Goal: Feedback & Contribution: Contribute content

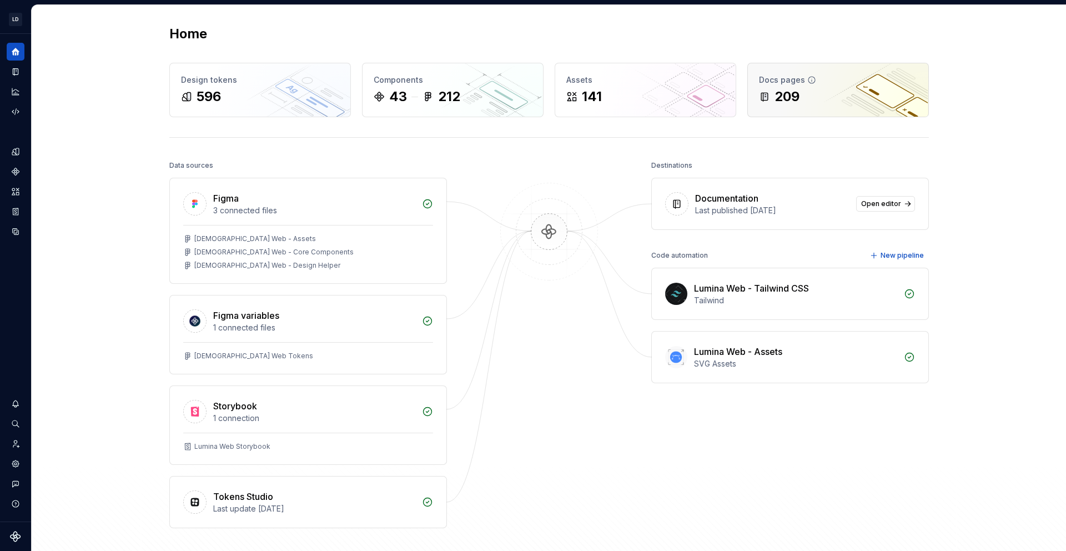
click at [857, 95] on div "209" at bounding box center [838, 97] width 158 height 18
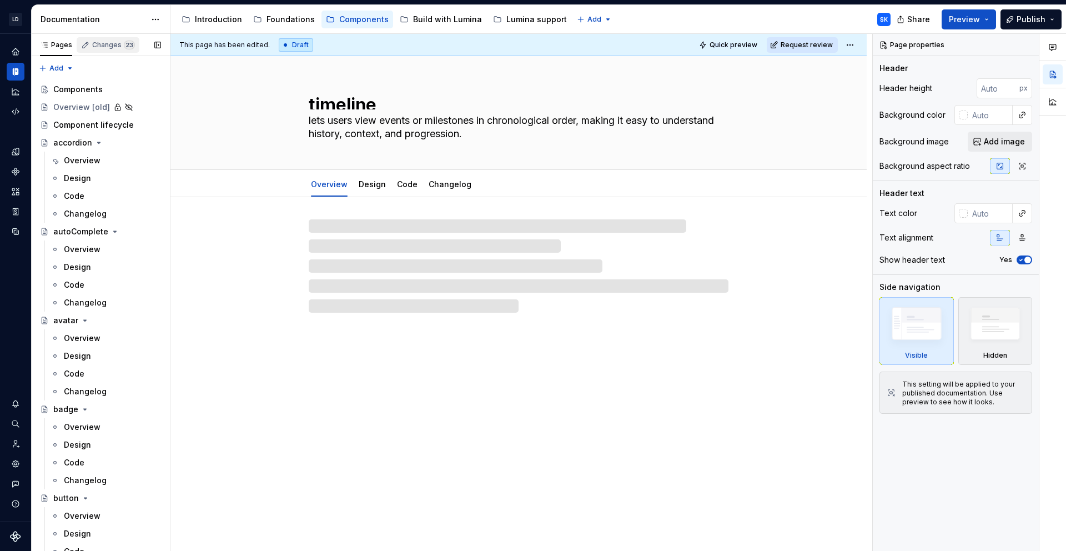
click at [115, 42] on div "Changes 23" at bounding box center [113, 45] width 43 height 9
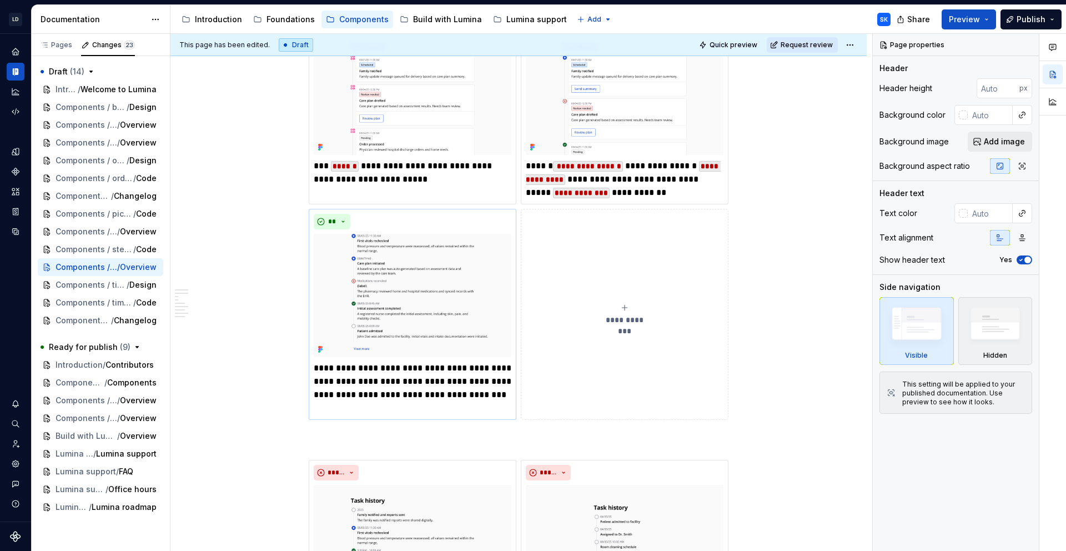
scroll to position [1146, 0]
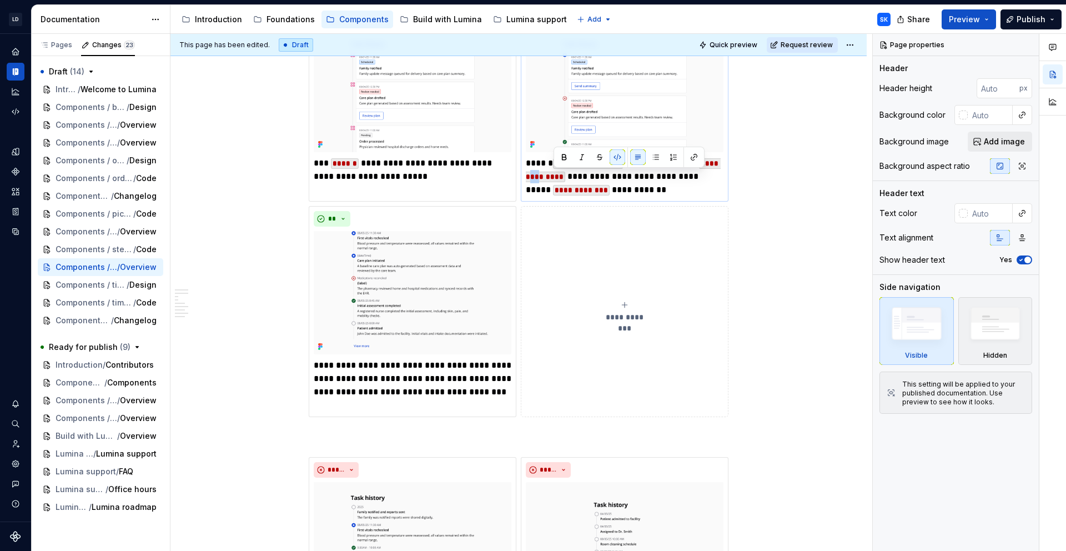
drag, startPoint x: 561, startPoint y: 176, endPoint x: 554, endPoint y: 175, distance: 7.8
click at [554, 175] on code "**********" at bounding box center [623, 170] width 195 height 24
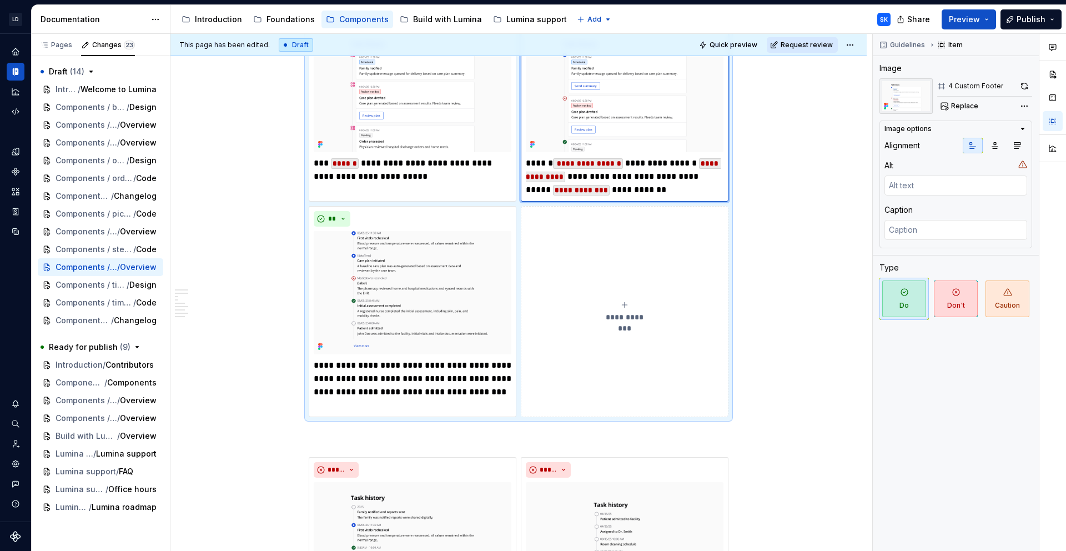
click at [651, 190] on p "**********" at bounding box center [625, 177] width 198 height 40
click at [402, 385] on p "**********" at bounding box center [413, 385] width 198 height 53
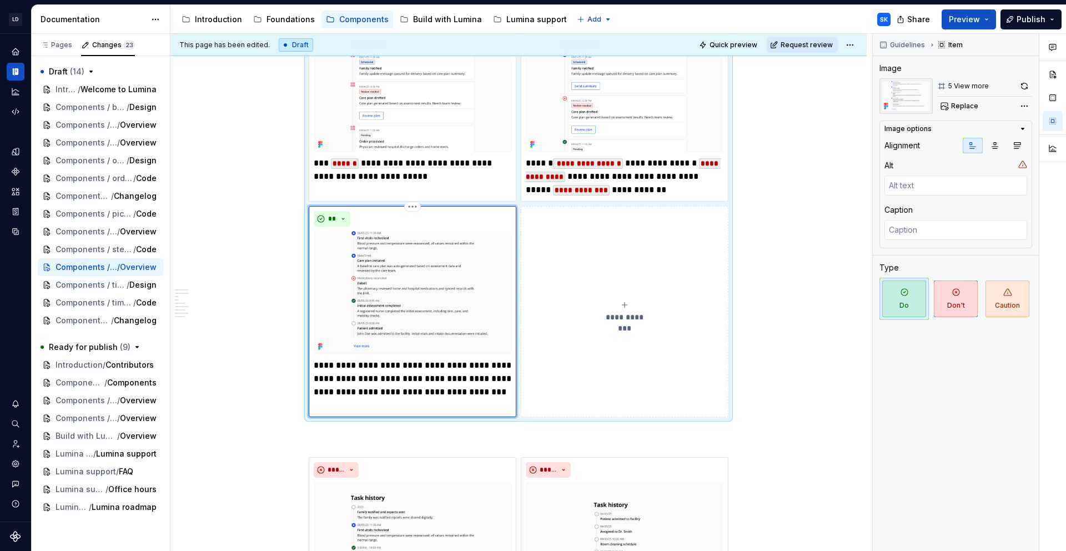
click at [415, 399] on p "**********" at bounding box center [413, 385] width 198 height 53
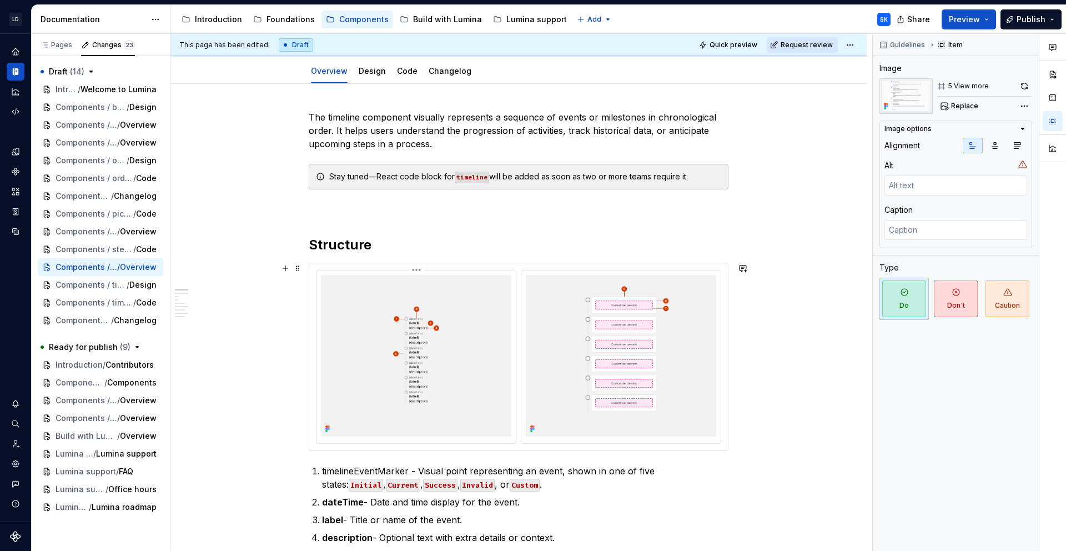
scroll to position [0, 0]
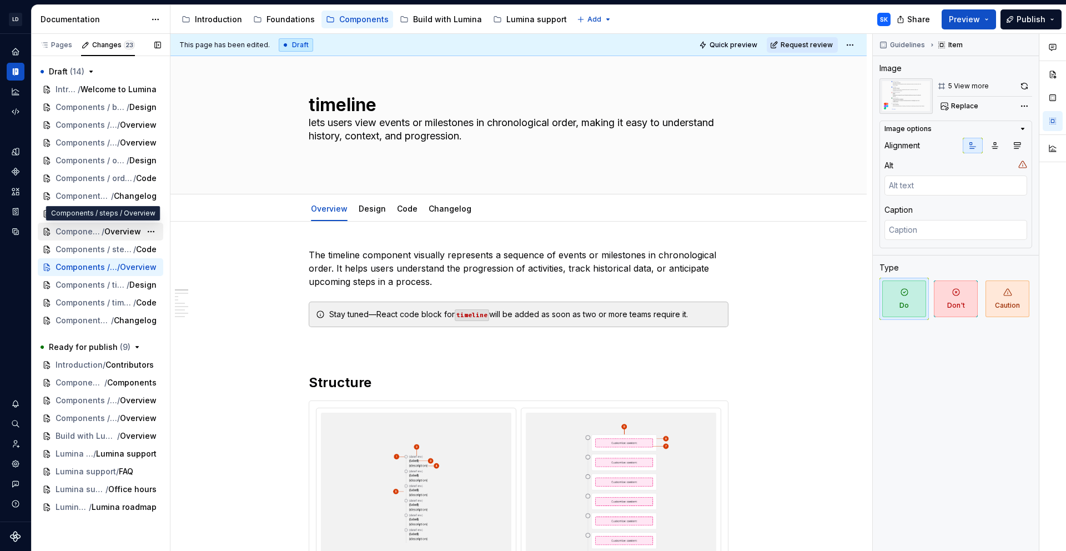
click at [118, 229] on span "Overview" at bounding box center [122, 231] width 37 height 11
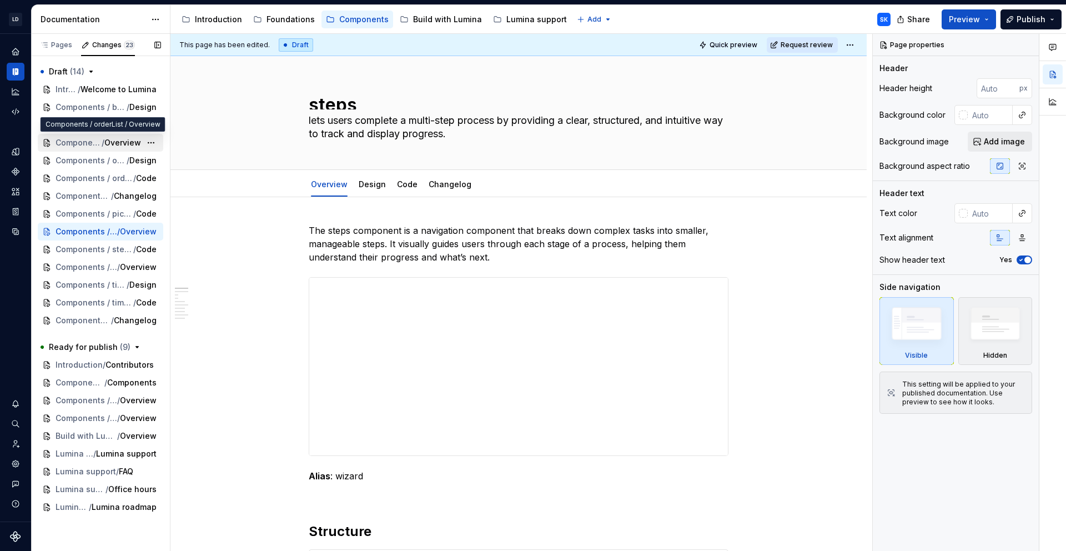
click at [117, 142] on span "Overview" at bounding box center [122, 142] width 37 height 11
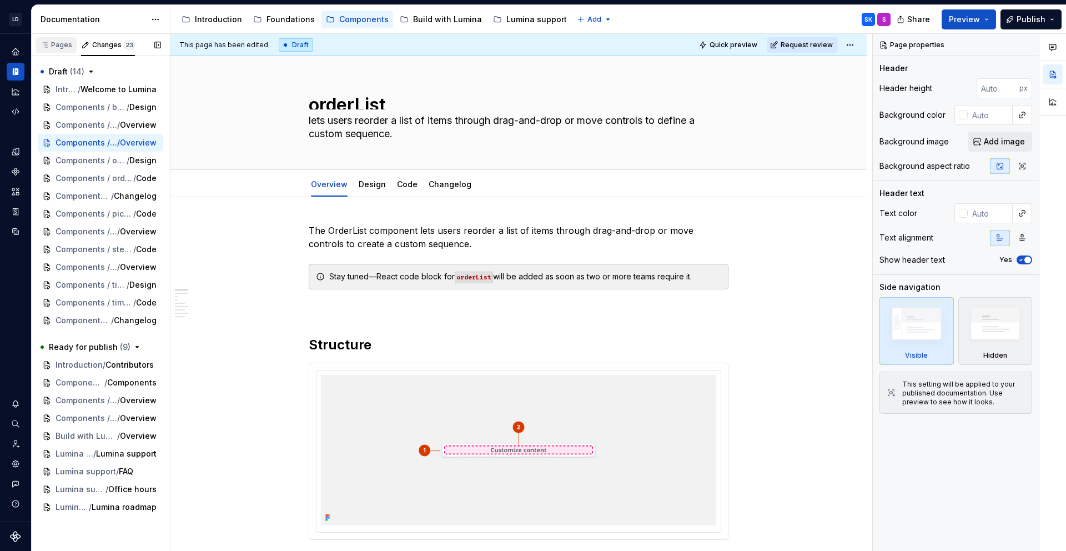
click at [57, 46] on div "Pages" at bounding box center [56, 45] width 32 height 9
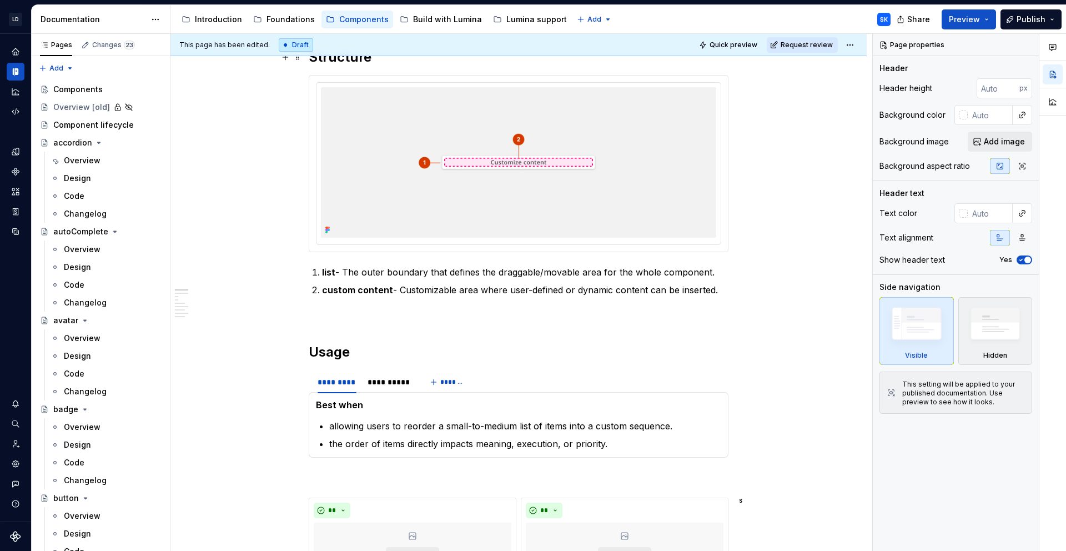
type textarea "*"
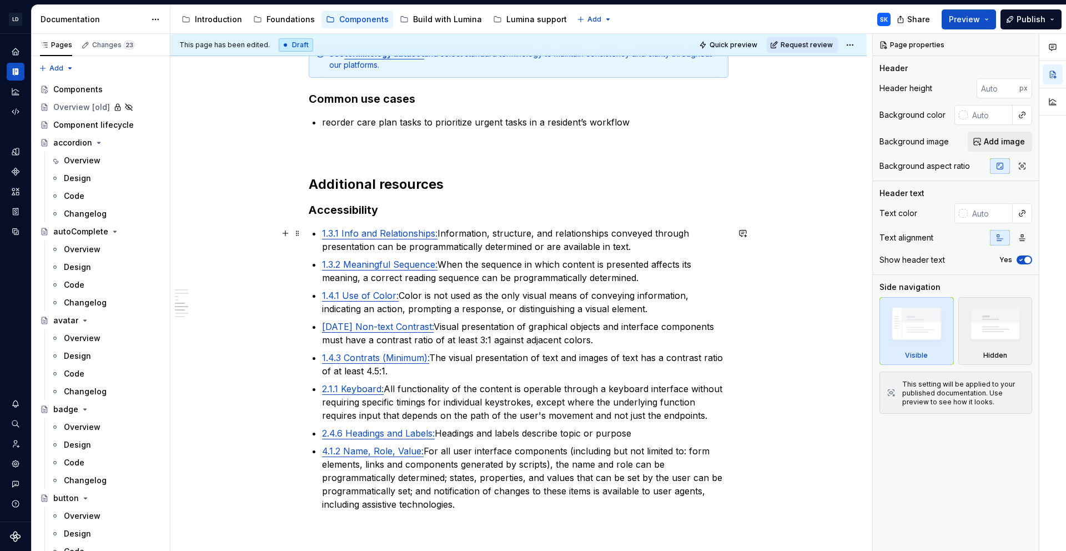
scroll to position [1341, 0]
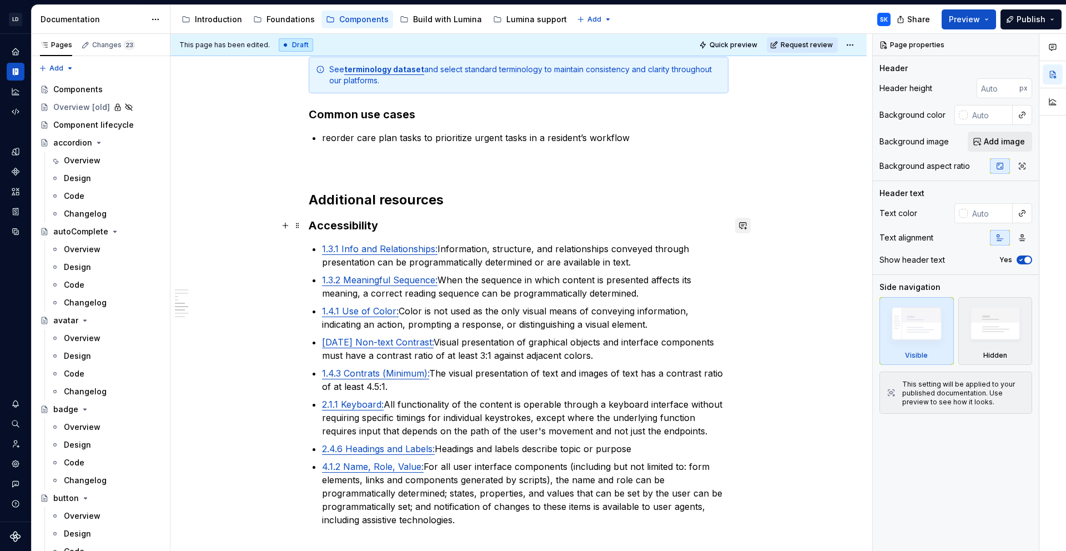
click at [741, 223] on button "button" at bounding box center [743, 226] width 16 height 16
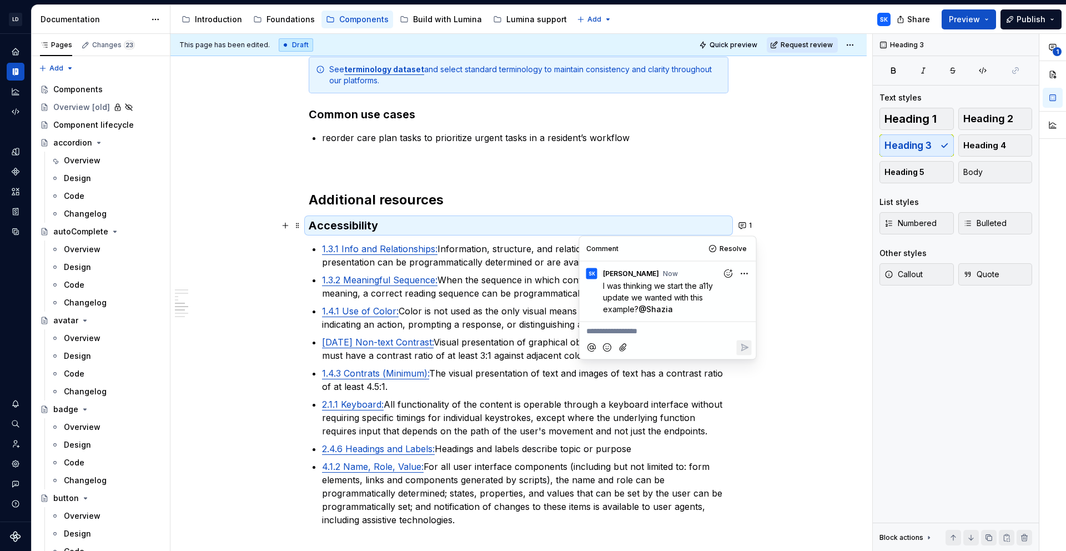
type textarea "*"
click at [505, 251] on p "1.3.1 Info and Relationships: Information, structure, and relationships conveye…" at bounding box center [525, 255] width 407 height 27
click at [402, 228] on h3 "Accessibility" at bounding box center [519, 226] width 420 height 16
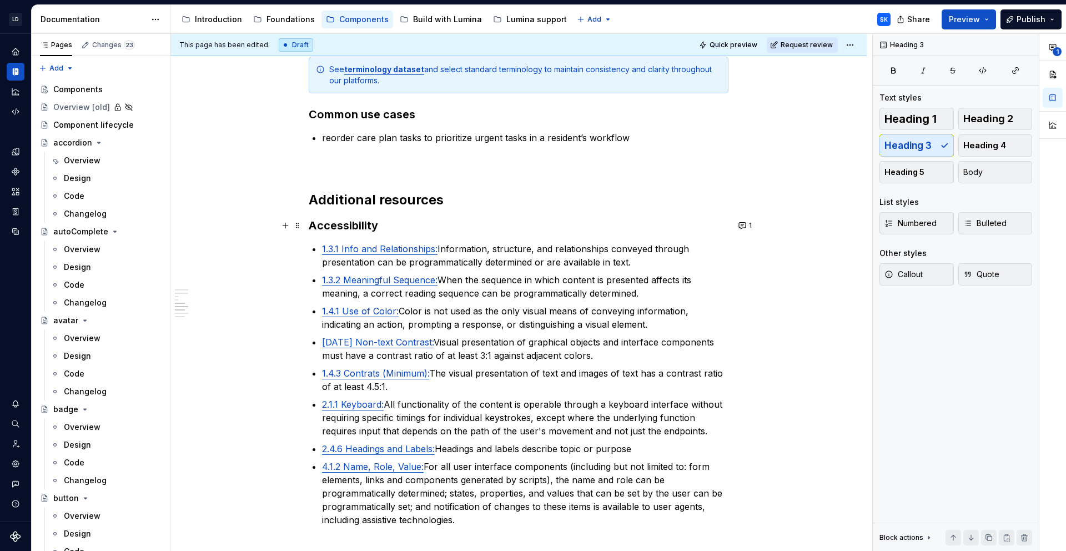
click at [387, 225] on h3 "Accessibility" at bounding box center [519, 226] width 420 height 16
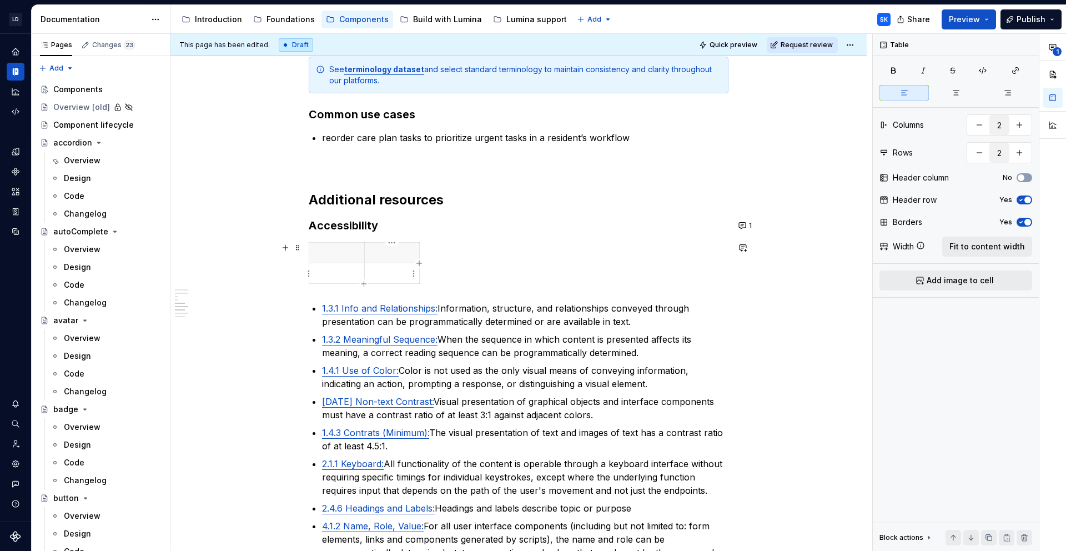
click at [418, 263] on icon "button" at bounding box center [419, 263] width 9 height 9
type input "3"
type textarea "*"
click at [395, 253] on p at bounding box center [393, 252] width 42 height 11
click at [440, 265] on body "LD Lumina Web SK Dataset MxC-Fac Documentation Accessibility guide for tree Pag…" at bounding box center [533, 275] width 1066 height 551
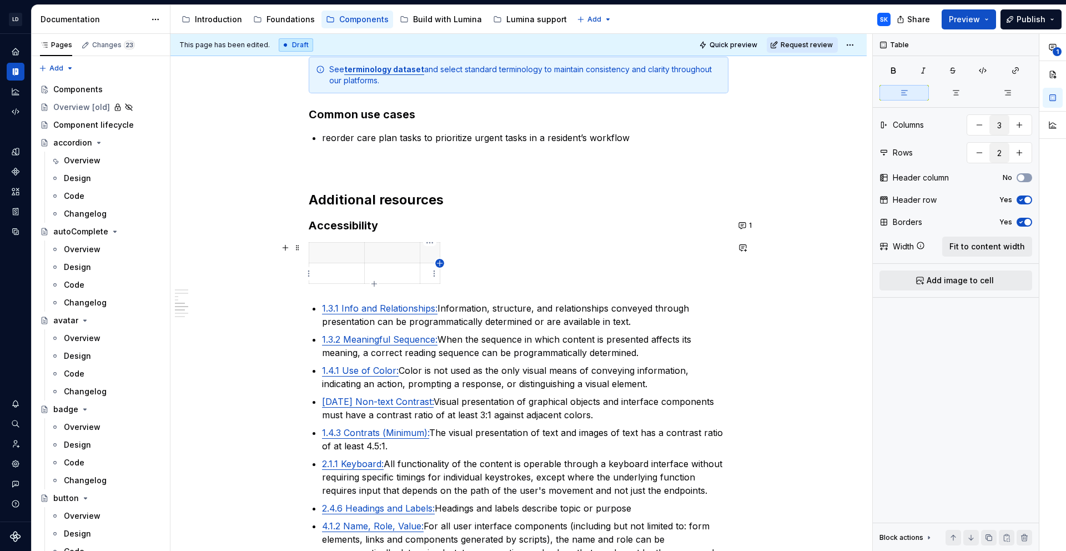
click at [440, 261] on icon "button" at bounding box center [439, 263] width 9 height 9
type input "4"
click at [977, 255] on button "Fit to content width" at bounding box center [987, 247] width 90 height 20
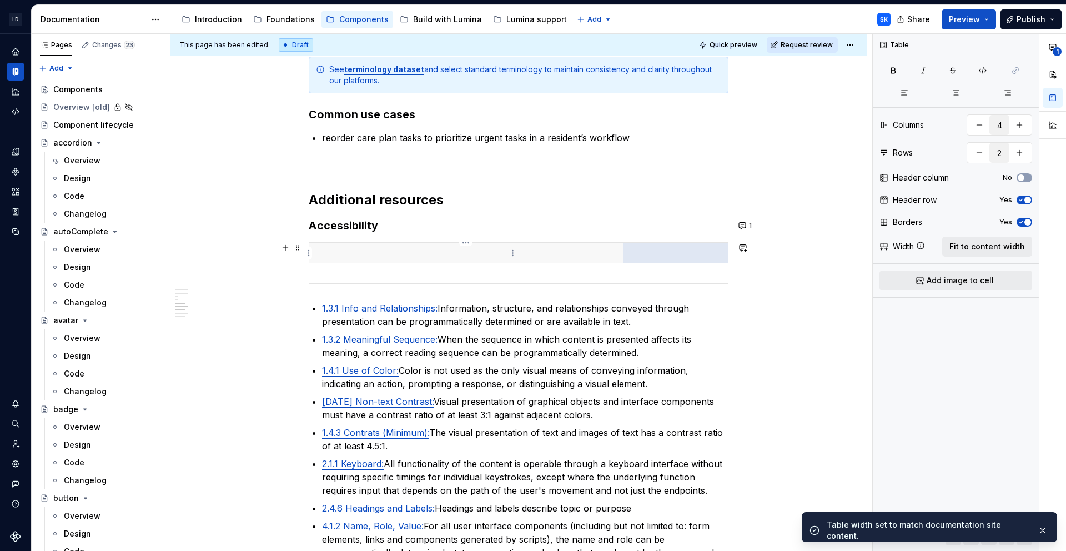
click at [449, 259] on th at bounding box center [466, 253] width 105 height 21
click at [560, 254] on p at bounding box center [571, 252] width 91 height 11
click at [447, 249] on p at bounding box center [466, 252] width 91 height 11
click at [553, 252] on p at bounding box center [571, 252] width 91 height 11
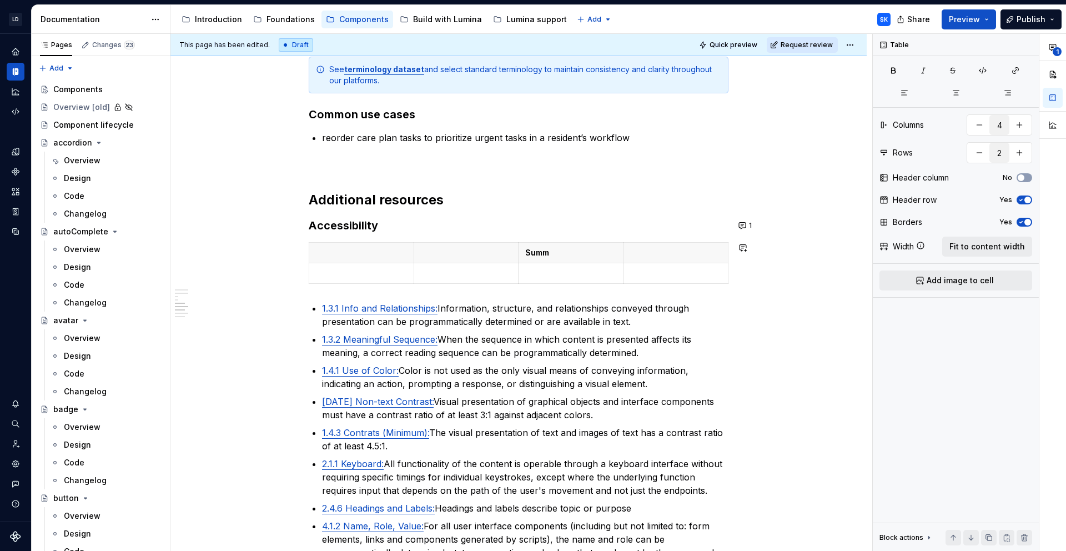
type textarea "*"
click at [362, 269] on p at bounding box center [361, 273] width 91 height 11
click at [1020, 150] on button "button" at bounding box center [1020, 153] width 20 height 20
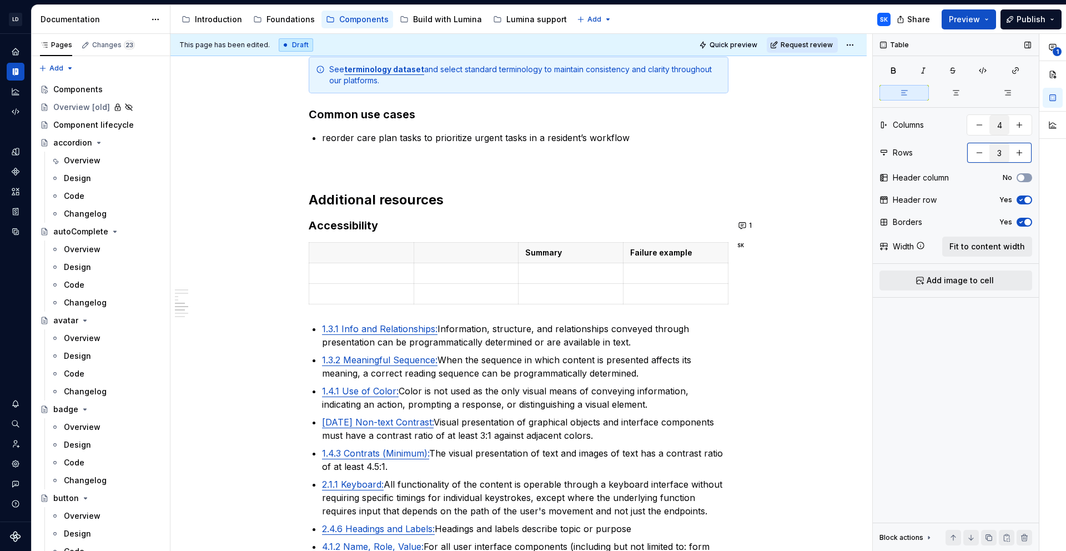
click at [1020, 150] on button "button" at bounding box center [1020, 153] width 20 height 20
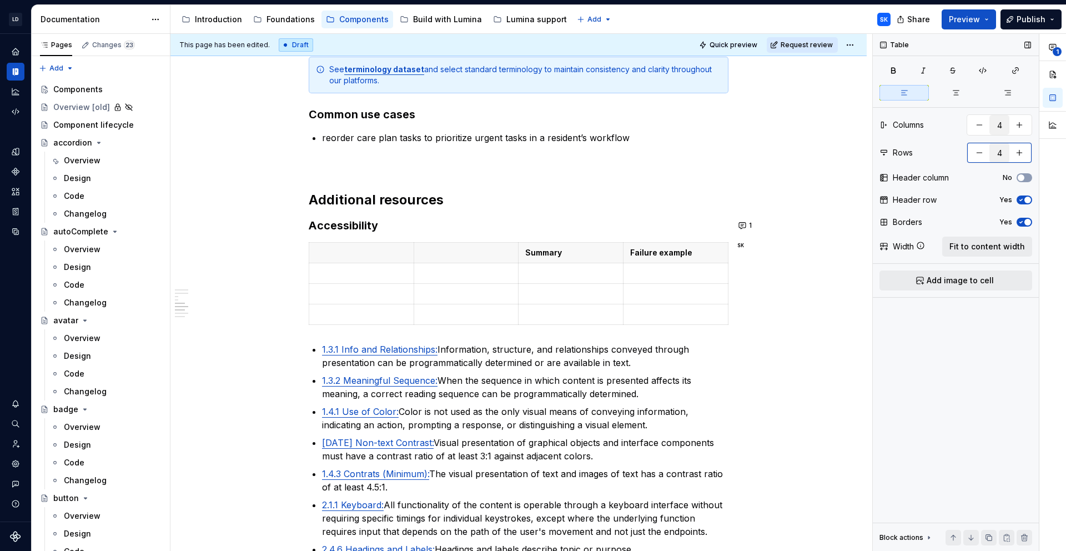
click at [1020, 150] on button "button" at bounding box center [1020, 153] width 20 height 20
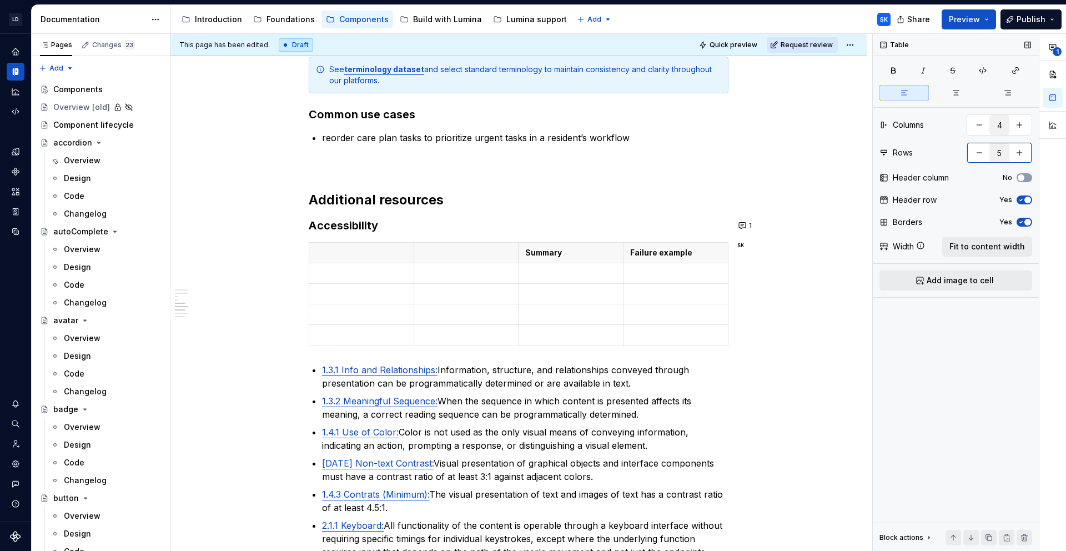
click at [1020, 150] on button "button" at bounding box center [1020, 153] width 20 height 20
type input "6"
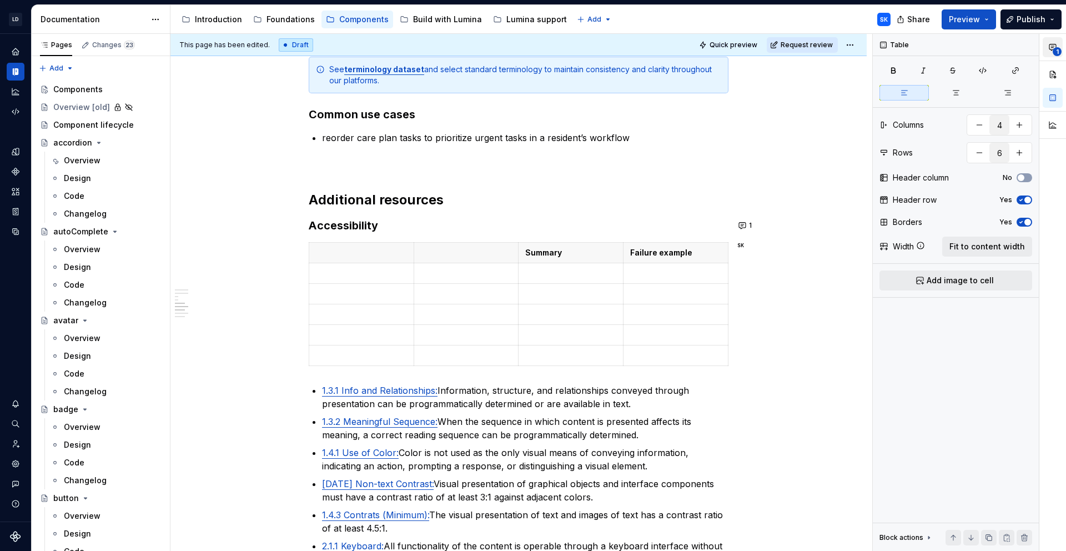
click at [1053, 54] on span "1" at bounding box center [1057, 51] width 9 height 9
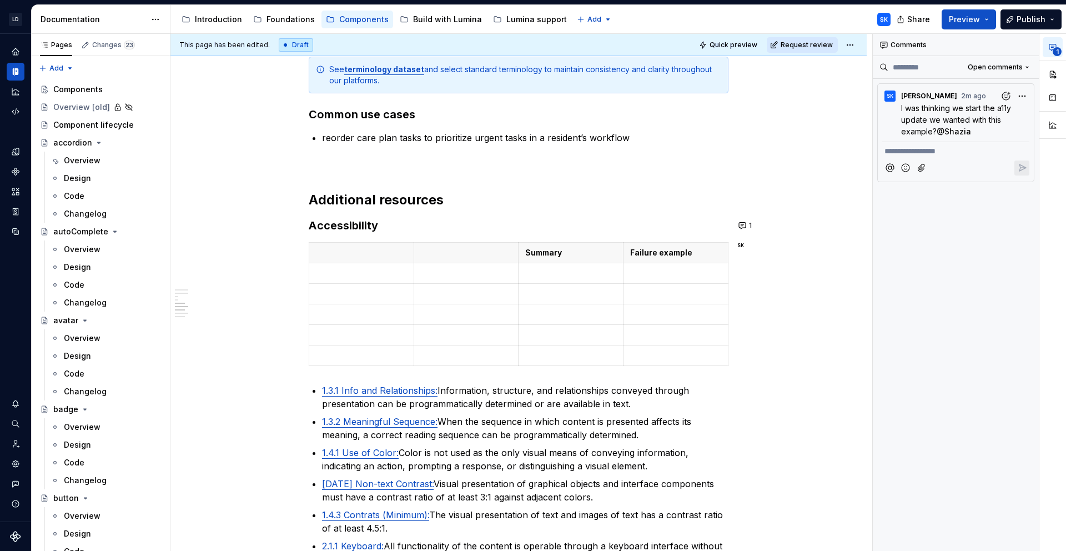
click at [1055, 49] on span "1" at bounding box center [1057, 51] width 9 height 9
click at [1050, 74] on button "button" at bounding box center [1053, 74] width 20 height 20
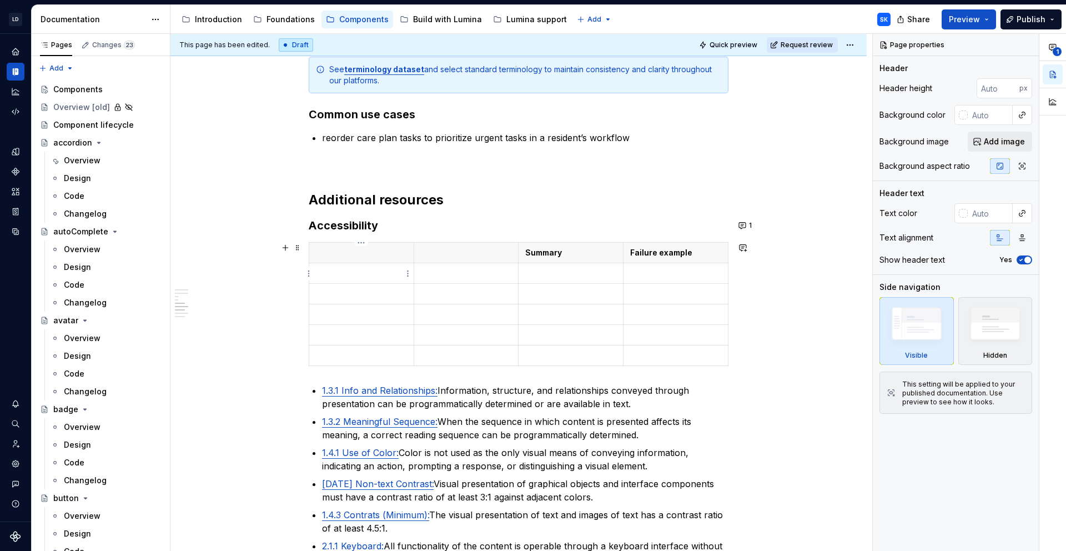
click at [368, 278] on p at bounding box center [361, 273] width 91 height 11
drag, startPoint x: 412, startPoint y: 250, endPoint x: 335, endPoint y: 256, distance: 76.8
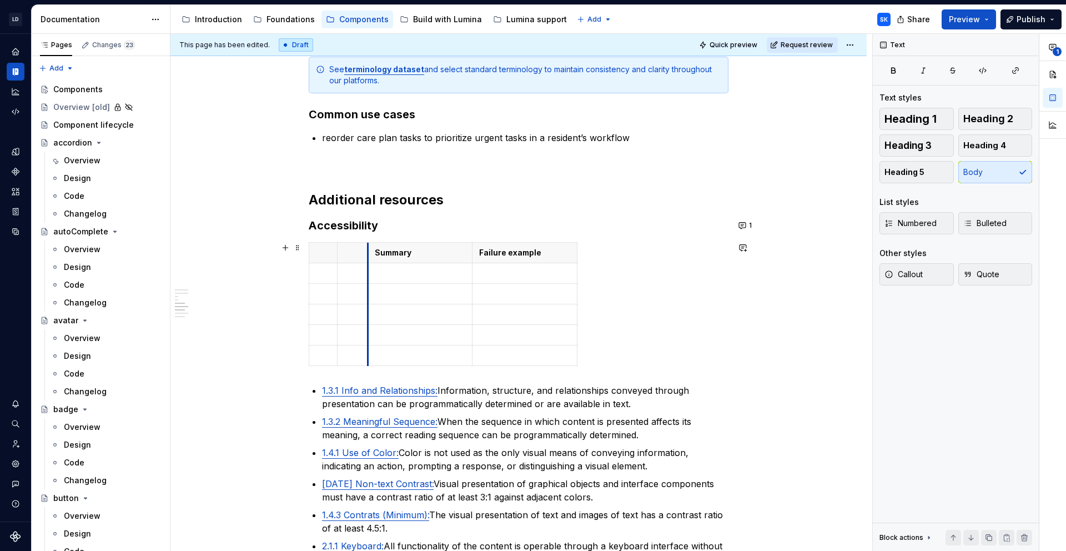
drag, startPoint x: 443, startPoint y: 259, endPoint x: 369, endPoint y: 259, distance: 74.4
click at [369, 259] on th "Summary" at bounding box center [420, 253] width 105 height 21
click at [576, 259] on th "Failure example" at bounding box center [525, 253] width 105 height 21
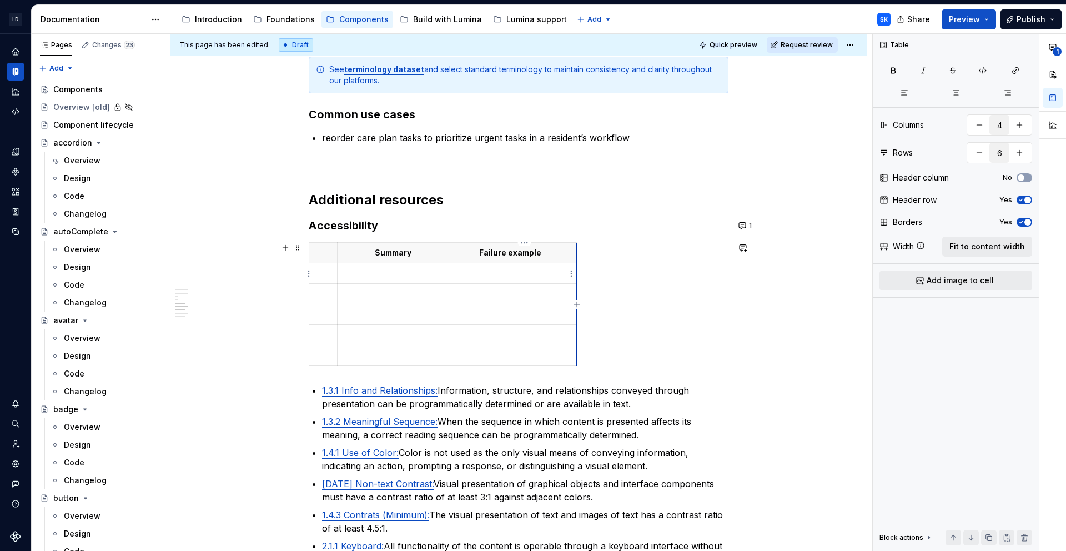
click at [575, 264] on td at bounding box center [525, 273] width 105 height 21
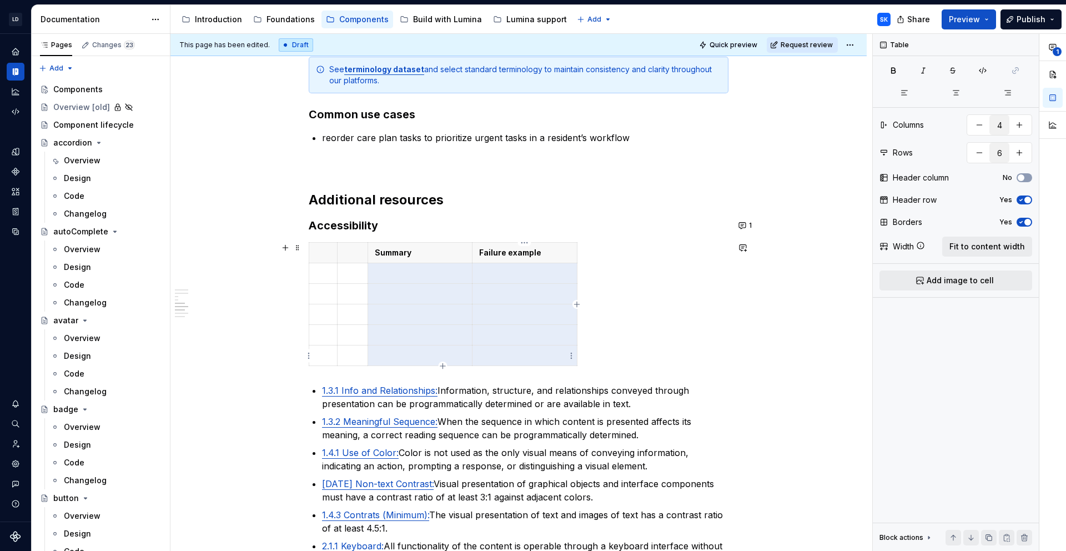
drag, startPoint x: 457, startPoint y: 274, endPoint x: 625, endPoint y: 338, distance: 180.2
click at [552, 353] on tbody "Summary Failure example" at bounding box center [443, 304] width 268 height 123
click at [979, 250] on span "Fit to content width" at bounding box center [988, 246] width 76 height 11
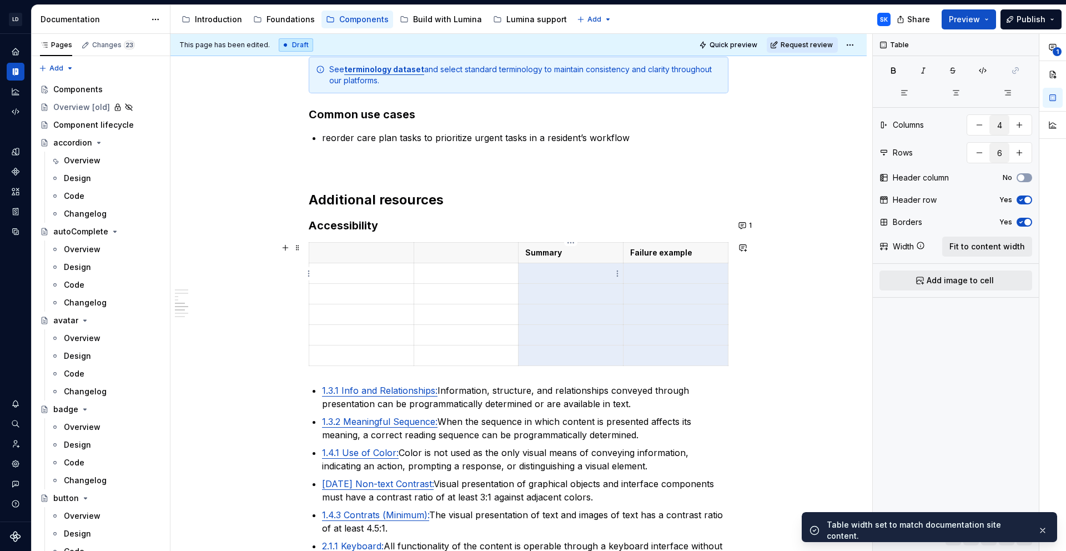
click at [553, 276] on p at bounding box center [570, 273] width 91 height 11
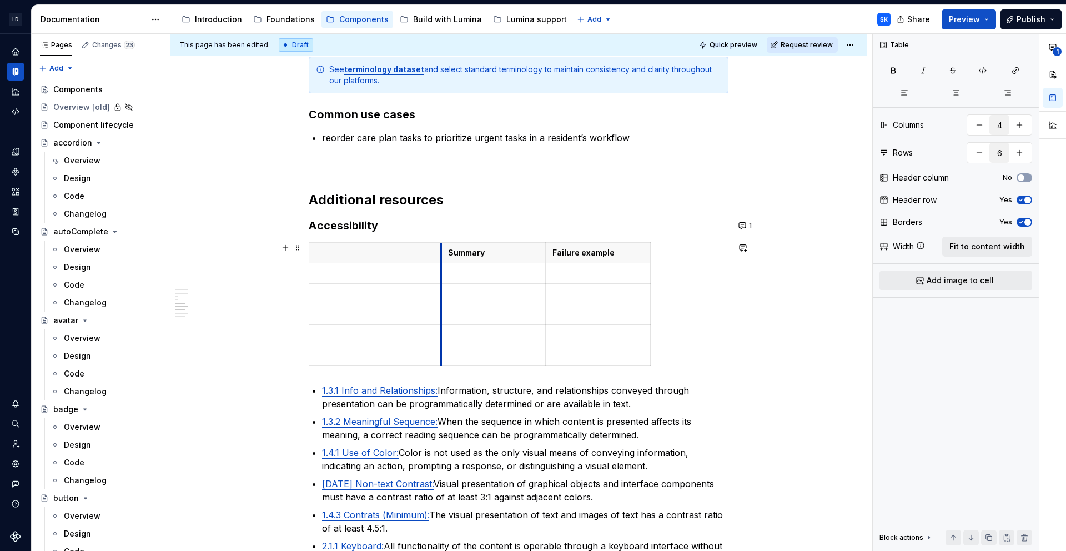
drag, startPoint x: 520, startPoint y: 265, endPoint x: 591, endPoint y: 284, distance: 73.7
click at [442, 269] on td at bounding box center [493, 273] width 105 height 21
drag, startPoint x: 546, startPoint y: 274, endPoint x: 594, endPoint y: 275, distance: 47.8
click at [594, 275] on td at bounding box center [646, 273] width 105 height 21
click at [698, 253] on table "Summary Failure example" at bounding box center [504, 304] width 390 height 124
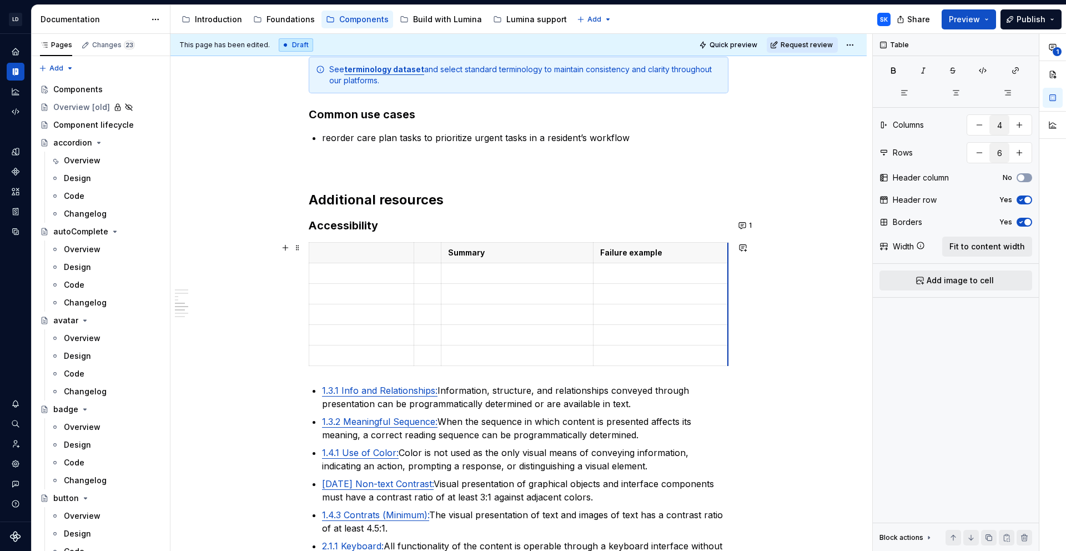
drag, startPoint x: 697, startPoint y: 282, endPoint x: 727, endPoint y: 285, distance: 30.1
click at [514, 275] on p at bounding box center [517, 273] width 139 height 11
drag, startPoint x: 347, startPoint y: 268, endPoint x: 340, endPoint y: 268, distance: 6.7
click at [340, 268] on td at bounding box center [352, 273] width 27 height 21
click at [369, 334] on td at bounding box center [445, 335] width 153 height 21
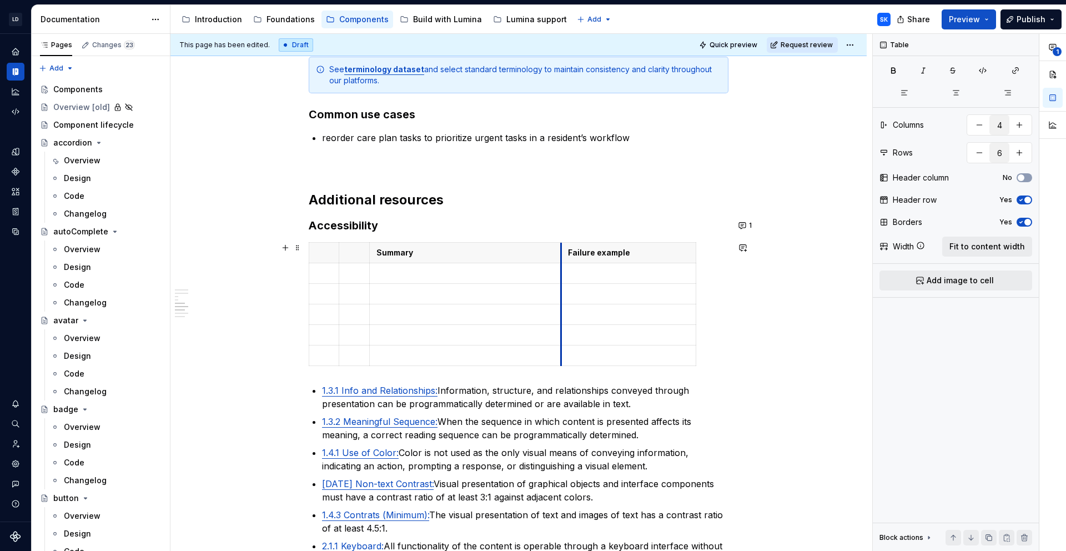
drag, startPoint x: 521, startPoint y: 301, endPoint x: 561, endPoint y: 302, distance: 39.4
click at [561, 302] on td at bounding box center [628, 294] width 135 height 21
drag, startPoint x: 695, startPoint y: 345, endPoint x: 728, endPoint y: 346, distance: 32.2
click at [465, 271] on p at bounding box center [466, 273] width 178 height 11
click at [605, 276] on p at bounding box center [644, 273] width 153 height 11
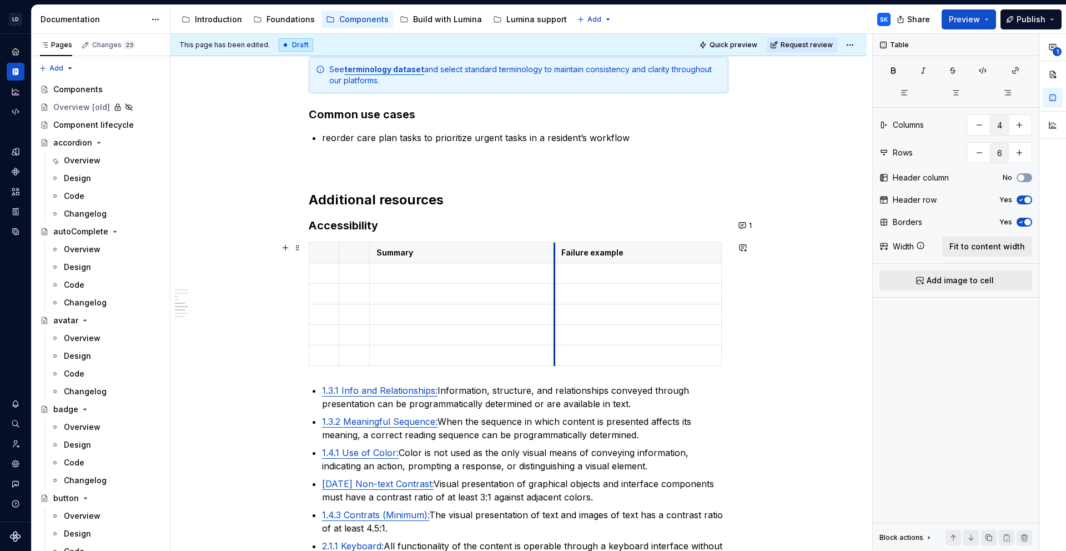
drag, startPoint x: 561, startPoint y: 272, endPoint x: 609, endPoint y: 273, distance: 47.8
click at [555, 273] on td at bounding box center [638, 273] width 167 height 21
click at [479, 277] on p at bounding box center [463, 273] width 172 height 11
click at [553, 320] on td at bounding box center [639, 314] width 173 height 21
click at [729, 334] on div "**********" at bounding box center [518, 49] width 696 height 2385
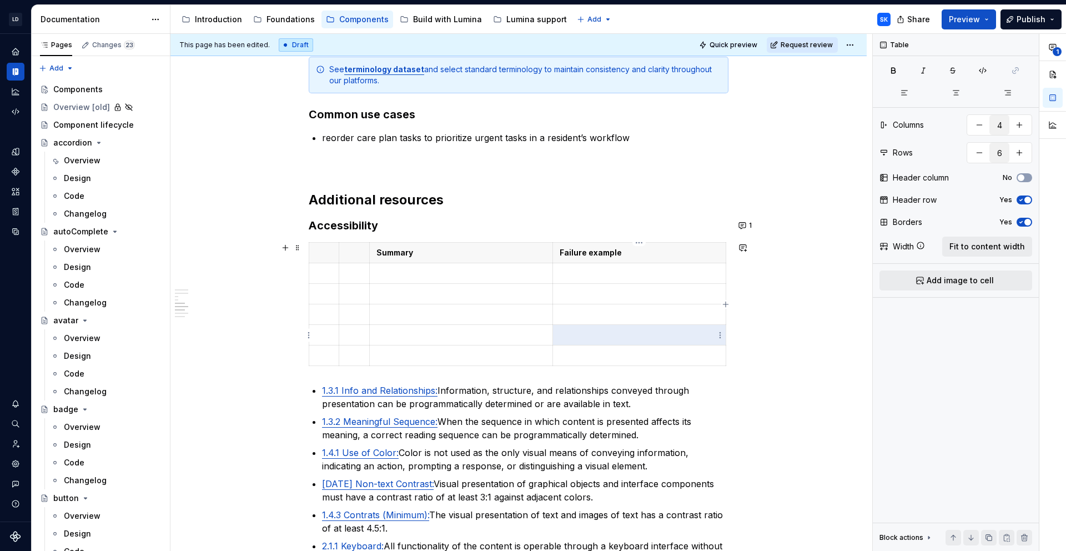
click at [665, 336] on p at bounding box center [639, 334] width 159 height 11
click at [480, 275] on p at bounding box center [462, 273] width 170 height 11
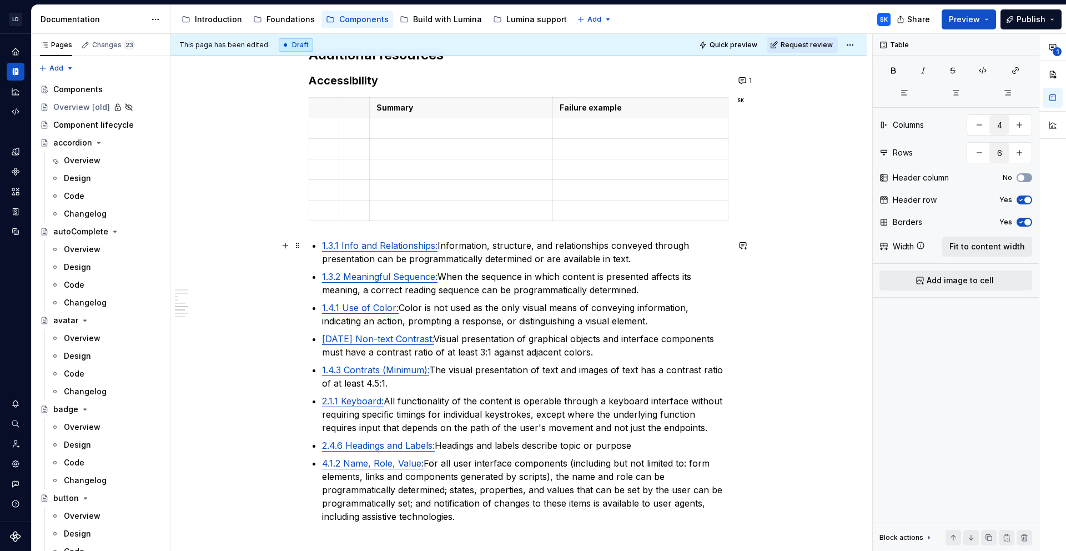
click at [408, 246] on link "1.3.1 Info and Relationships:" at bounding box center [380, 245] width 116 height 11
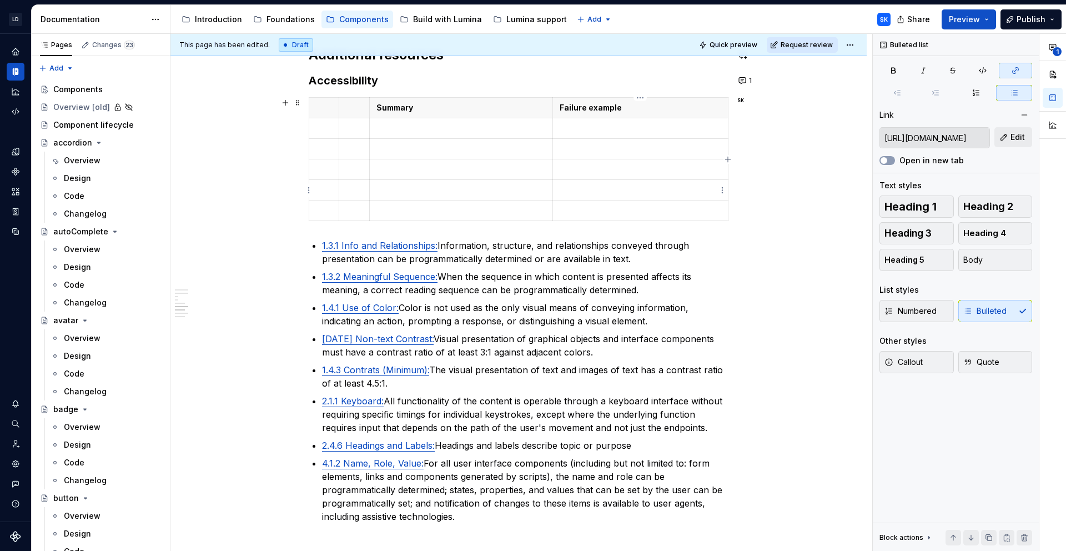
type textarea "*"
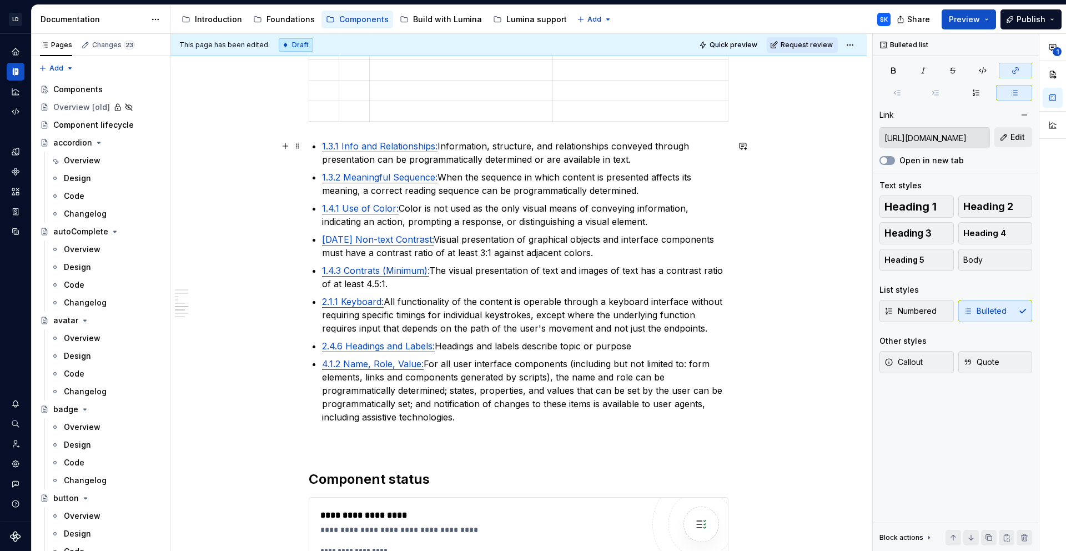
scroll to position [1631, 0]
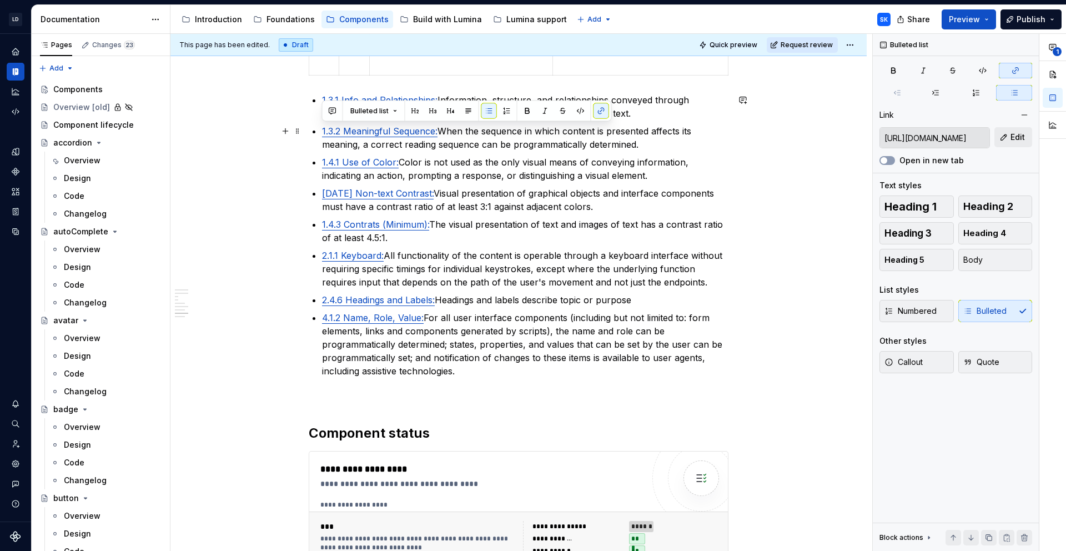
type input "[URL][DOMAIN_NAME]"
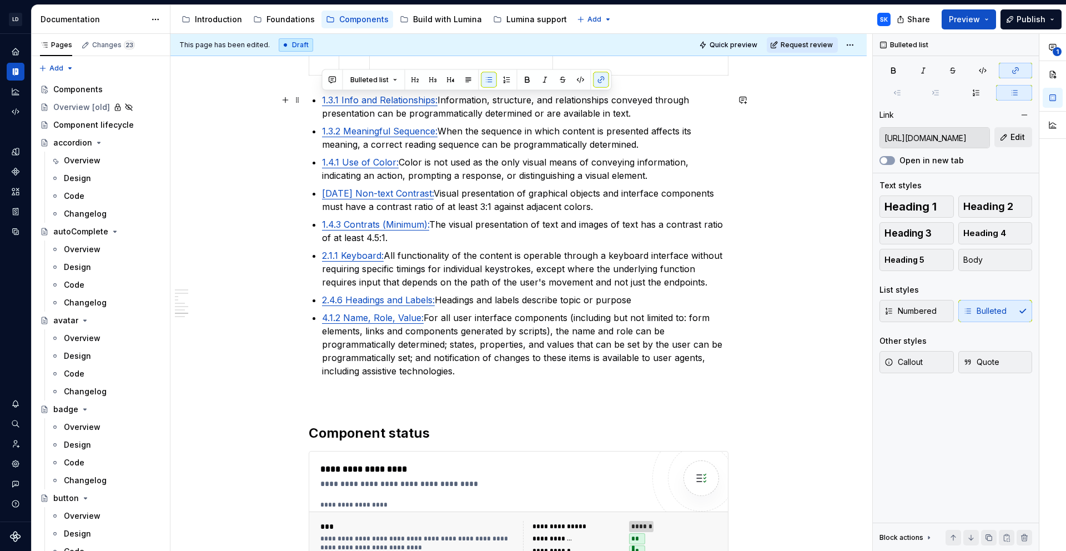
drag, startPoint x: 461, startPoint y: 370, endPoint x: 317, endPoint y: 100, distance: 306.8
click at [322, 100] on ul "1.3.1 Info and Relationships: Information, structure, and relationships conveye…" at bounding box center [525, 235] width 407 height 284
copy ul "1.3.1 Info and Relationships: Information, structure, and relationships conveye…"
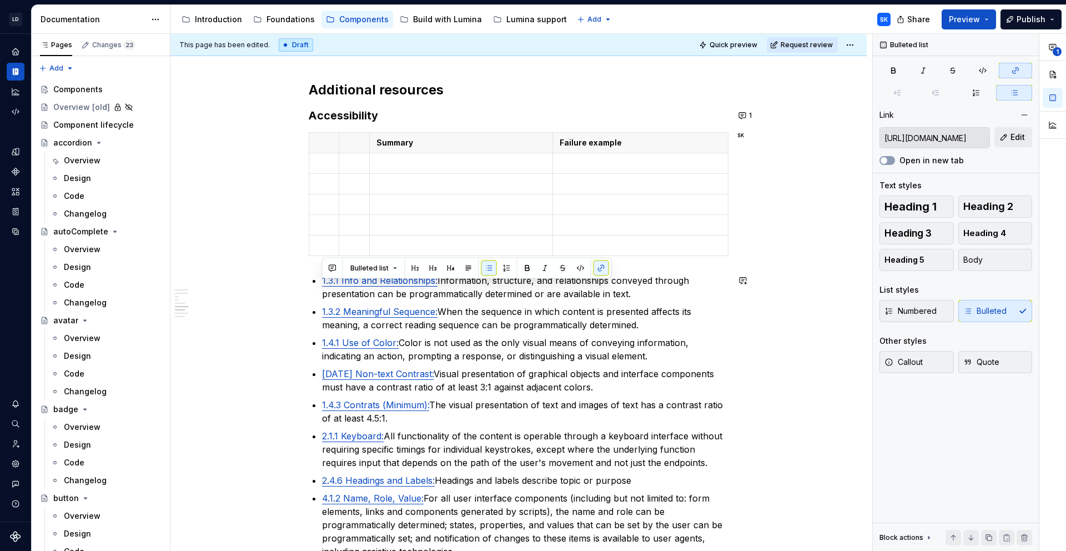
scroll to position [1445, 0]
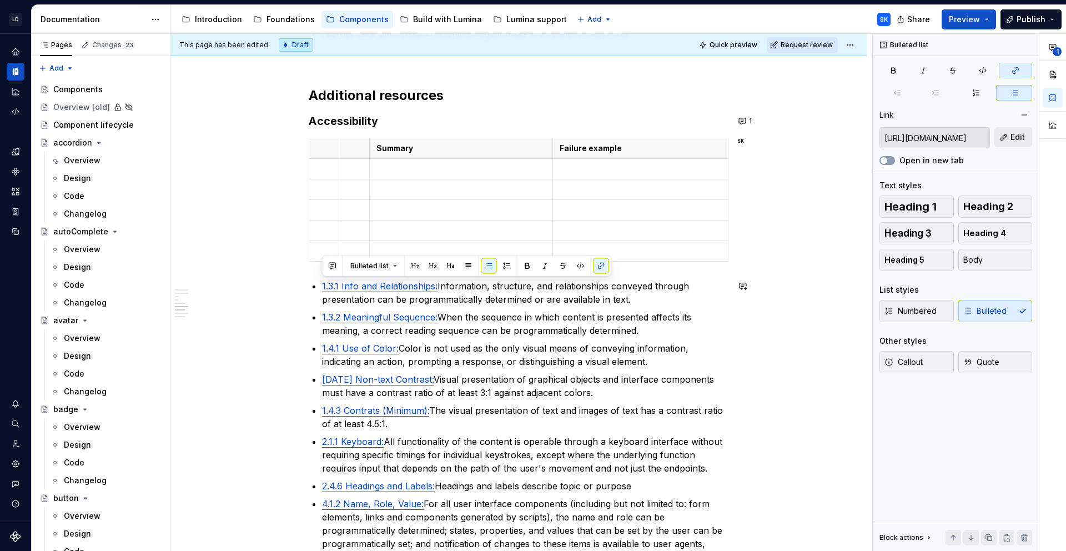
click at [606, 175] on td at bounding box center [640, 169] width 175 height 21
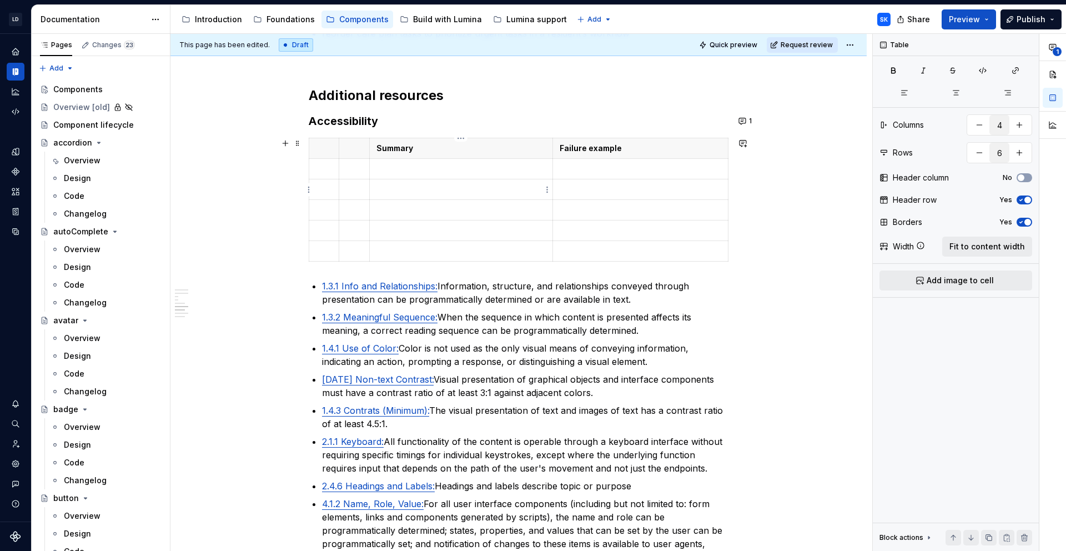
click at [440, 184] on p at bounding box center [462, 189] width 170 height 11
click at [362, 188] on html "LD Lumina Web SK Dataset MxC-Fac Documentation Accessibility guide for tree Pag…" at bounding box center [533, 275] width 1066 height 551
click at [345, 189] on html "LD Lumina Web SK Dataset MxC-Fac Documentation Accessibility guide for tree Pag…" at bounding box center [533, 275] width 1066 height 551
click at [347, 189] on html "LD Lumina Web SK Dataset MxC-Fac Documentation Accessibility guide for tree Pag…" at bounding box center [533, 275] width 1066 height 551
click at [346, 189] on p at bounding box center [354, 189] width 17 height 11
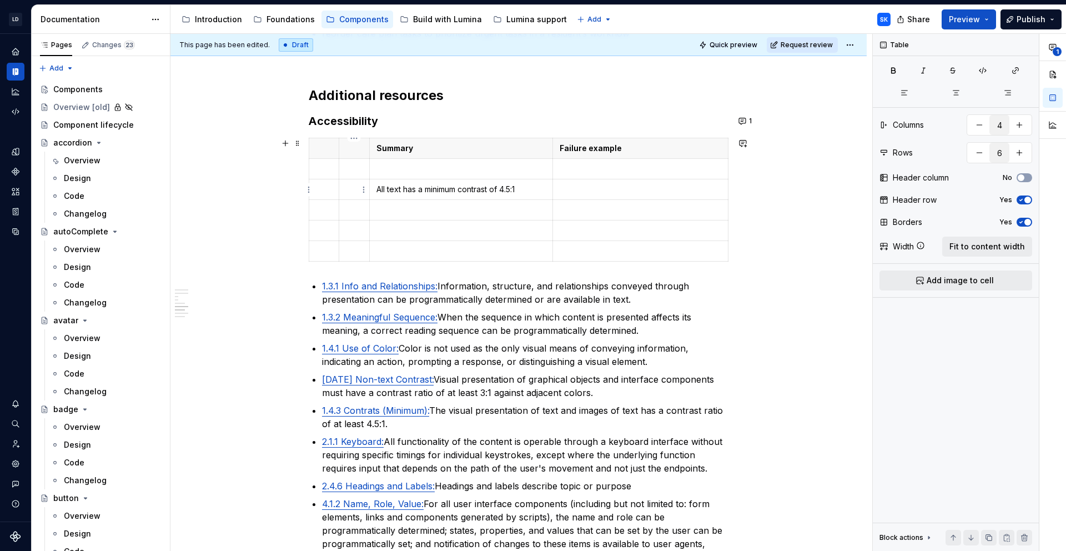
click at [422, 170] on p at bounding box center [462, 168] width 170 height 11
click at [592, 196] on td at bounding box center [640, 189] width 175 height 21
drag, startPoint x: 385, startPoint y: 190, endPoint x: 375, endPoint y: 190, distance: 10.6
click at [375, 190] on td "All text has a minimum contrast of 4.5:1" at bounding box center [461, 189] width 184 height 21
click at [615, 199] on td at bounding box center [640, 189] width 175 height 21
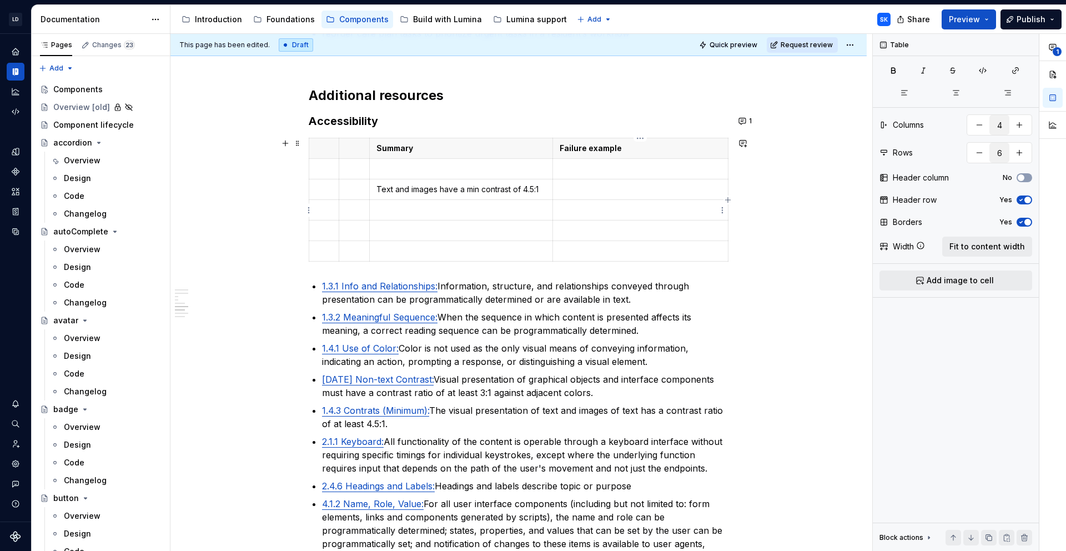
click at [618, 188] on p at bounding box center [641, 189] width 162 height 11
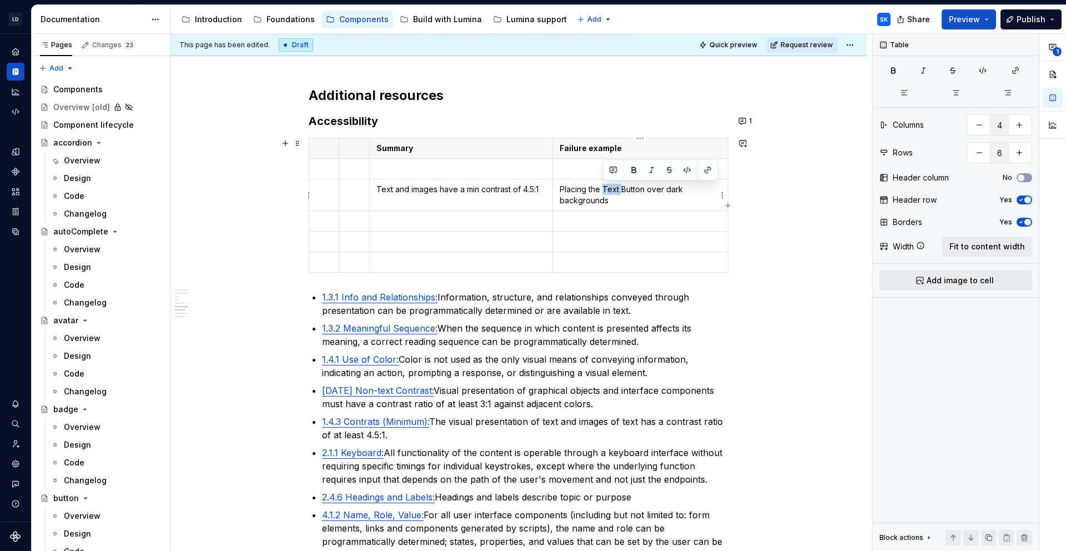
drag, startPoint x: 603, startPoint y: 188, endPoint x: 621, endPoint y: 188, distance: 18.9
click at [621, 188] on p "Placing the Text Button over dark backgrounds" at bounding box center [641, 195] width 162 height 22
type textarea "*"
click at [370, 425] on link "1.4.3 Contrats (Minimum):" at bounding box center [375, 421] width 107 height 11
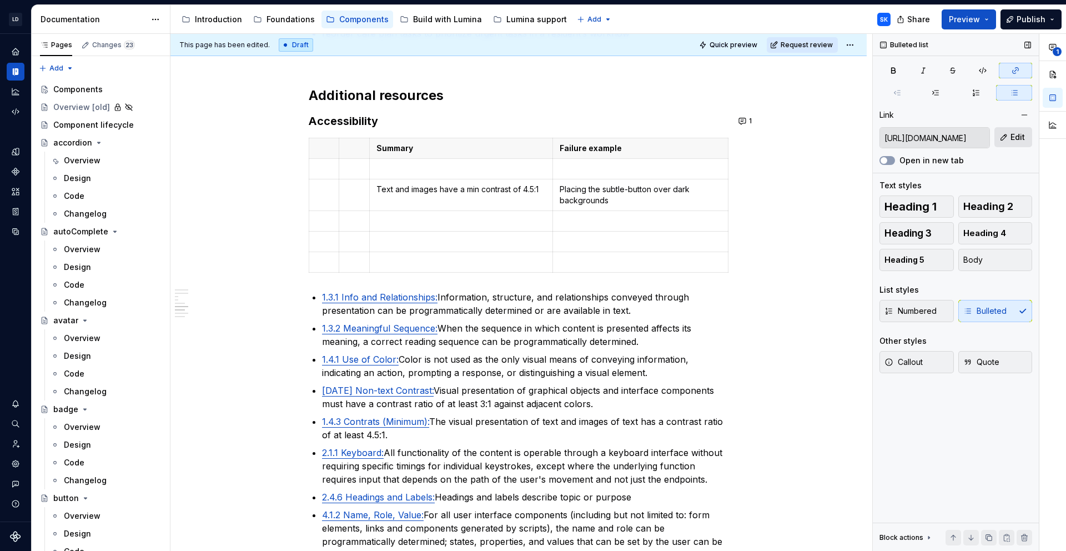
click at [1016, 139] on span "Edit" at bounding box center [1018, 137] width 14 height 11
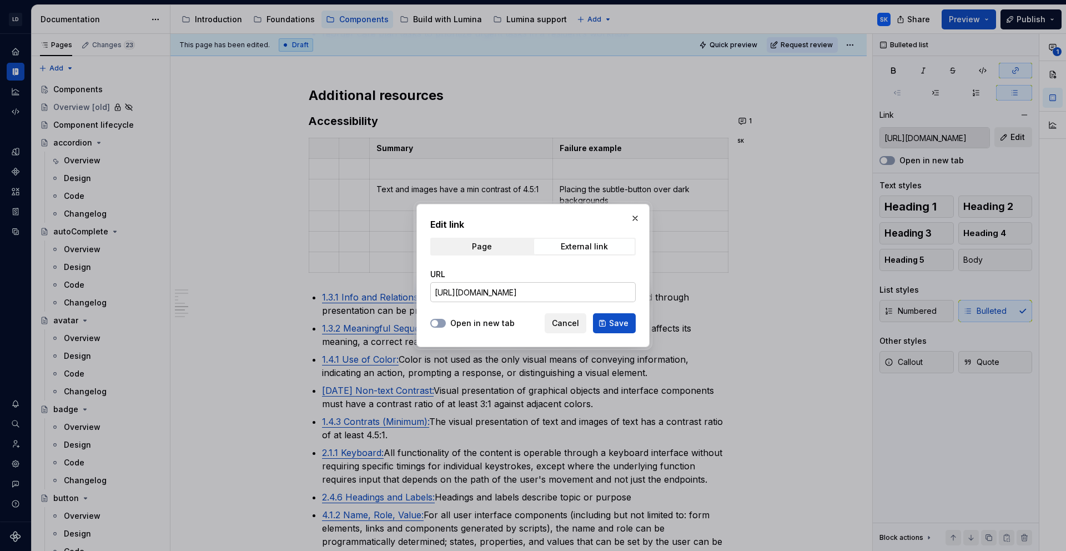
click at [581, 289] on input "[URL][DOMAIN_NAME]" at bounding box center [532, 292] width 205 height 20
click at [581, 330] on button "Cancel" at bounding box center [566, 323] width 42 height 20
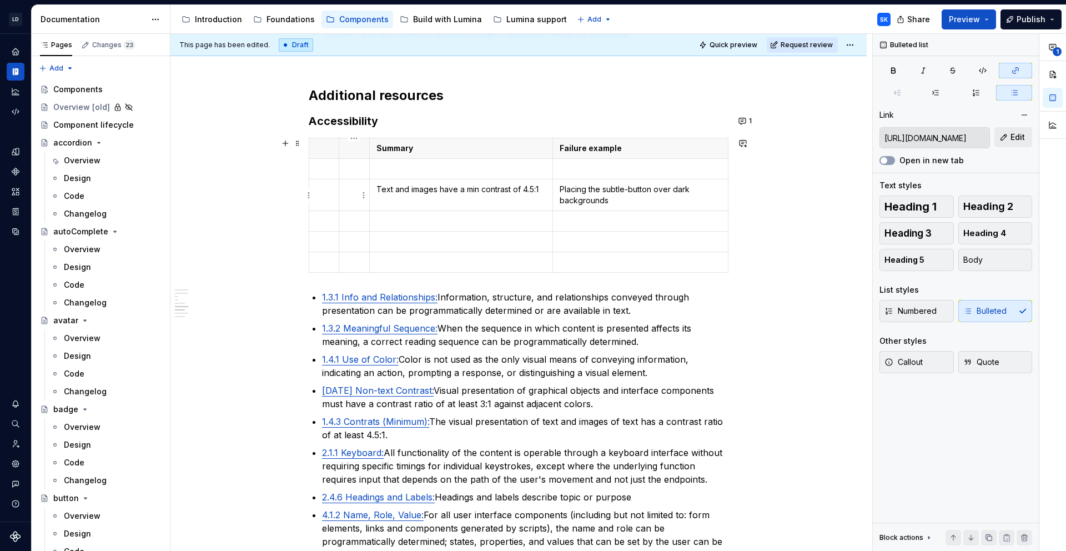
click at [354, 197] on td at bounding box center [354, 195] width 31 height 32
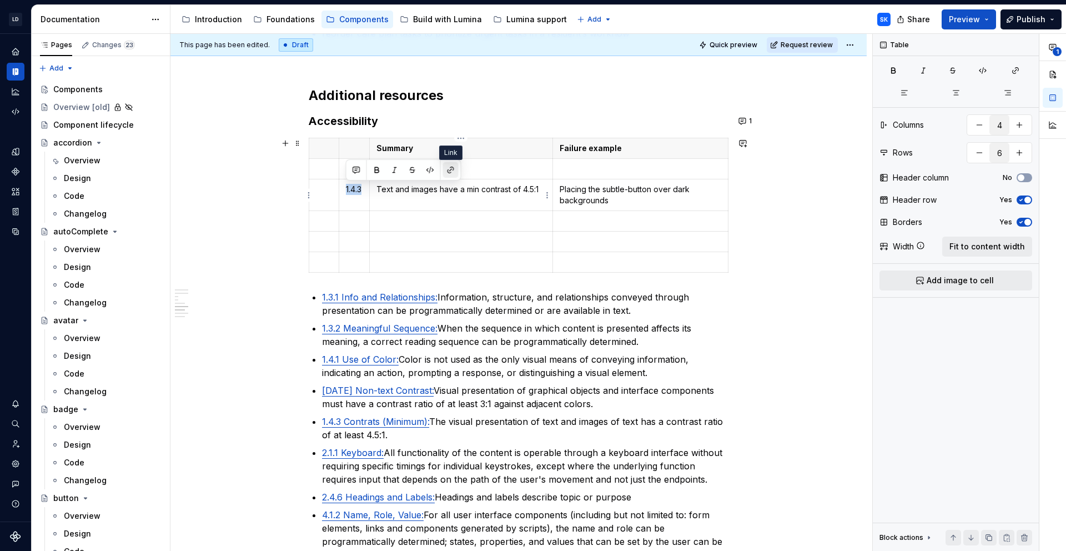
click at [454, 168] on button "button" at bounding box center [451, 170] width 16 height 16
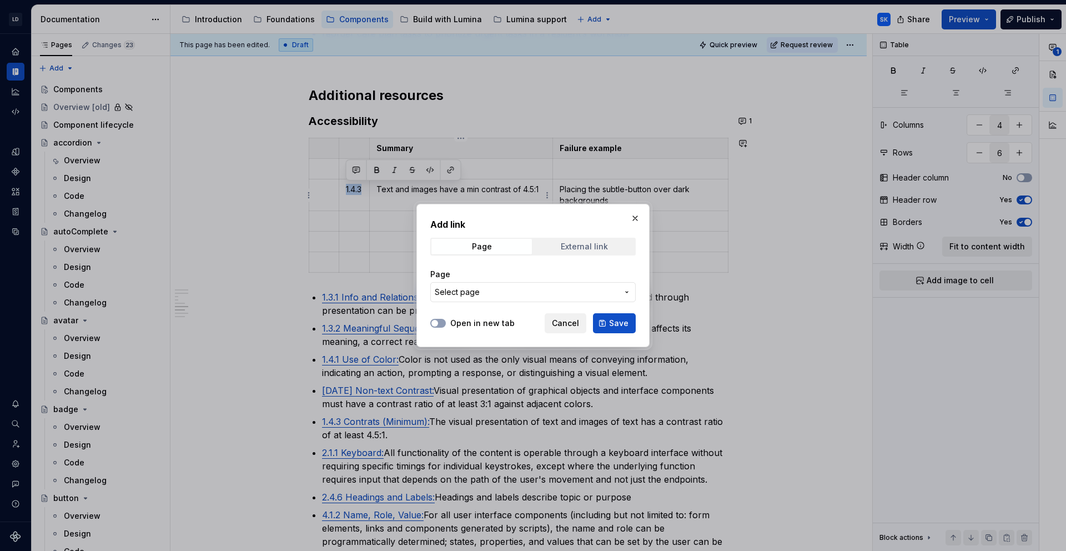
click at [581, 246] on div "External link" at bounding box center [584, 246] width 47 height 9
click at [539, 293] on input "URL" at bounding box center [532, 292] width 205 height 20
paste input "[URL][DOMAIN_NAME]"
type input "[URL][DOMAIN_NAME]"
click at [495, 320] on label "Open in new tab" at bounding box center [482, 323] width 64 height 11
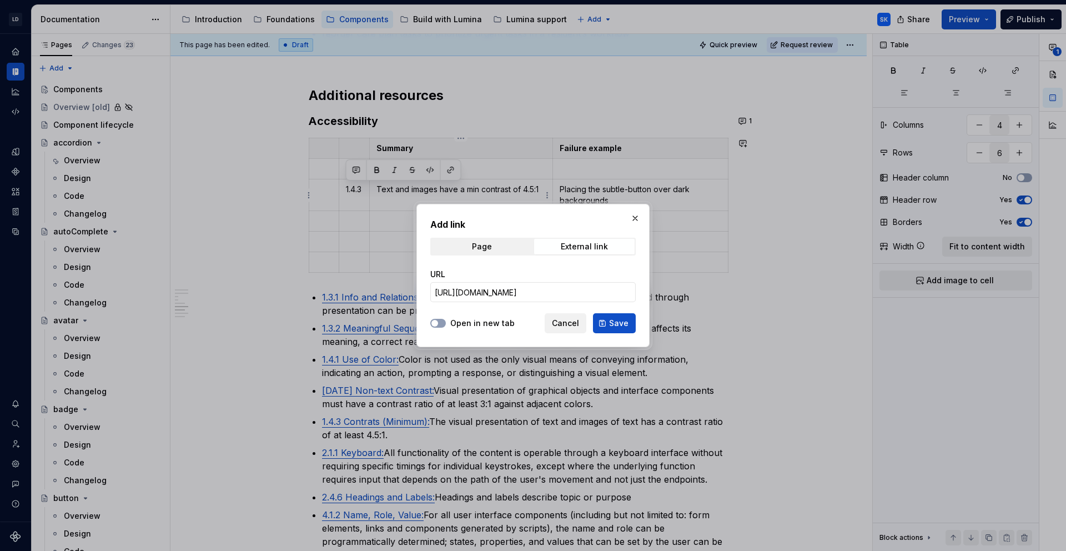
click at [446, 320] on button "Open in new tab" at bounding box center [438, 323] width 16 height 9
click at [624, 326] on span "Save" at bounding box center [618, 323] width 19 height 11
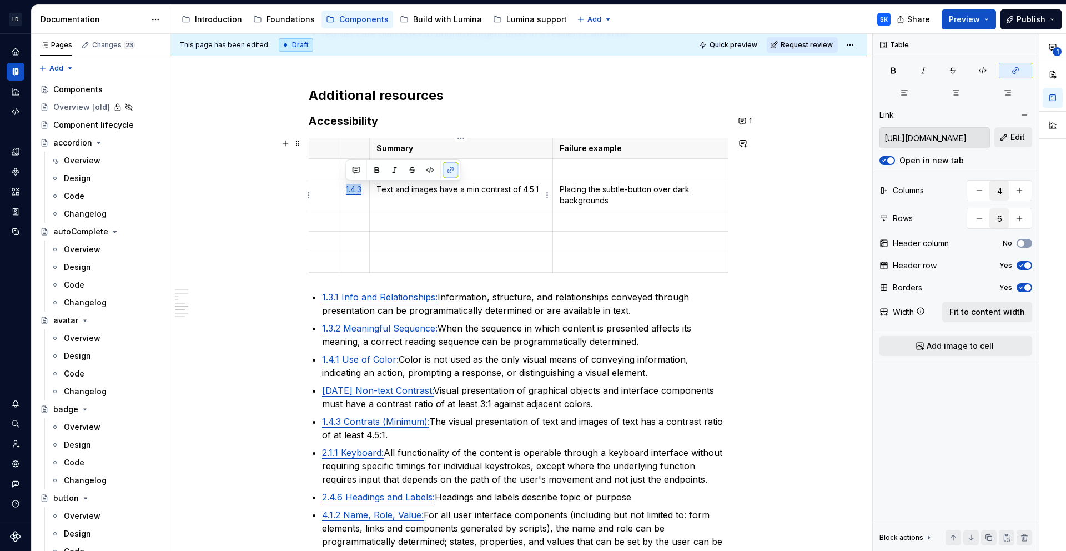
click at [410, 199] on td "Text and images have a min contrast of 4.5:1" at bounding box center [461, 195] width 184 height 32
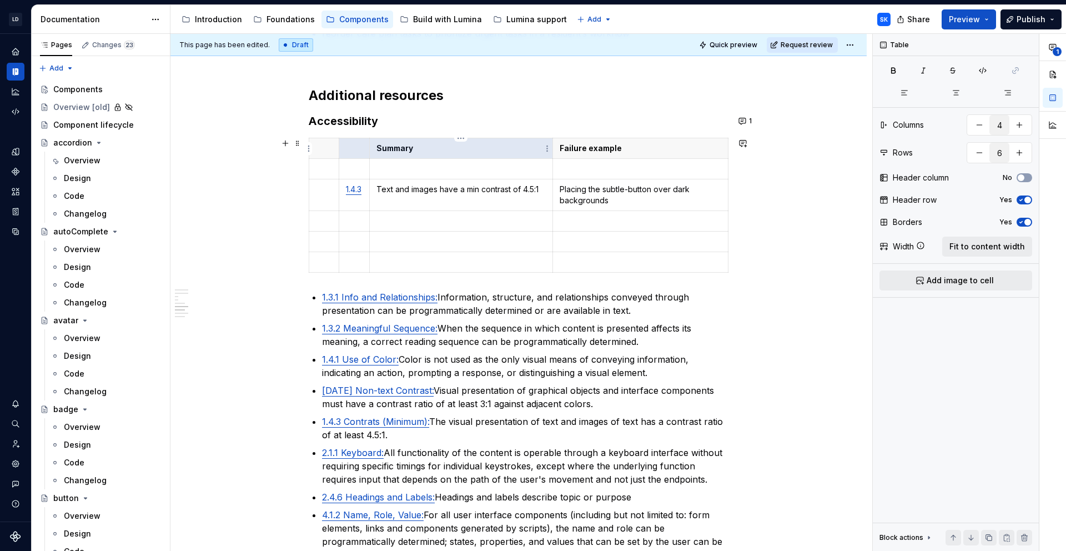
click at [374, 150] on tr "Summary Failure example" at bounding box center [518, 148] width 419 height 21
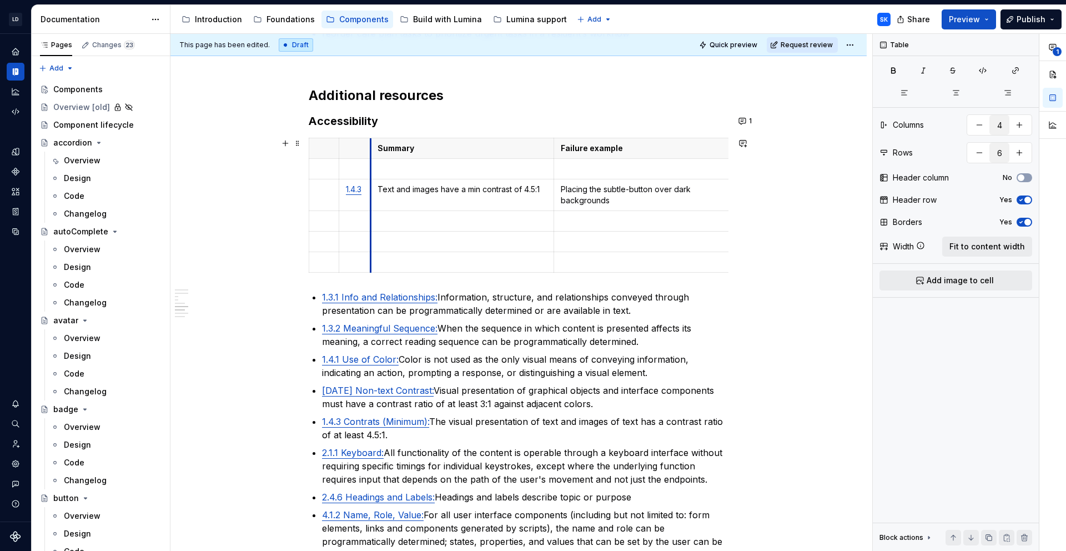
click at [370, 173] on td at bounding box center [462, 169] width 184 height 21
click at [608, 225] on p at bounding box center [641, 220] width 160 height 11
click at [435, 217] on p at bounding box center [463, 220] width 170 height 11
click at [359, 217] on p at bounding box center [355, 220] width 18 height 11
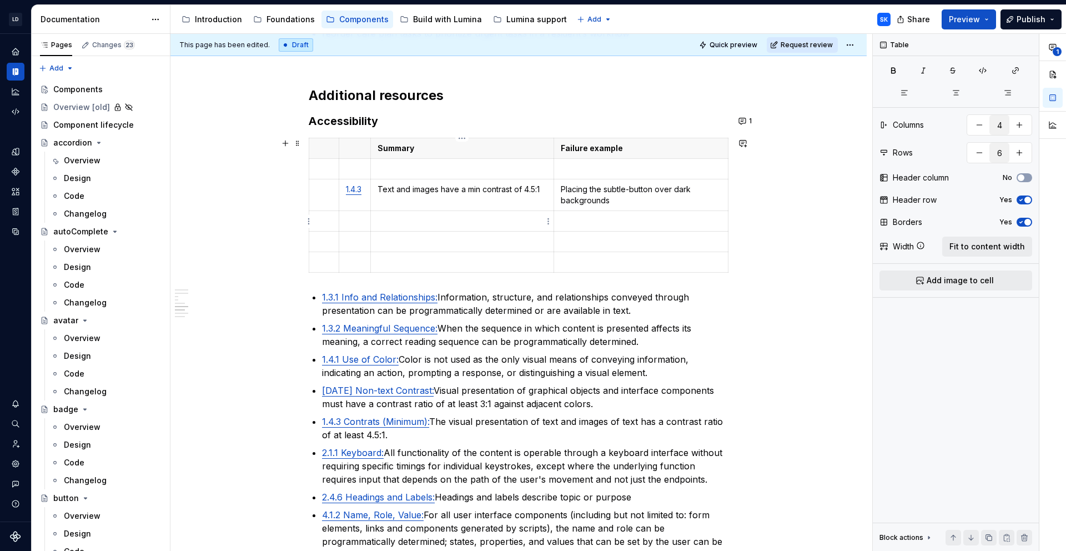
click at [478, 223] on p at bounding box center [463, 220] width 170 height 11
drag, startPoint x: 319, startPoint y: 195, endPoint x: 362, endPoint y: 194, distance: 42.2
click at [319, 195] on td at bounding box center [324, 195] width 30 height 32
click at [325, 198] on td at bounding box center [324, 195] width 30 height 32
click at [423, 220] on p at bounding box center [463, 220] width 170 height 11
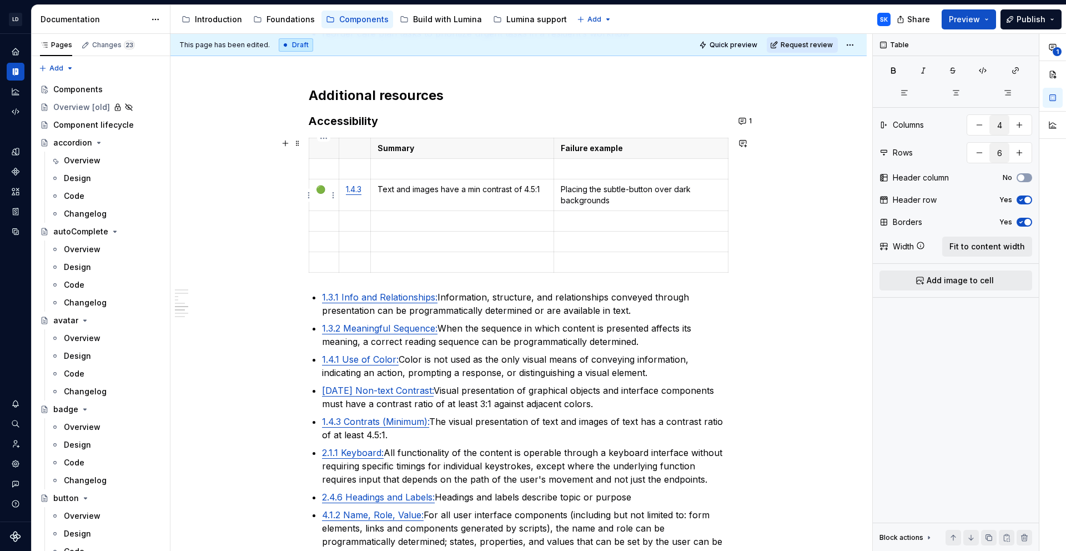
click at [327, 191] on p "🟢" at bounding box center [324, 189] width 16 height 11
click at [325, 139] on html "LD Lumina Web SK Dataset MxC-Fac Documentation Accessibility guide for tree Pag…" at bounding box center [533, 275] width 1066 height 551
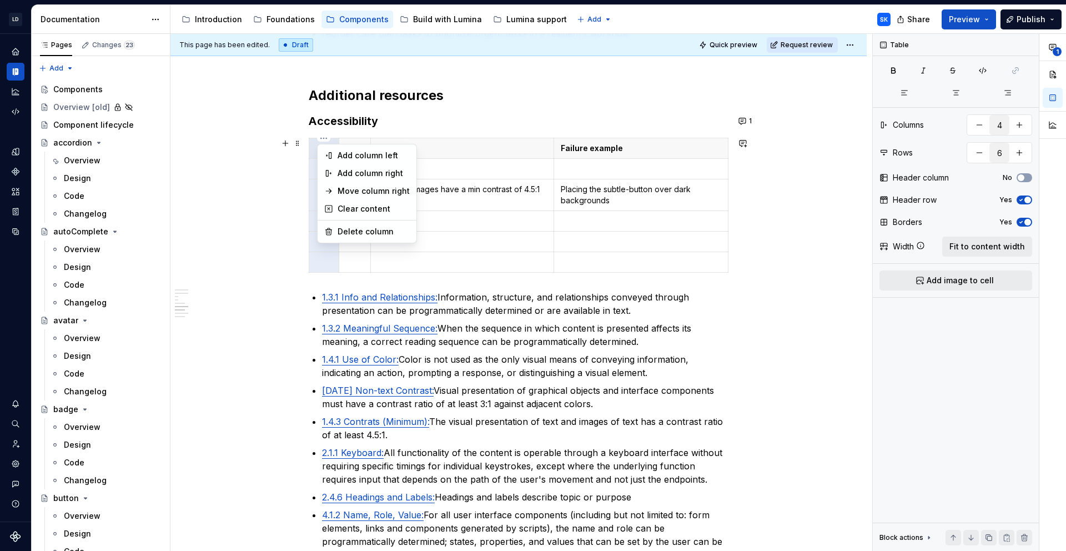
click at [450, 203] on html "LD Lumina Web SK Dataset MxC-Fac Documentation Accessibility guide for tree Pag…" at bounding box center [533, 275] width 1066 height 551
click at [453, 191] on p "Text and images have a min contrast of 4.5:1" at bounding box center [463, 189] width 170 height 11
click at [495, 190] on p "Text and images have a min contrast of 4.5:1" at bounding box center [463, 189] width 170 height 11
click at [598, 195] on p "Placing the subtle-button over dark backgrounds" at bounding box center [641, 195] width 160 height 22
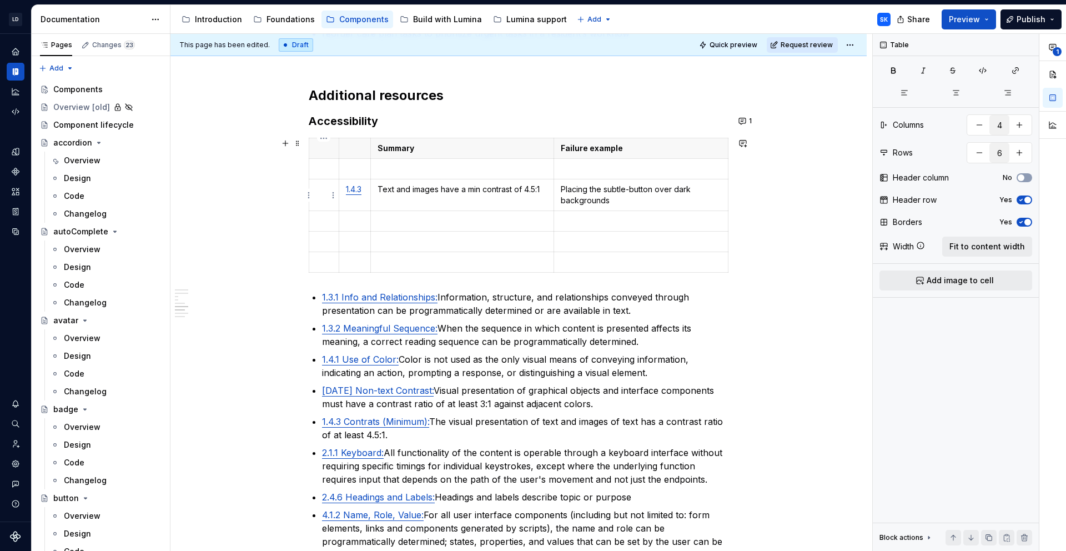
click at [317, 191] on p at bounding box center [324, 189] width 16 height 11
click at [319, 219] on p at bounding box center [324, 220] width 16 height 11
click at [358, 221] on p at bounding box center [355, 220] width 18 height 11
click at [434, 223] on p at bounding box center [463, 220] width 170 height 11
drag, startPoint x: 340, startPoint y: 156, endPoint x: 333, endPoint y: 159, distance: 8.0
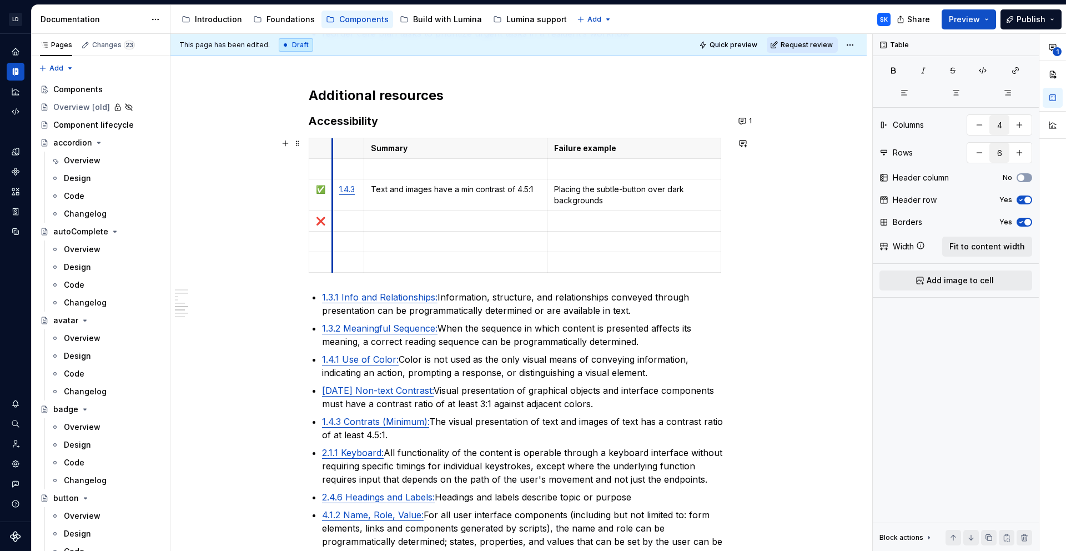
click at [333, 159] on tbody "Summary Failure example ✅ 1.4.3 Text and images have a min contrast of 4.5:1 Pl…" at bounding box center [515, 205] width 412 height 134
click at [436, 195] on td "Text and images have a min contrast of 4.5:1" at bounding box center [455, 195] width 183 height 32
drag, startPoint x: 720, startPoint y: 188, endPoint x: 727, endPoint y: 189, distance: 7.3
click at [324, 145] on html "LD Lumina Web SK Dataset MxC-Fac Documentation Accessibility guide for tree Pag…" at bounding box center [533, 275] width 1066 height 551
click at [484, 218] on html "LD Lumina Web SK Dataset MxC-Fac Documentation Accessibility guide for tree Pag…" at bounding box center [533, 275] width 1066 height 551
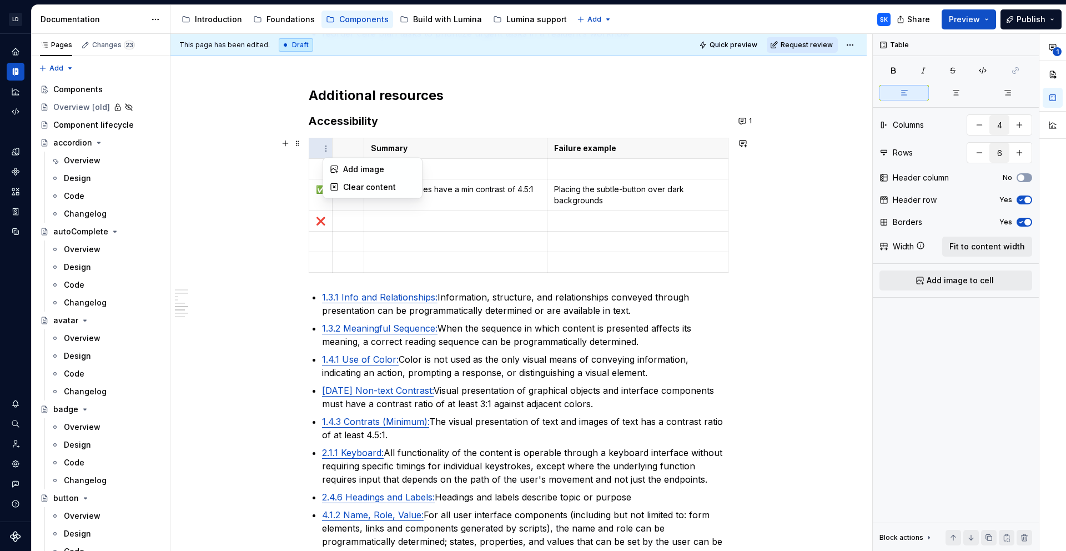
click at [482, 196] on td "Text and images have a min contrast of 4.5:1" at bounding box center [455, 195] width 183 height 32
click at [496, 193] on p "Text and images have a min contrast of 4.5:1" at bounding box center [455, 189] width 169 height 11
click at [318, 138] on html "LD Lumina Web SK Dataset MxC-Fac Documentation Accessibility guide for tree Pag…" at bounding box center [533, 275] width 1066 height 551
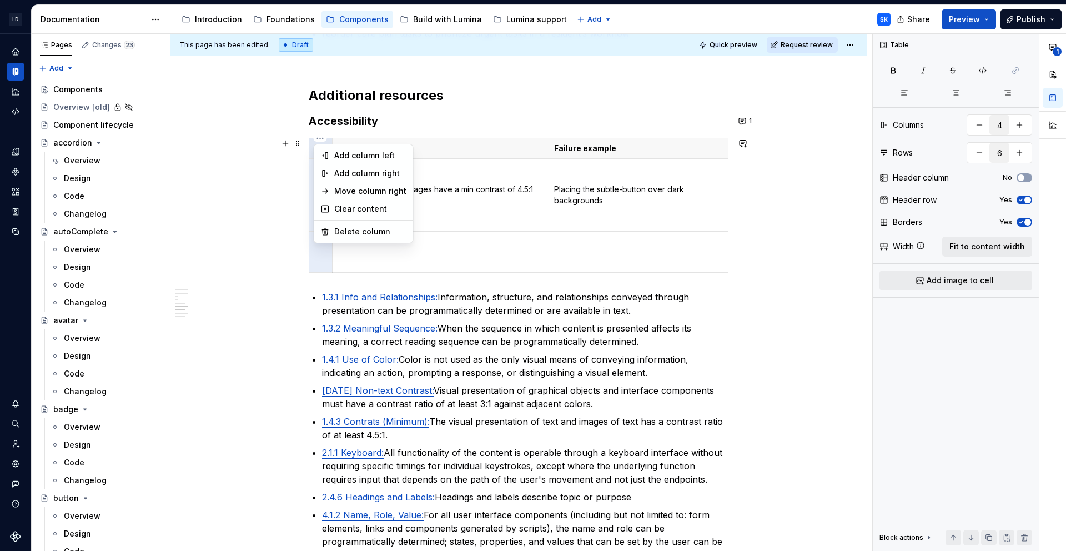
drag, startPoint x: 480, startPoint y: 239, endPoint x: 507, endPoint y: 240, distance: 27.3
click at [480, 239] on html "LD Lumina Web SK Dataset MxC-Fac Documentation Accessibility guide for tree Pag…" at bounding box center [533, 275] width 1066 height 551
click at [487, 242] on p at bounding box center [455, 241] width 169 height 11
click at [506, 240] on p at bounding box center [455, 241] width 169 height 11
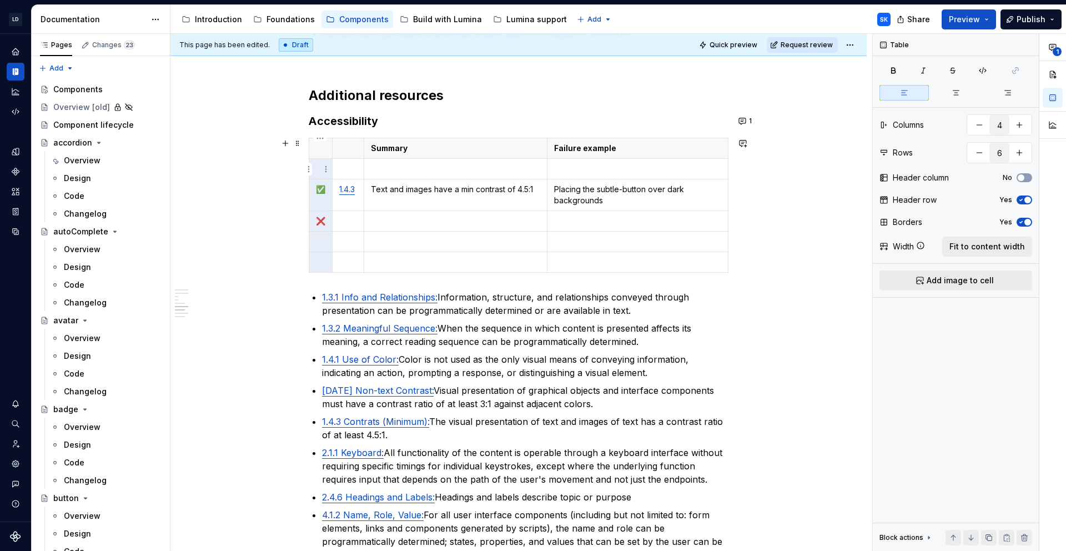
drag, startPoint x: 318, startPoint y: 261, endPoint x: 314, endPoint y: 172, distance: 88.9
click at [314, 172] on tbody "Summary Failure example ✅ 1.4.3 Text and images have a min contrast of 4.5:1 Pl…" at bounding box center [518, 205] width 419 height 134
click at [419, 215] on p at bounding box center [455, 220] width 169 height 11
click at [318, 243] on p at bounding box center [320, 241] width 9 height 11
click at [432, 224] on p at bounding box center [455, 220] width 169 height 11
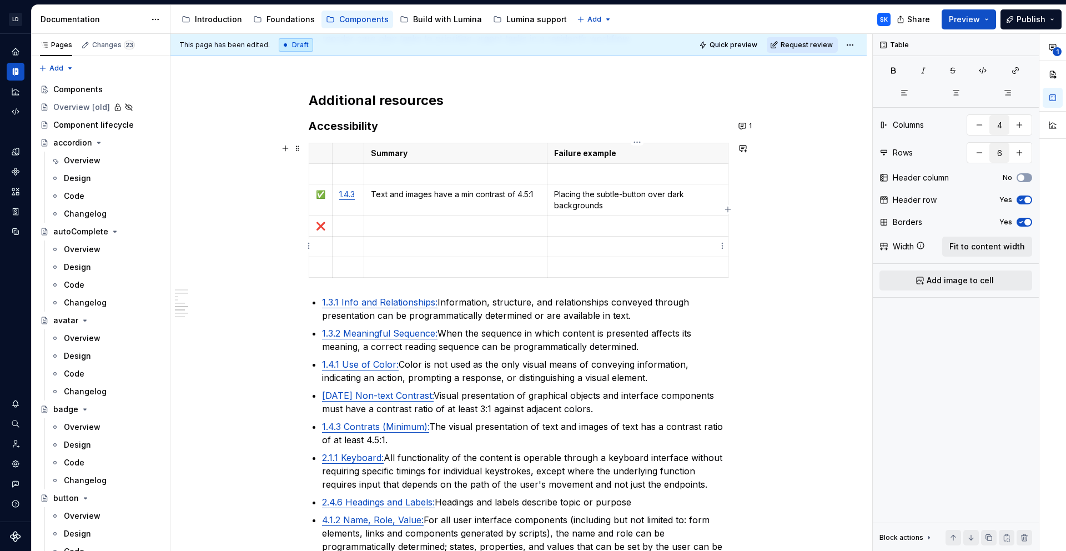
scroll to position [1441, 0]
click at [390, 170] on p at bounding box center [455, 172] width 169 height 11
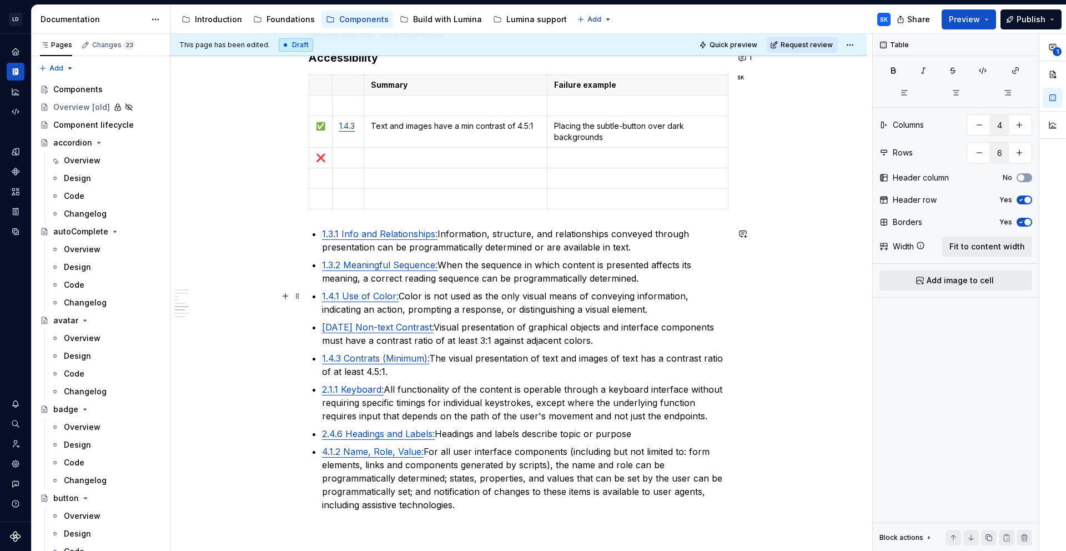
scroll to position [1454, 0]
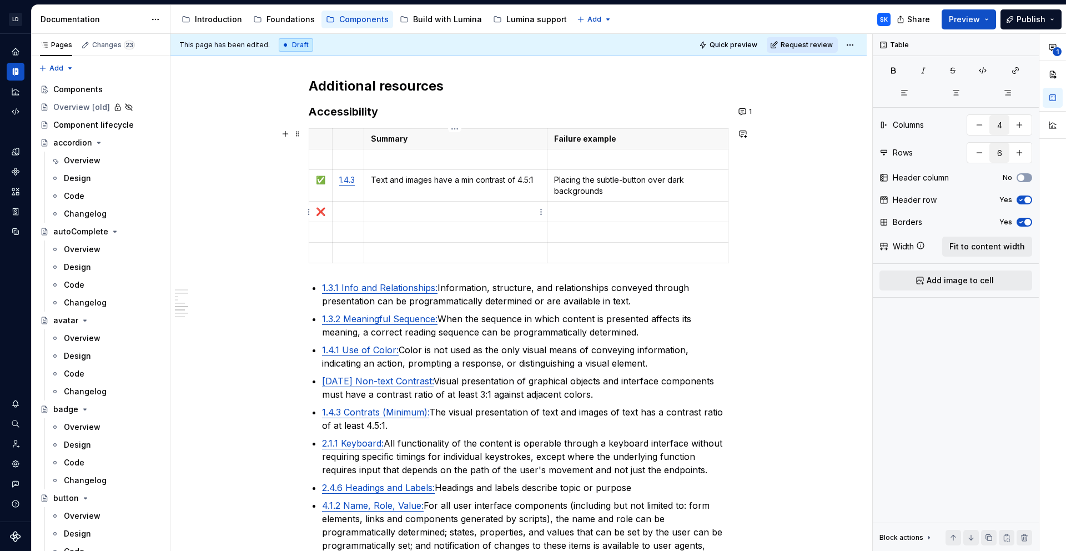
click at [420, 209] on p at bounding box center [455, 211] width 169 height 11
click at [428, 180] on p "Text and images have a min contrast of 4.5:1" at bounding box center [455, 179] width 169 height 11
click at [444, 212] on p at bounding box center [455, 211] width 169 height 11
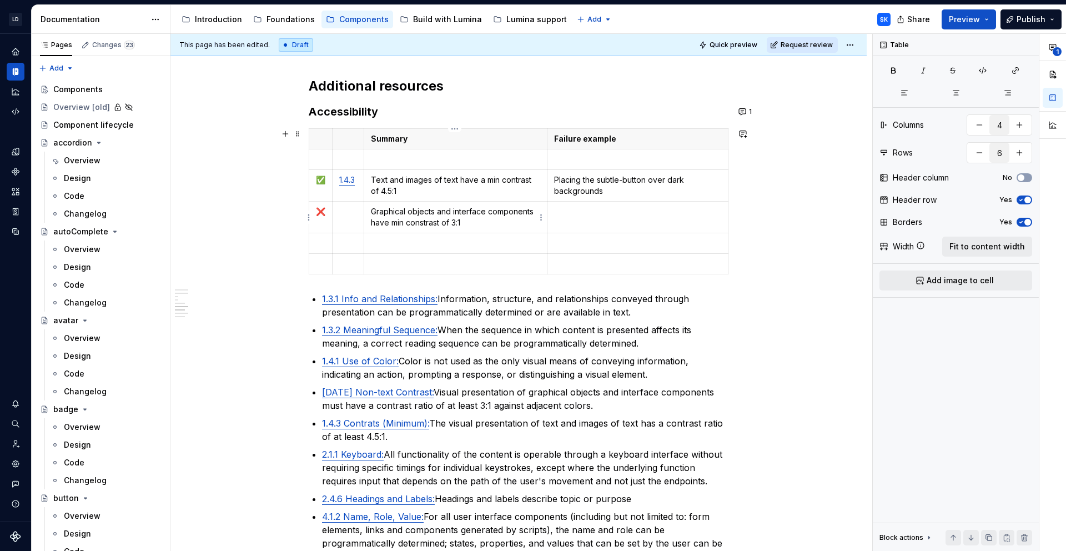
click at [423, 223] on p "Graphical objects and interface components have min constrast of 3:1" at bounding box center [455, 217] width 169 height 22
click at [589, 218] on td at bounding box center [637, 218] width 181 height 32
type textarea "*"
click at [746, 112] on button "1" at bounding box center [746, 112] width 22 height 16
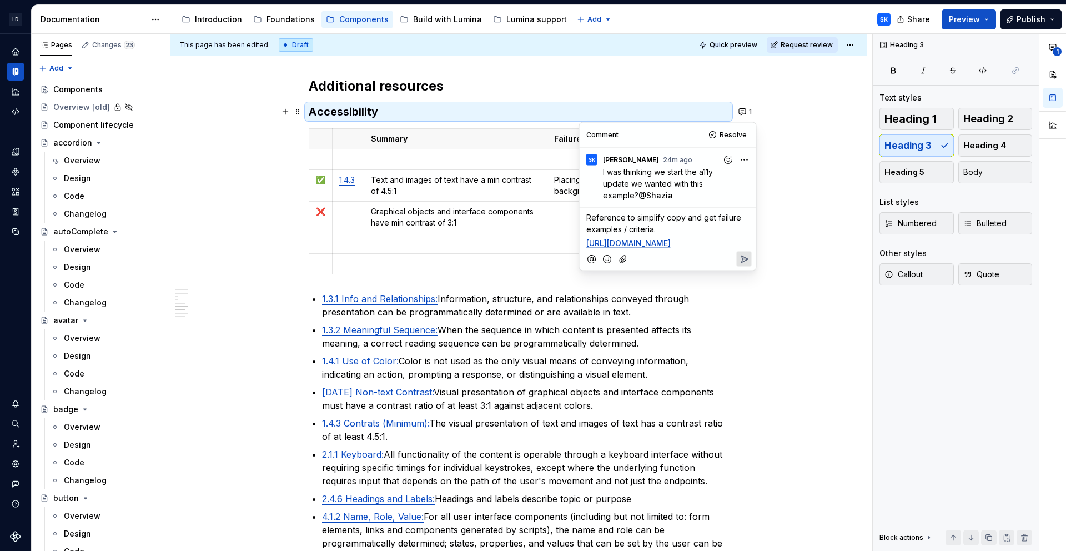
click at [746, 264] on icon "Reply" at bounding box center [744, 258] width 11 height 11
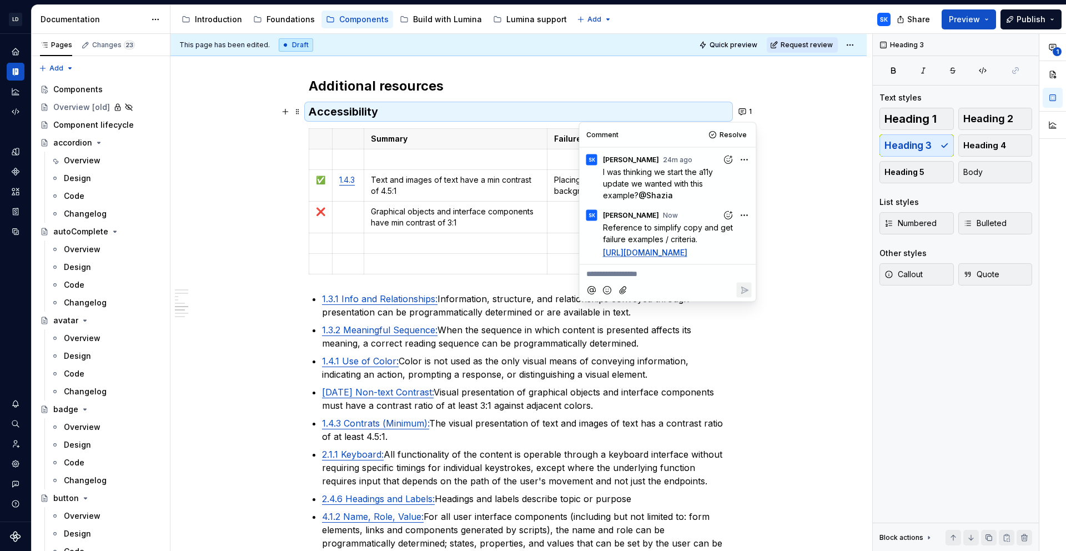
click at [510, 313] on p "1.3.1 Info and Relationships: Information, structure, and relationships conveye…" at bounding box center [525, 305] width 407 height 27
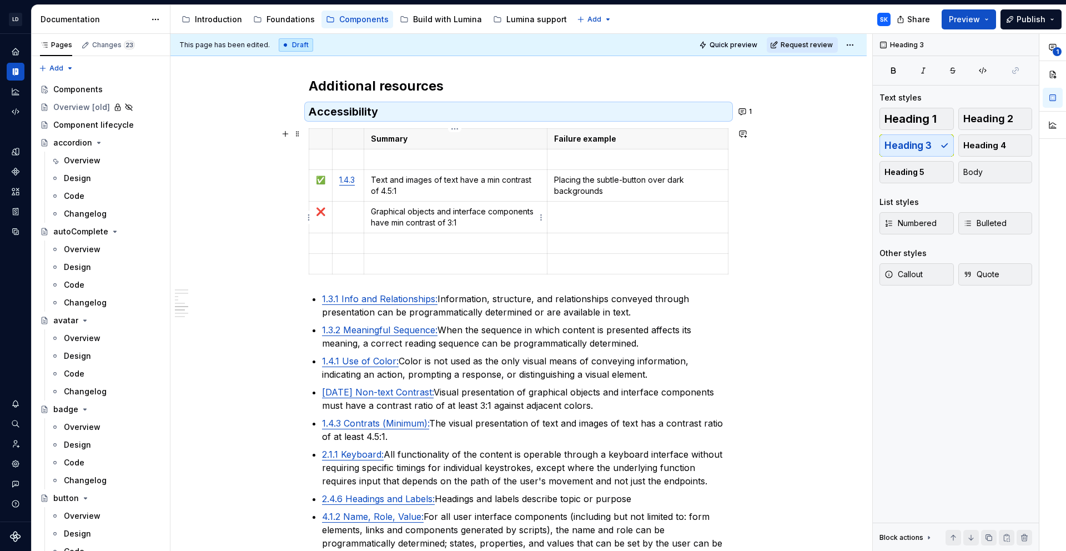
click at [453, 210] on p "Graphical objects and interface components have min contrast of 3:1" at bounding box center [455, 217] width 169 height 22
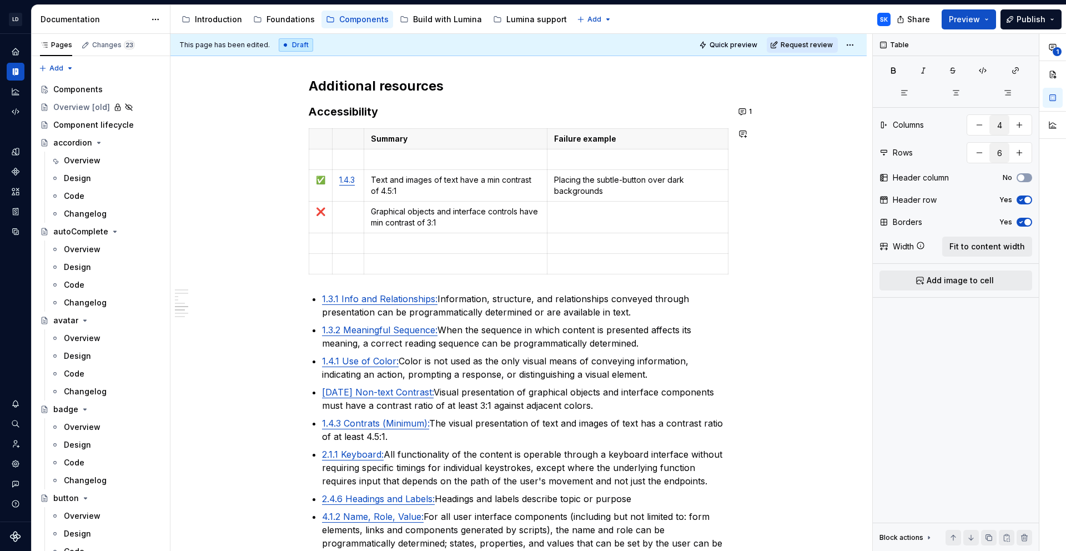
type textarea "*"
click at [450, 222] on p "Graphical objects and interface controls have min contrast of 3:1" at bounding box center [455, 217] width 169 height 22
click at [348, 217] on td at bounding box center [349, 218] width 32 height 32
drag, startPoint x: 321, startPoint y: 211, endPoint x: 314, endPoint y: 211, distance: 6.7
click at [314, 211] on td "❌" at bounding box center [320, 218] width 23 height 32
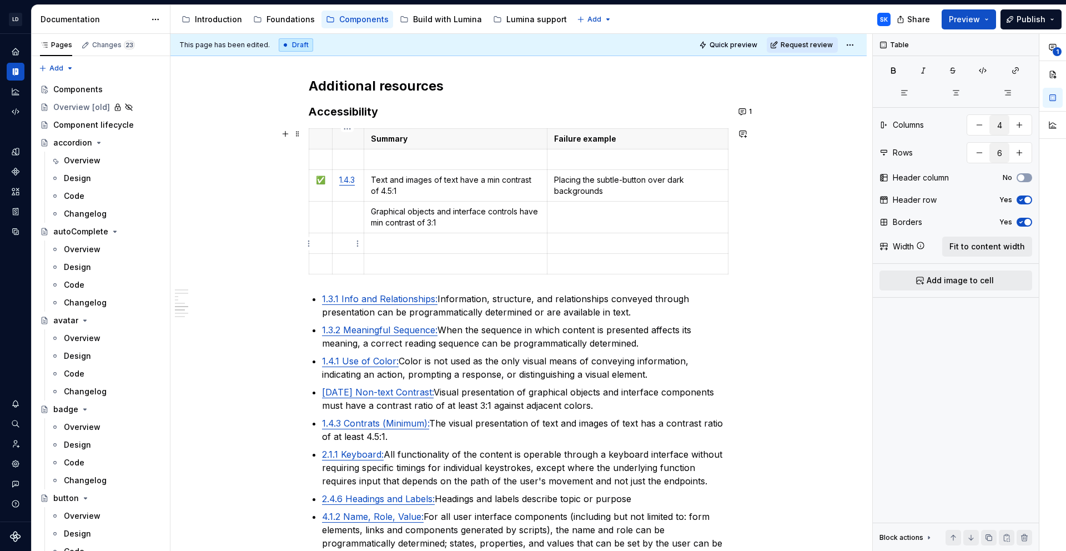
click at [318, 260] on p at bounding box center [320, 263] width 9 height 11
click at [318, 220] on td at bounding box center [320, 218] width 23 height 32
click at [320, 187] on html "LD Lumina Web SK Dataset MxC-Fac Documentation Accessibility guide for tree Pag…" at bounding box center [533, 275] width 1066 height 551
click at [318, 164] on html "LD Lumina Web SK Dataset MxC-Fac Documentation Accessibility guide for tree Pag…" at bounding box center [533, 275] width 1066 height 551
click at [311, 179] on html "LD Lumina Web SK Dataset MxC-Fac Documentation Accessibility guide for tree Pag…" at bounding box center [533, 275] width 1066 height 551
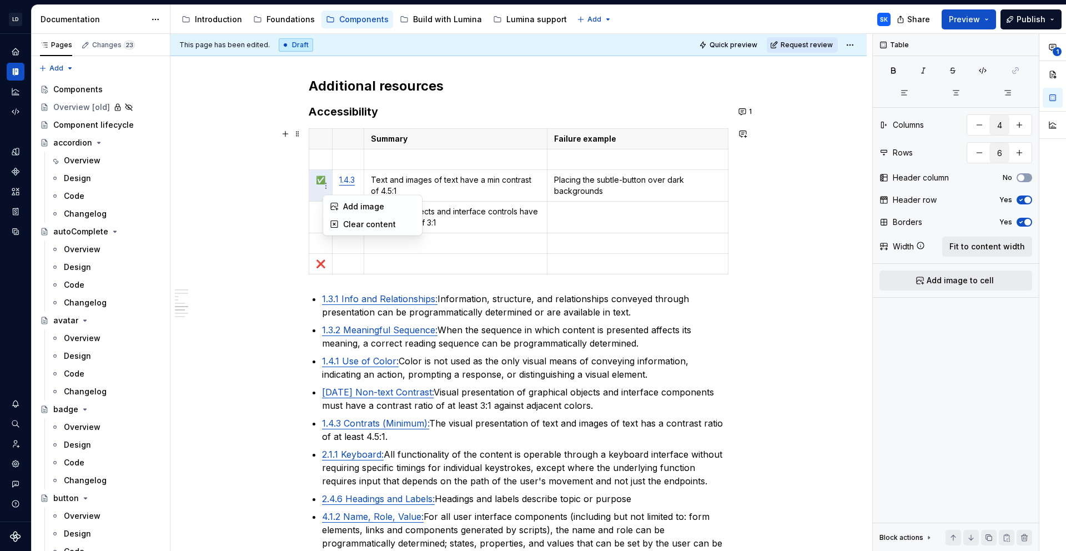
click at [317, 187] on td "✅" at bounding box center [320, 186] width 23 height 32
click at [318, 193] on td "✅" at bounding box center [320, 186] width 23 height 32
copy p "✅"
click at [318, 215] on p at bounding box center [320, 211] width 9 height 11
click at [348, 215] on p at bounding box center [348, 211] width 18 height 11
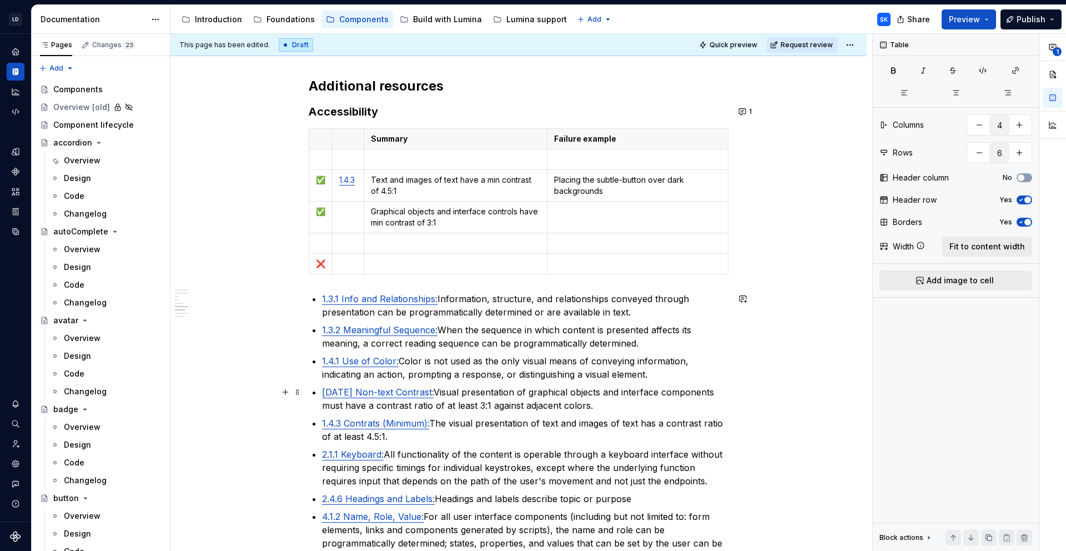
click at [365, 395] on link "[DATE] Non-text Contrast:" at bounding box center [378, 392] width 112 height 11
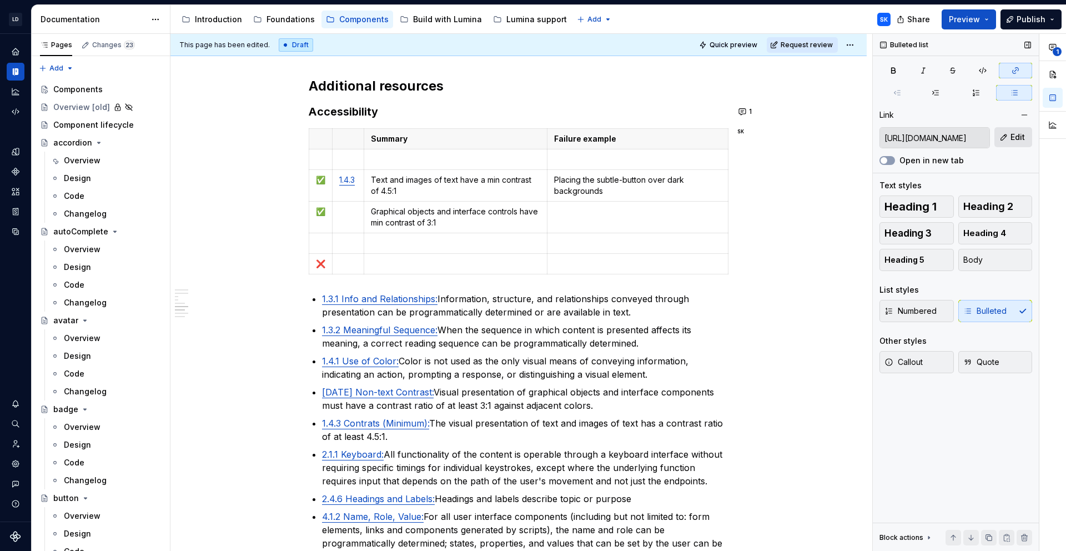
click at [1009, 141] on button "Edit" at bounding box center [1014, 137] width 38 height 20
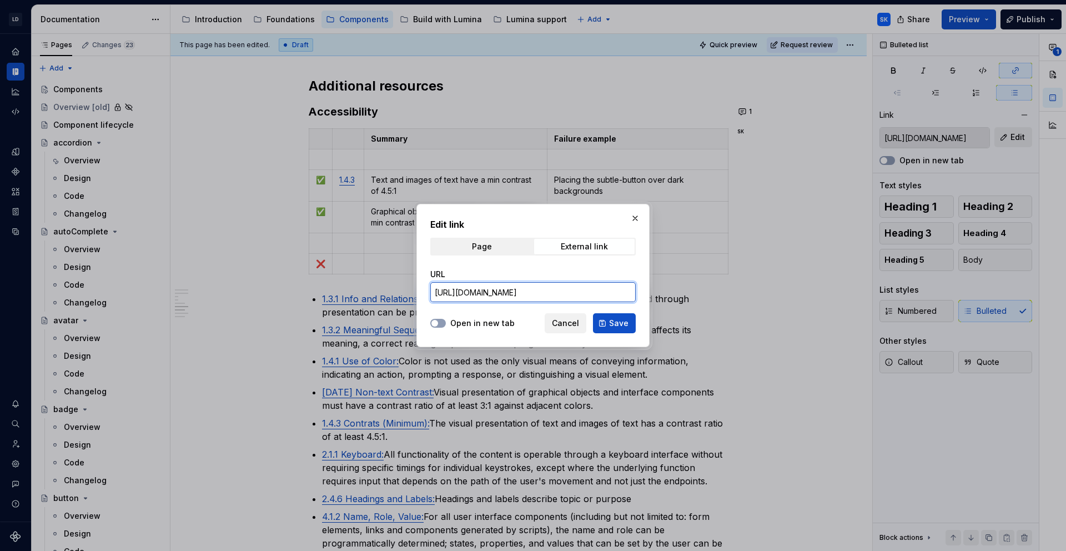
click at [554, 290] on input "[URL][DOMAIN_NAME]" at bounding box center [532, 292] width 205 height 20
click at [567, 313] on button "Cancel" at bounding box center [566, 323] width 42 height 20
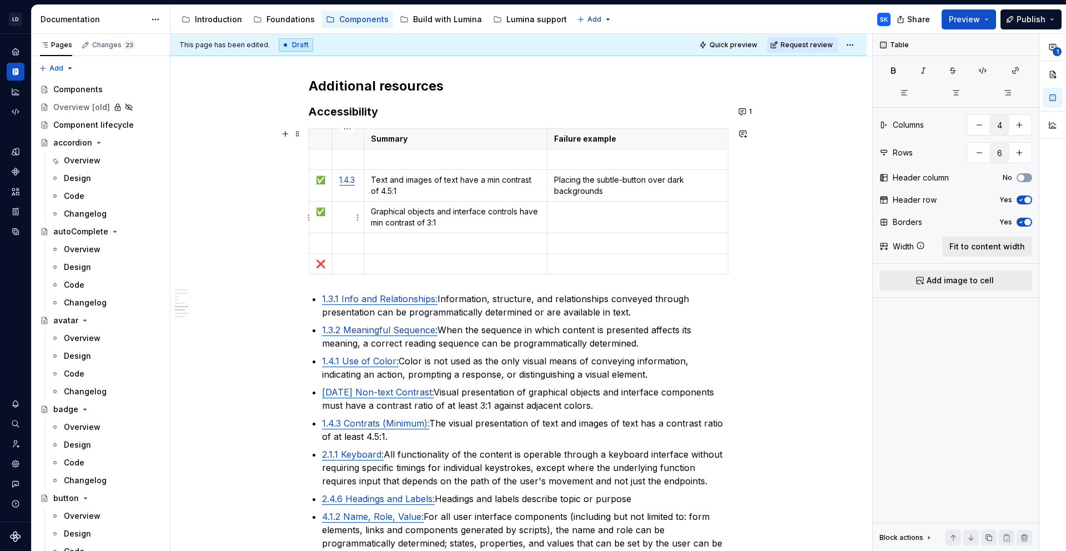
click at [339, 219] on td at bounding box center [349, 218] width 32 height 32
click at [443, 194] on button "button" at bounding box center [444, 192] width 16 height 16
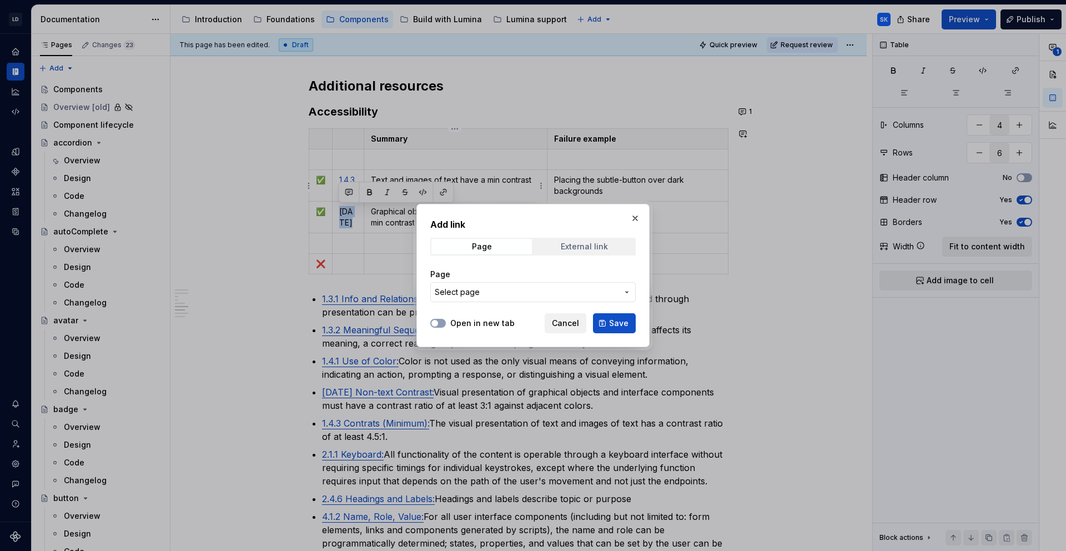
click at [576, 245] on div "External link" at bounding box center [584, 246] width 47 height 9
click at [526, 288] on input "URL" at bounding box center [532, 292] width 205 height 20
click at [496, 320] on label "Open in new tab" at bounding box center [482, 323] width 64 height 11
click at [446, 320] on button "Open in new tab" at bounding box center [438, 323] width 16 height 9
click at [518, 283] on input "URL" at bounding box center [532, 292] width 205 height 20
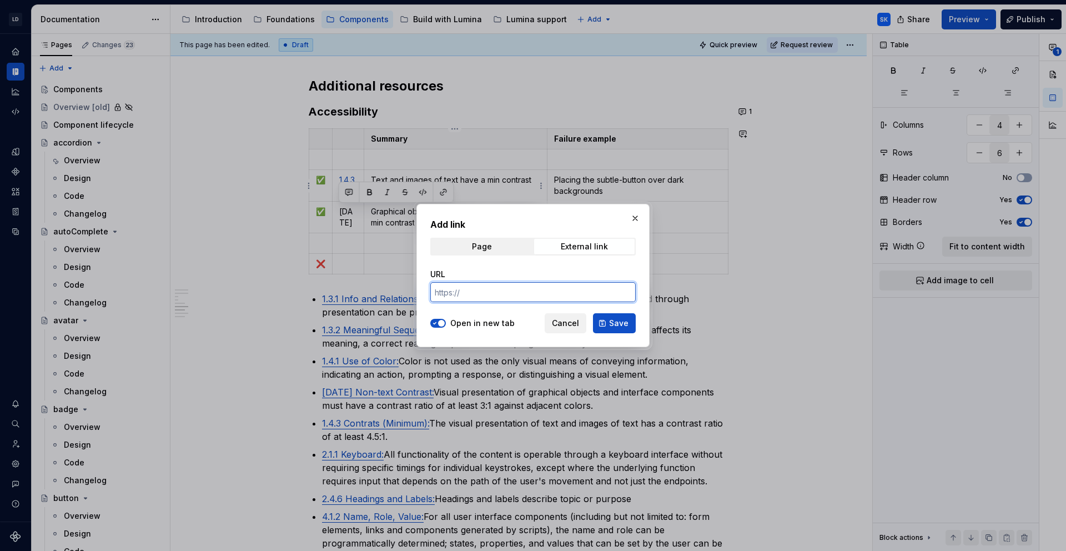
paste input "[URL][DOMAIN_NAME]"
type input "[URL][DOMAIN_NAME]"
click at [614, 325] on span "Save" at bounding box center [618, 323] width 19 height 11
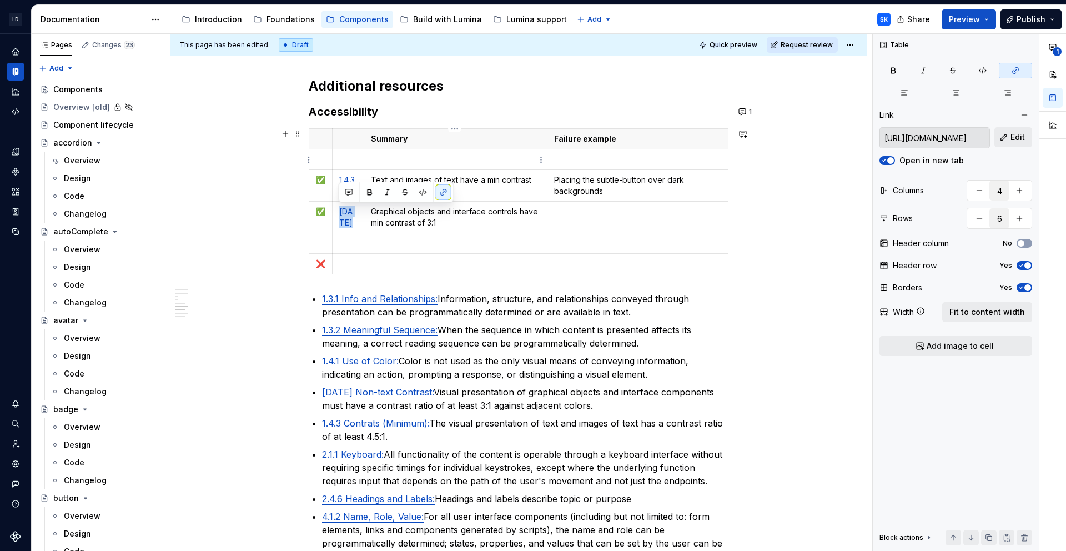
click at [395, 160] on p at bounding box center [455, 159] width 169 height 11
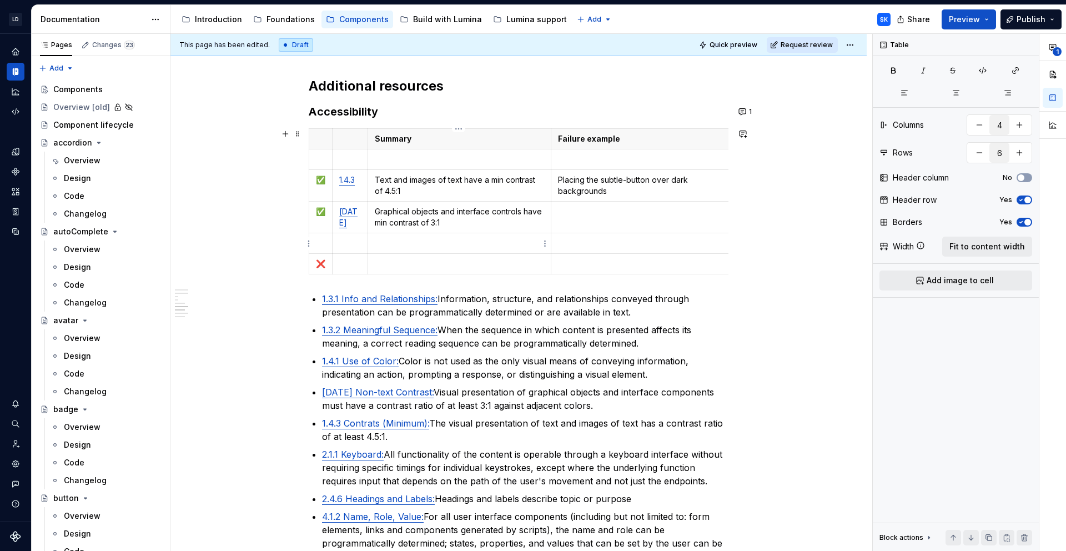
click at [451, 242] on p at bounding box center [459, 243] width 169 height 11
click at [579, 224] on td at bounding box center [639, 218] width 177 height 32
drag, startPoint x: 609, startPoint y: 194, endPoint x: 556, endPoint y: 182, distance: 54.3
click at [556, 182] on td "Placing the subtle-button over dark backgrounds" at bounding box center [639, 186] width 177 height 32
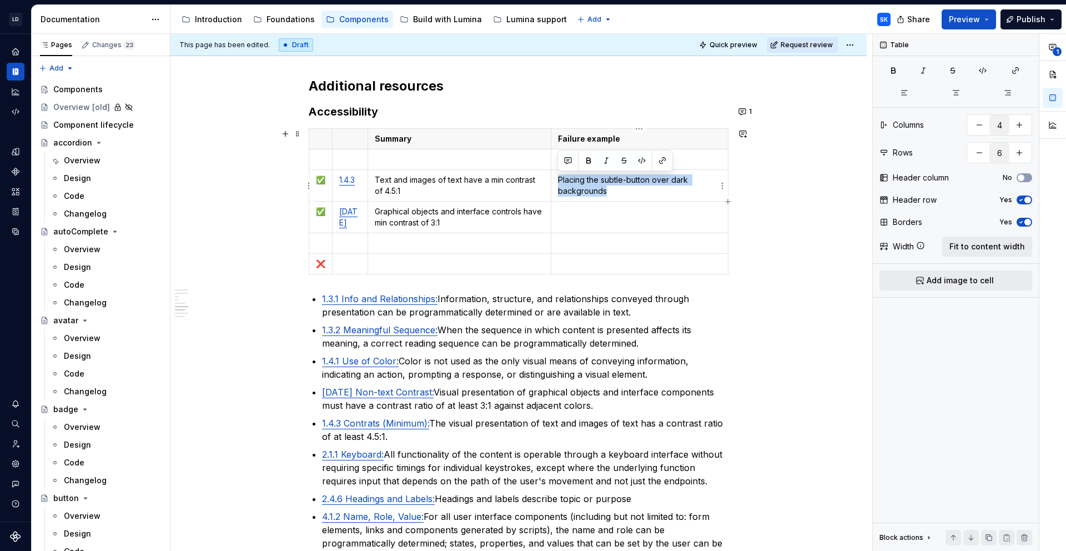
copy p "Placing the subtle-button over dark backgrounds"
click at [589, 217] on p at bounding box center [639, 211] width 163 height 11
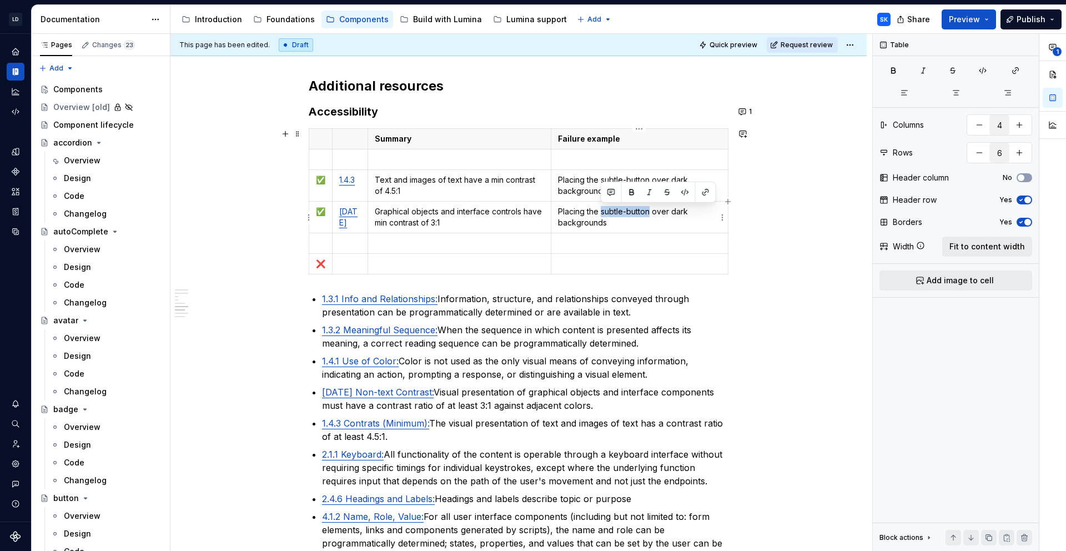
drag, startPoint x: 601, startPoint y: 213, endPoint x: 648, endPoint y: 214, distance: 47.2
click at [648, 214] on p "Placing the subtle-button over dark backgrounds" at bounding box center [639, 217] width 163 height 22
click at [576, 189] on p "Placing the subtle-button over dark backgrounds" at bounding box center [639, 185] width 163 height 22
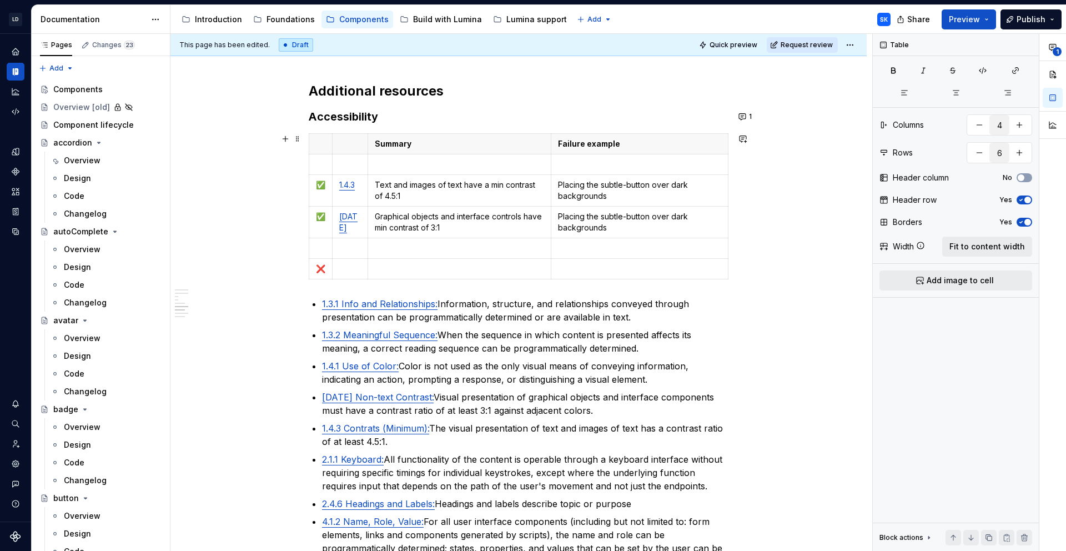
scroll to position [1457, 0]
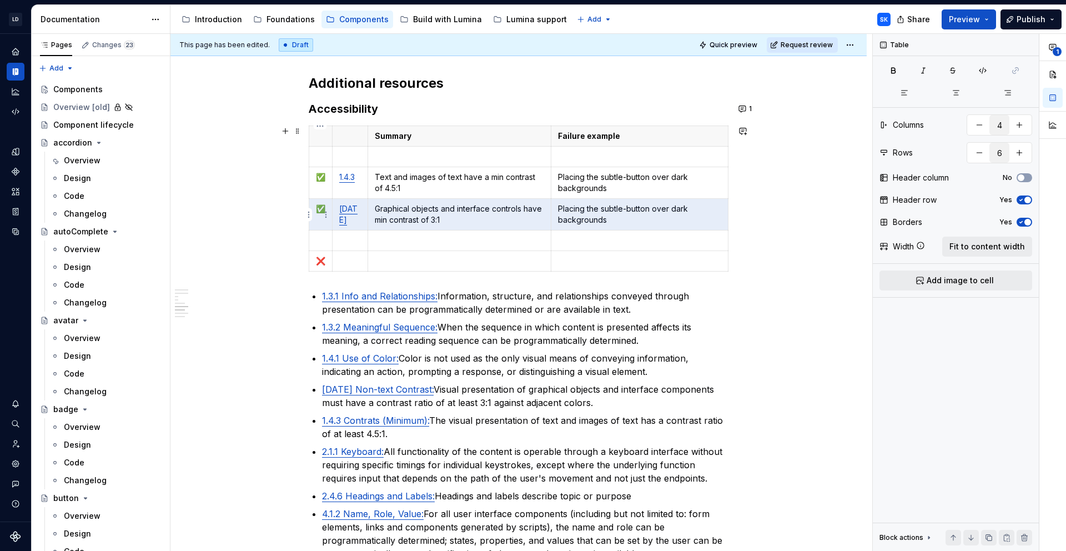
drag, startPoint x: 623, startPoint y: 221, endPoint x: 319, endPoint y: 208, distance: 304.1
click at [319, 208] on tr "✅ [DATE] Graphical objects and interface controls have min contrast of 3:1 Plac…" at bounding box center [518, 215] width 419 height 32
click at [417, 112] on h3 "Accessibility" at bounding box center [519, 109] width 420 height 16
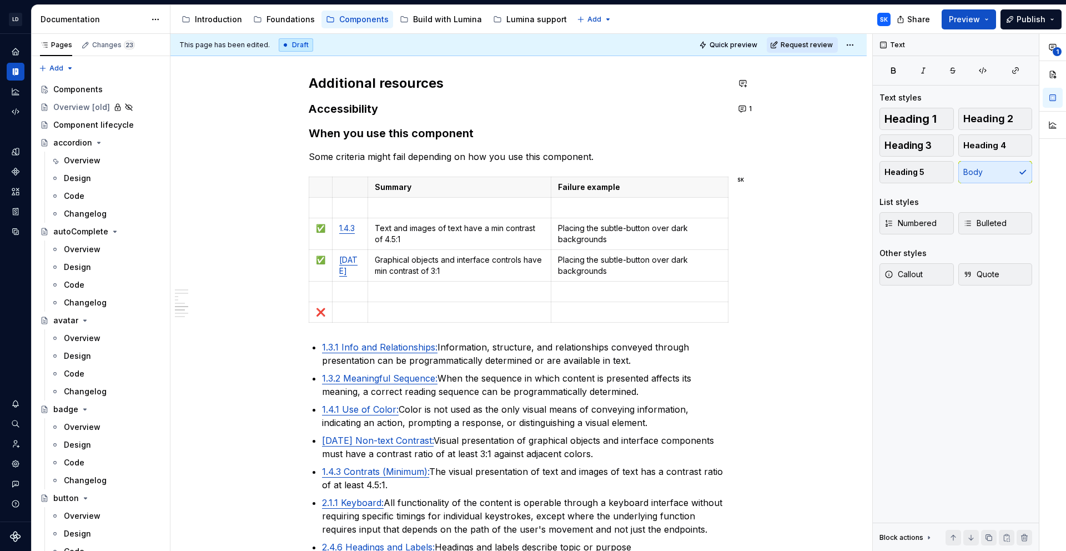
click at [505, 132] on h3 "When you use this component" at bounding box center [519, 134] width 420 height 16
click at [987, 146] on span "Heading 4" at bounding box center [985, 145] width 43 height 11
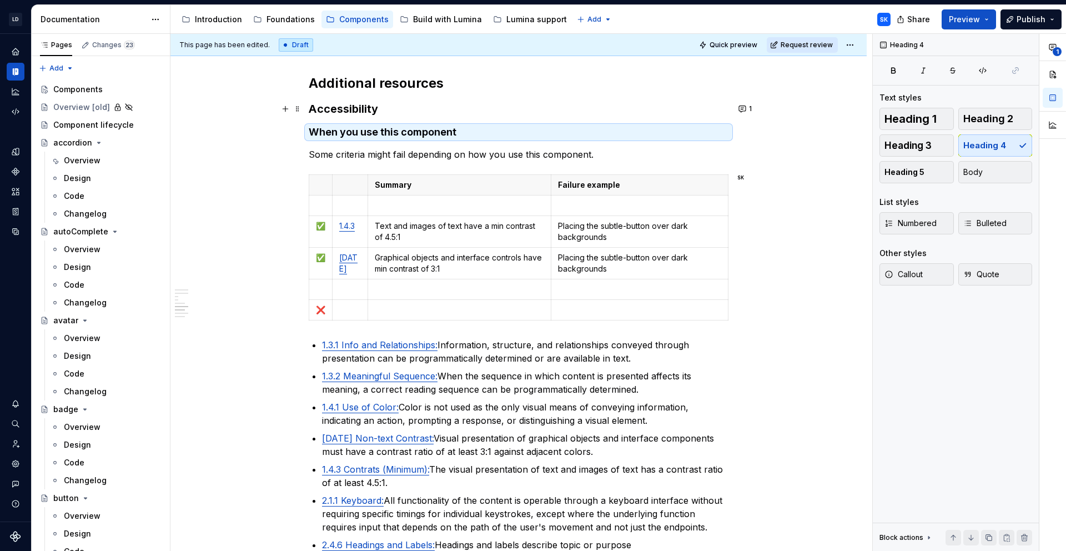
click at [400, 106] on h3 "Accessibility" at bounding box center [519, 109] width 420 height 16
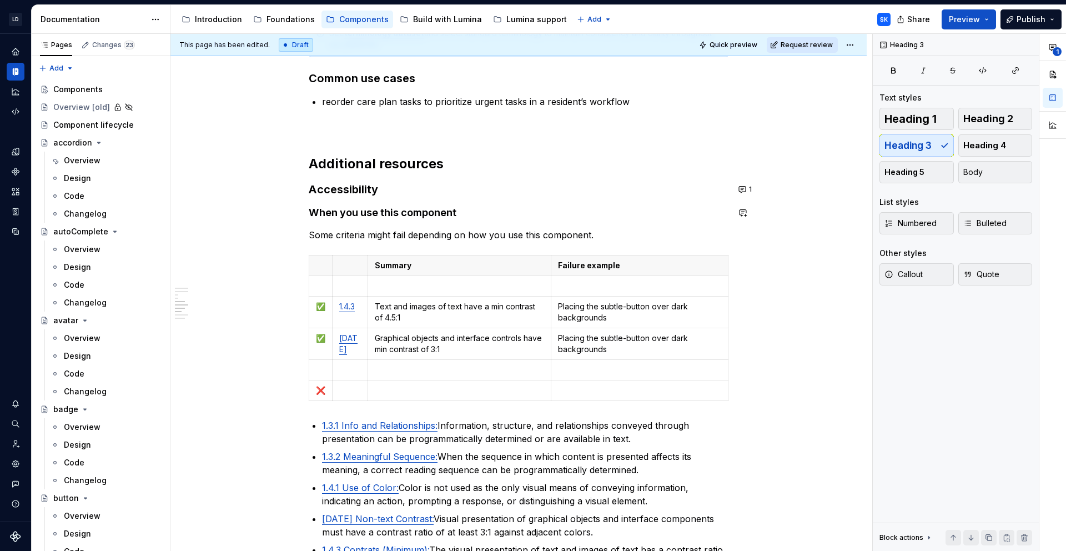
scroll to position [1378, 0]
click at [453, 212] on h4 "When you use this component" at bounding box center [519, 211] width 420 height 13
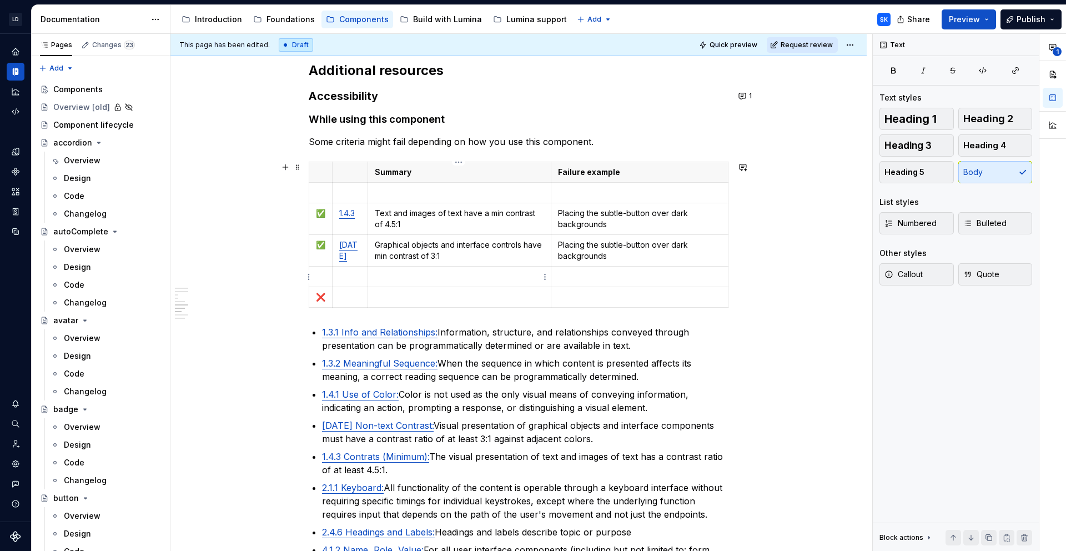
scroll to position [1469, 0]
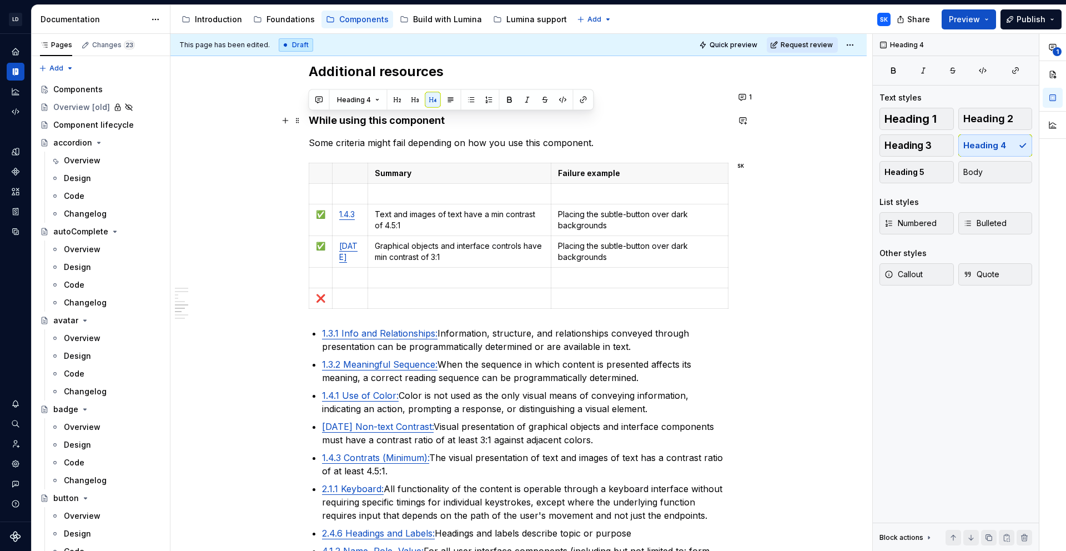
click at [309, 116] on h4 "While using this component" at bounding box center [519, 120] width 420 height 13
click at [471, 144] on p "Some criteria might fail depending on how you use this component." at bounding box center [519, 142] width 420 height 13
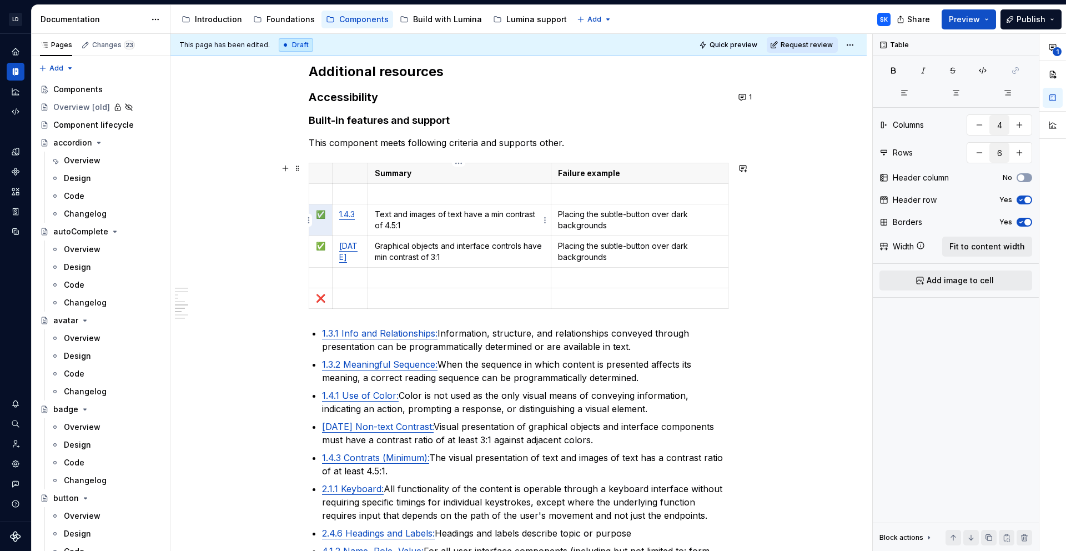
click at [385, 221] on p "Text and images of text have a min contrast of 4.5:1" at bounding box center [459, 220] width 169 height 22
click at [434, 223] on p "Text and images of text have a min contrast of 4.5:1" at bounding box center [459, 220] width 169 height 22
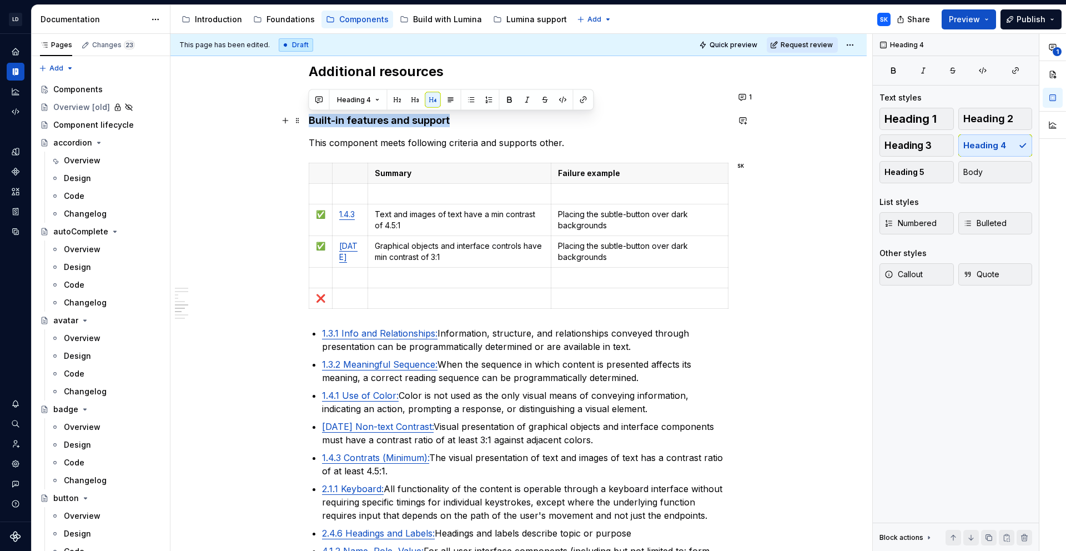
drag, startPoint x: 462, startPoint y: 122, endPoint x: 309, endPoint y: 124, distance: 152.7
click at [309, 124] on h4 "Built-in features and support" at bounding box center [519, 120] width 420 height 13
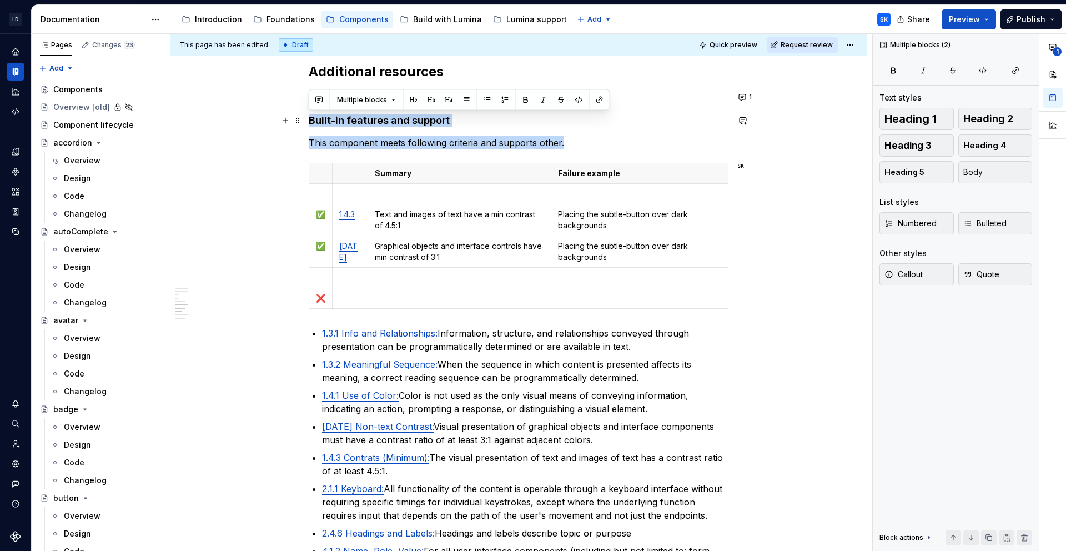
drag, startPoint x: 566, startPoint y: 143, endPoint x: 308, endPoint y: 119, distance: 258.8
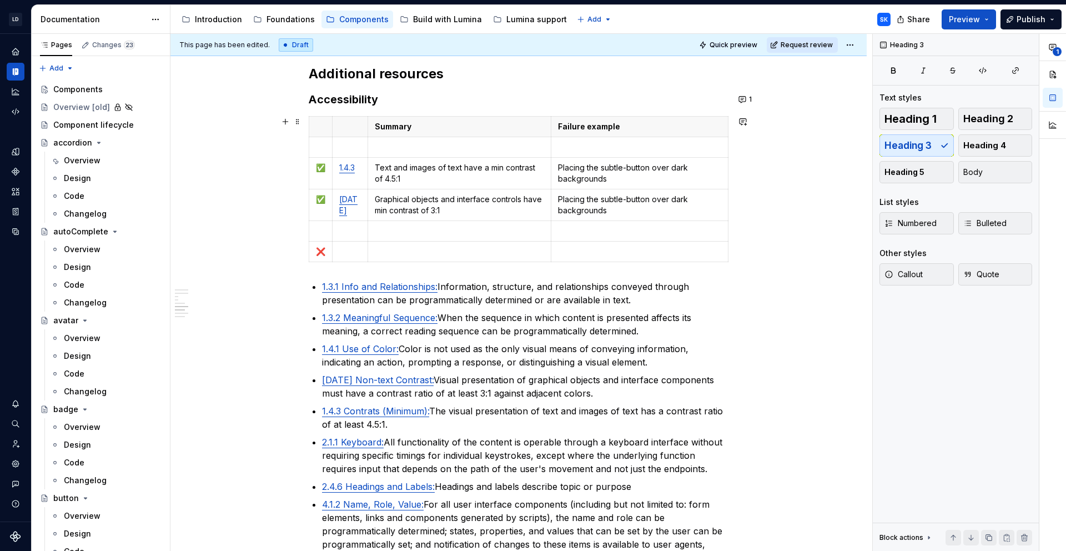
scroll to position [1466, 0]
click at [390, 150] on p at bounding box center [459, 147] width 169 height 11
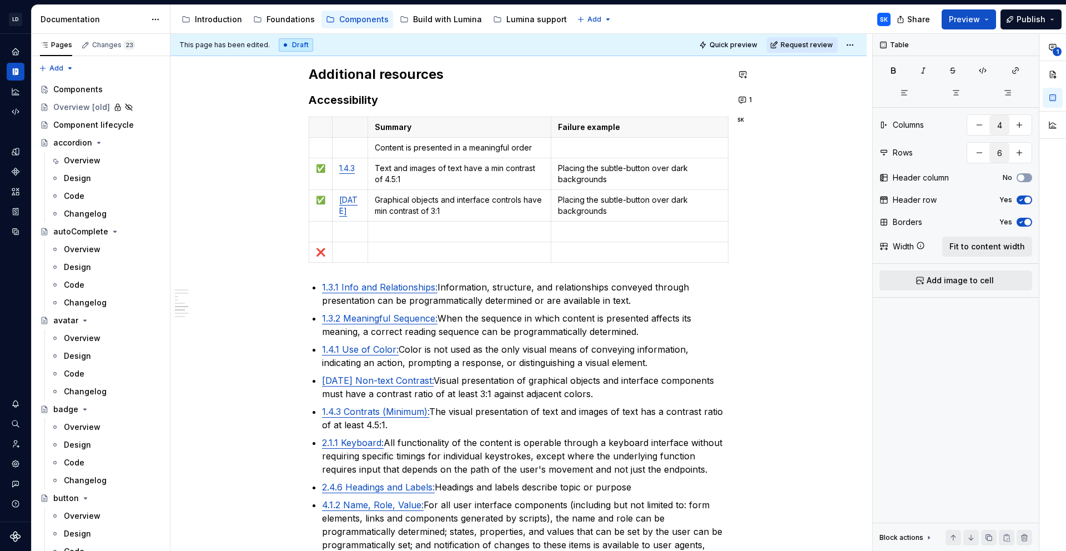
type textarea "*"
click at [335, 143] on td at bounding box center [351, 148] width 36 height 21
click at [383, 323] on link "1.3.2 Meaningful Sequence:" at bounding box center [380, 318] width 116 height 11
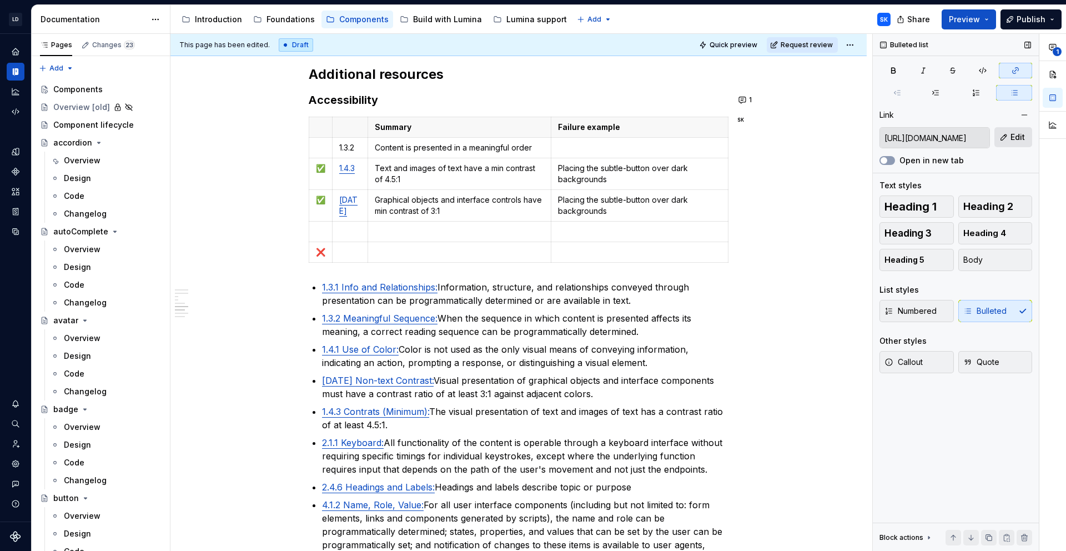
click at [1012, 133] on span "Edit" at bounding box center [1018, 137] width 14 height 11
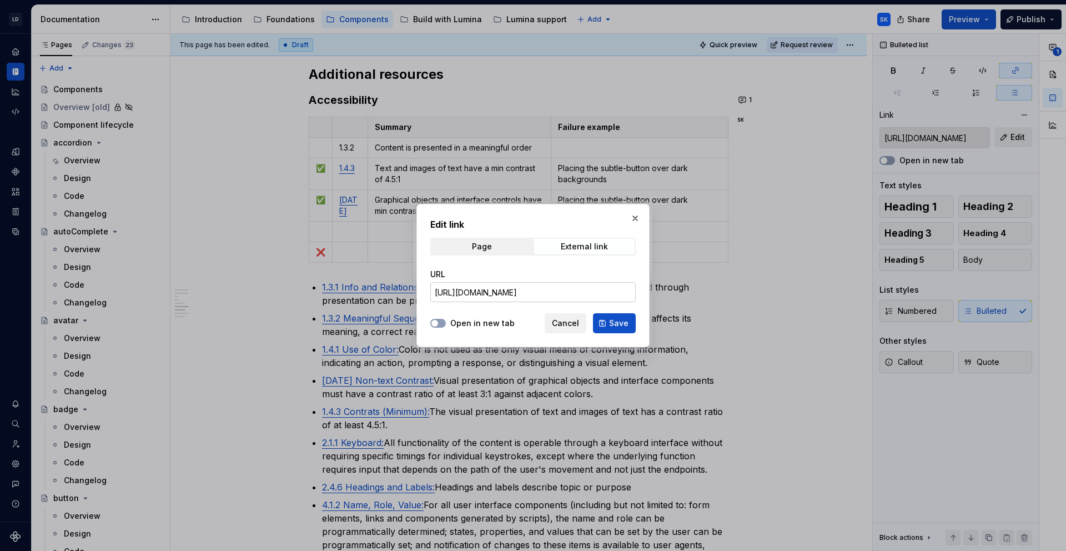
click at [604, 292] on input "[URL][DOMAIN_NAME]" at bounding box center [532, 292] width 205 height 20
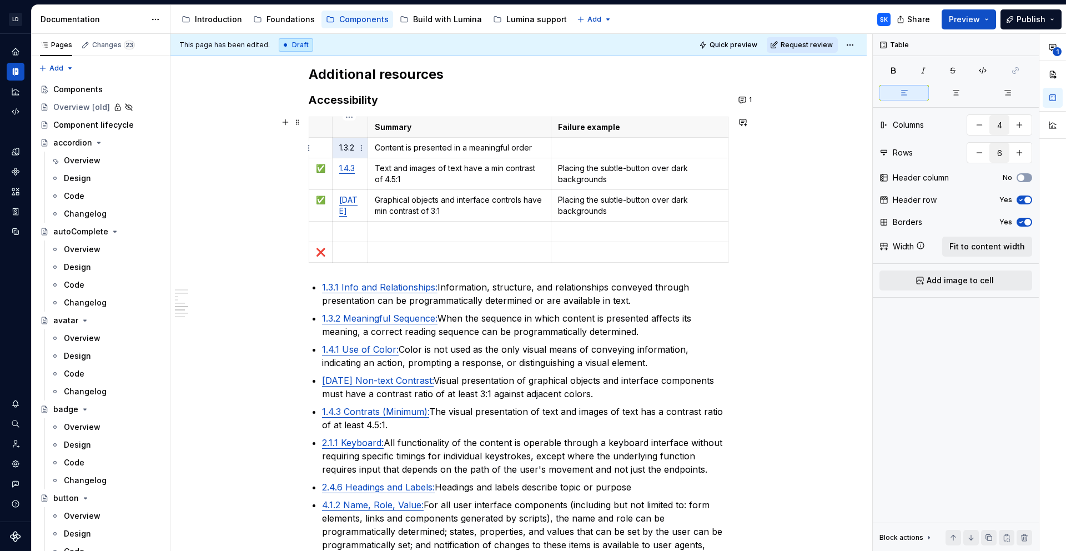
drag, startPoint x: 356, startPoint y: 148, endPoint x: 338, endPoint y: 148, distance: 18.3
click at [338, 148] on td "1.3.2" at bounding box center [351, 148] width 36 height 21
click at [353, 146] on p "1.3.2" at bounding box center [350, 147] width 22 height 11
click at [445, 128] on button "button" at bounding box center [444, 129] width 16 height 16
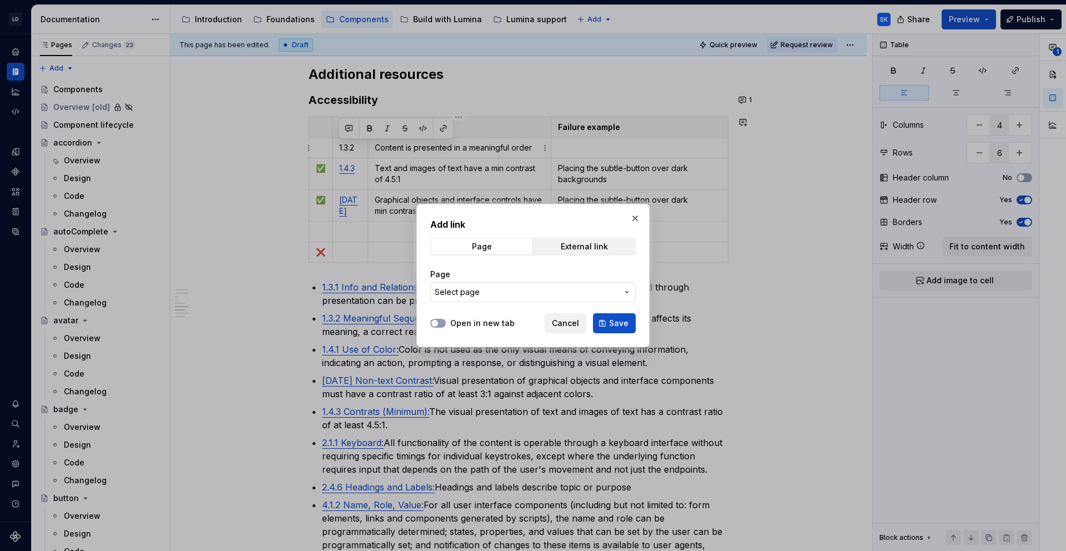
click at [583, 255] on div "Add link Page External link Page Select page" at bounding box center [532, 263] width 205 height 91
click at [589, 249] on div "External link" at bounding box center [584, 246] width 47 height 9
click at [568, 296] on input "URL" at bounding box center [532, 292] width 205 height 20
paste input "[URL][DOMAIN_NAME]"
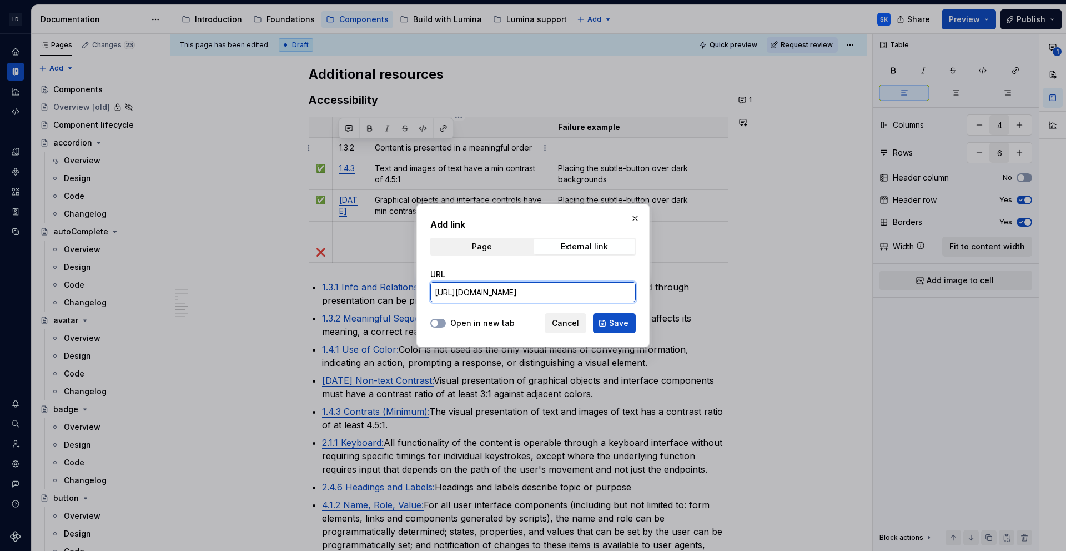
type input "[URL][DOMAIN_NAME]"
click at [507, 318] on label "Open in new tab" at bounding box center [482, 323] width 64 height 11
click at [446, 319] on button "Open in new tab" at bounding box center [438, 323] width 16 height 9
click at [623, 328] on span "Save" at bounding box center [618, 323] width 19 height 11
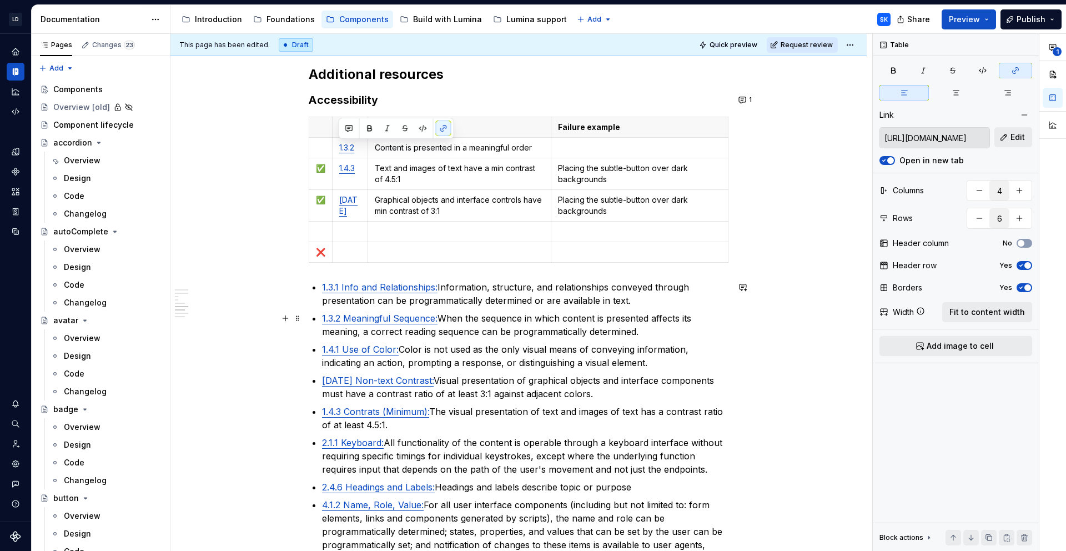
click at [585, 147] on p at bounding box center [639, 147] width 163 height 11
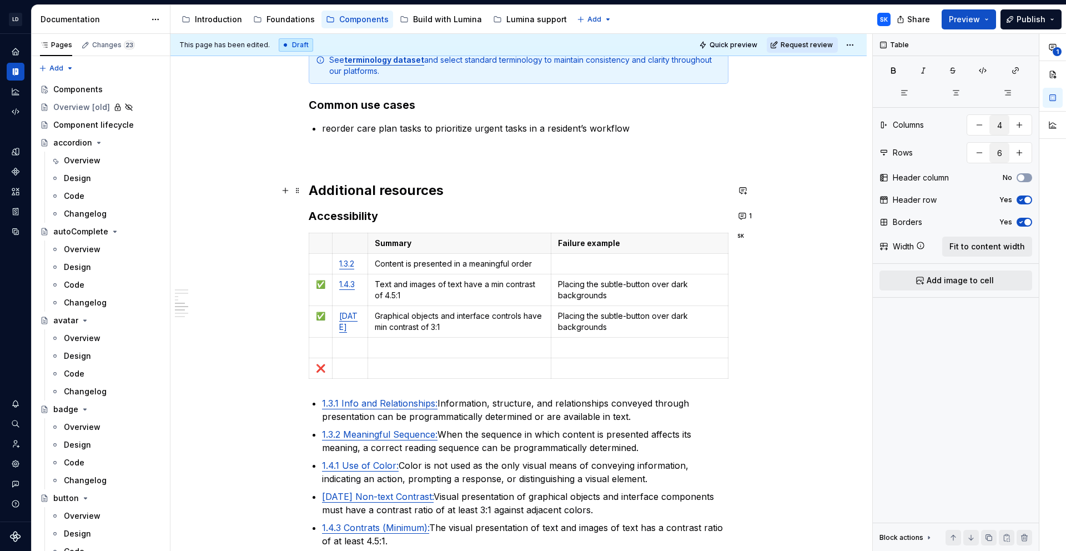
scroll to position [1358, 0]
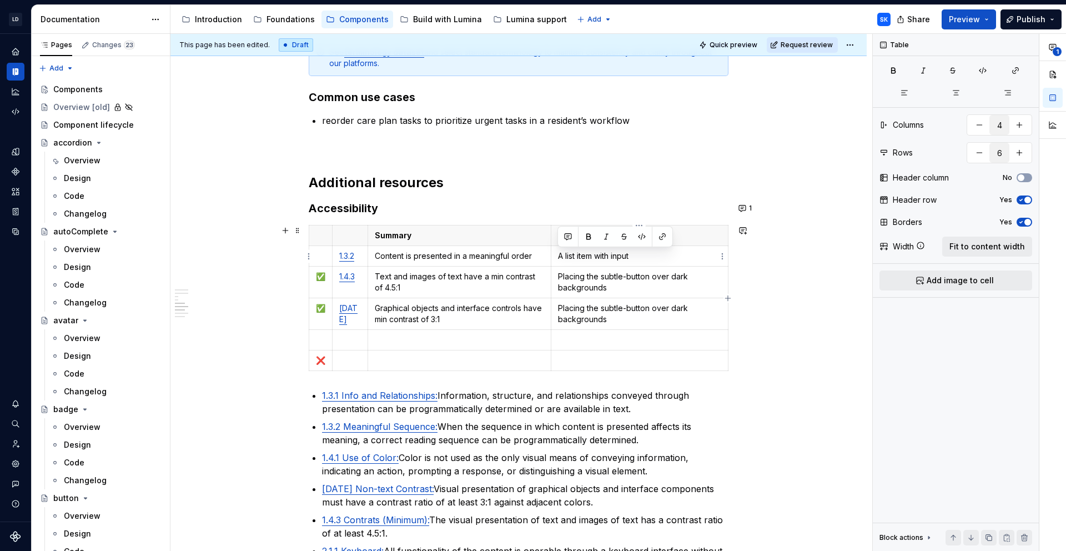
drag, startPoint x: 633, startPoint y: 256, endPoint x: 560, endPoint y: 255, distance: 73.3
click at [560, 255] on p "A list item with input" at bounding box center [639, 255] width 163 height 11
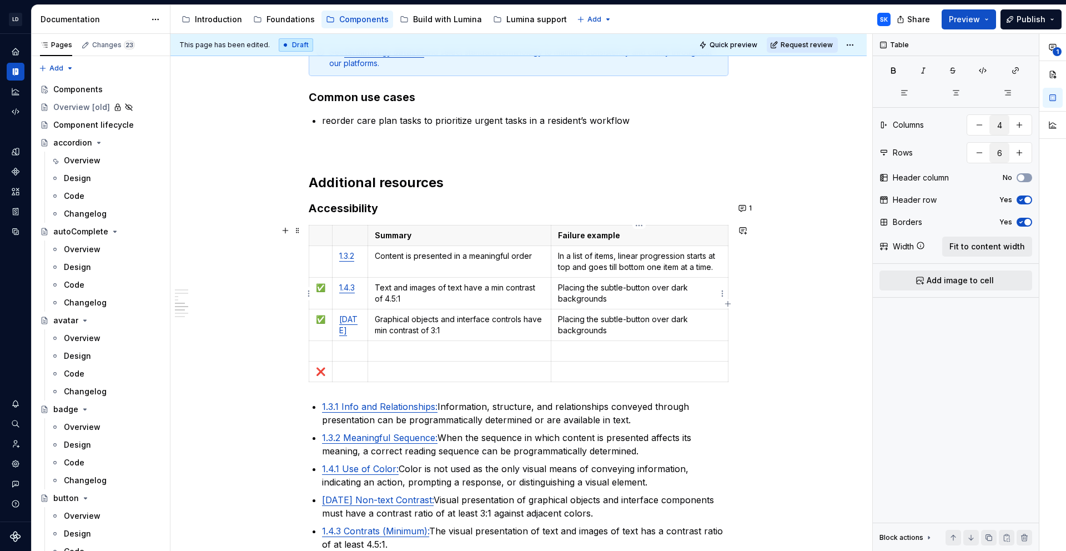
click at [640, 302] on p "Placing the subtle-button over dark backgrounds" at bounding box center [639, 293] width 163 height 22
click at [626, 328] on p "Placing the subtle-button over dark backgrounds" at bounding box center [639, 325] width 163 height 22
click at [568, 288] on p "Placing the subtle-button over dark backgrounds." at bounding box center [639, 293] width 163 height 22
click at [644, 301] on p "Placing the subtle-button over dark backgrounds." at bounding box center [639, 293] width 163 height 22
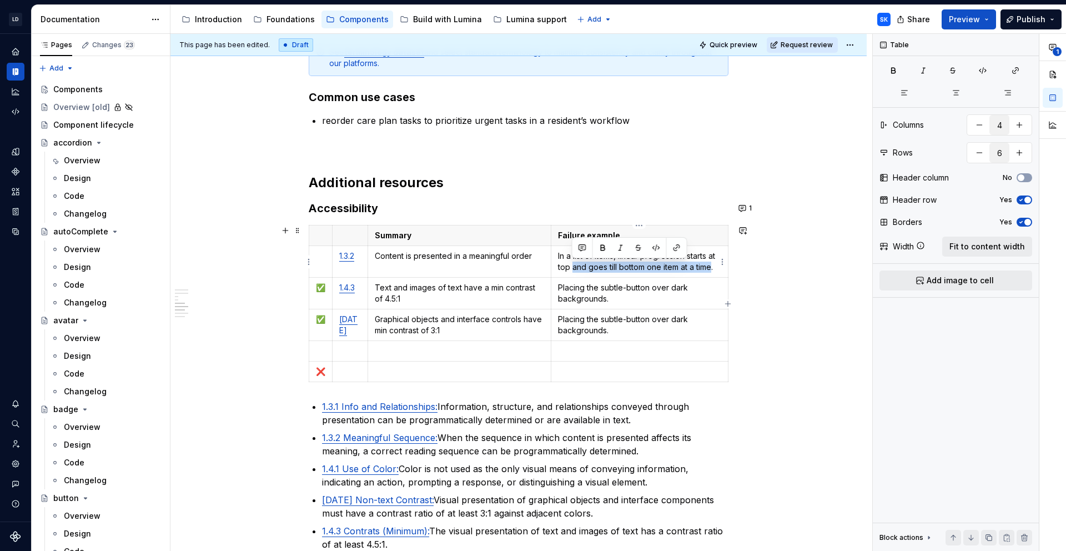
drag, startPoint x: 571, startPoint y: 268, endPoint x: 710, endPoint y: 269, distance: 138.8
click at [710, 269] on p "In a list of items, linear progression starts at top and goes till bottom one i…" at bounding box center [639, 261] width 163 height 22
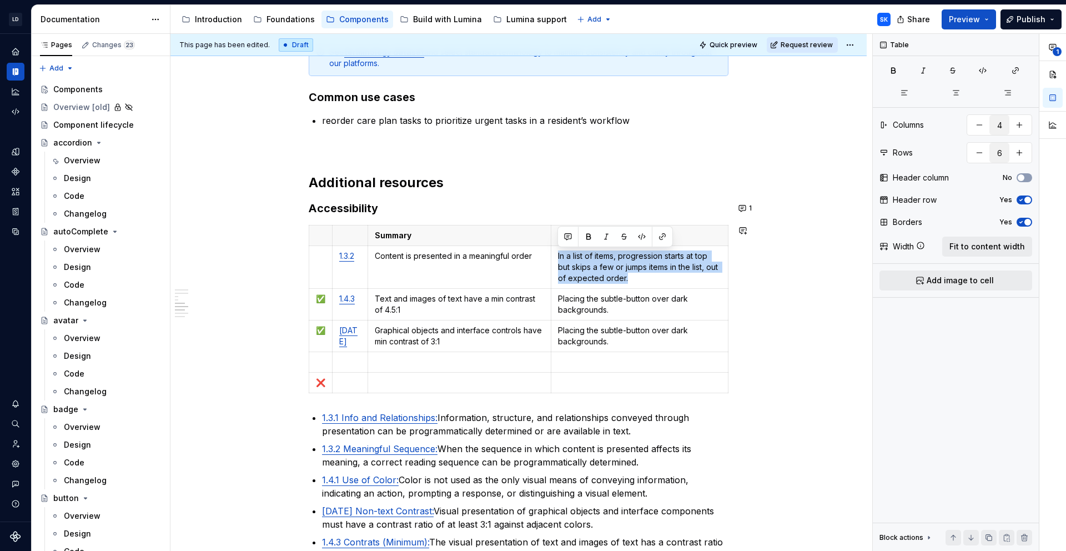
copy p "In a list of items, progression starts at top but skips a few or jumps items in…"
click at [465, 258] on p "Content is presented in a meaningful order" at bounding box center [459, 255] width 169 height 11
drag, startPoint x: 620, startPoint y: 256, endPoint x: 569, endPoint y: 265, distance: 51.9
click at [569, 265] on p "In a list of items, progression starts at top but skips a few or jumps items in…" at bounding box center [639, 266] width 163 height 33
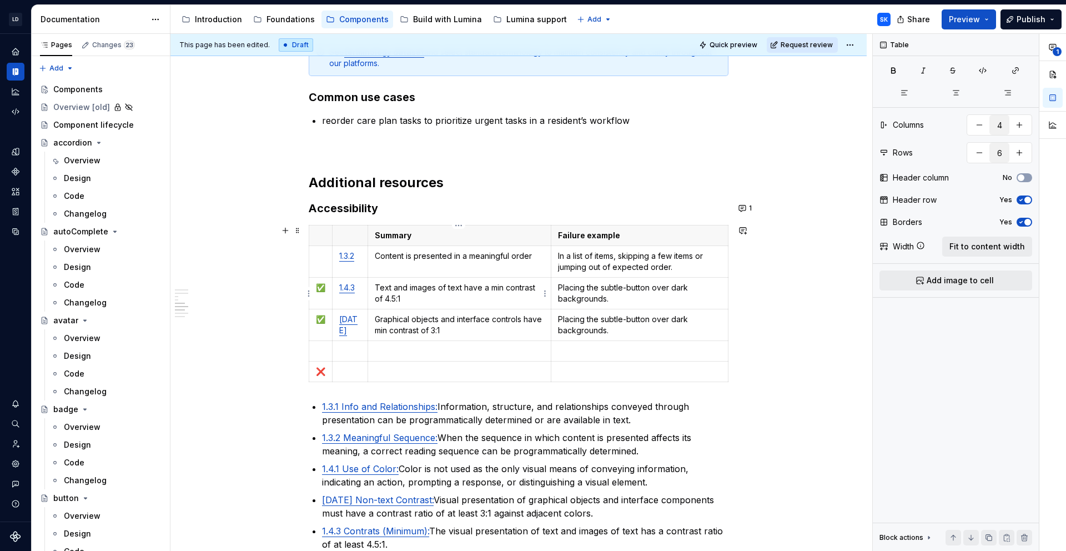
click at [375, 286] on p "Text and images of text have a min contrast of 4.5:1" at bounding box center [459, 293] width 169 height 22
click at [643, 299] on p "Placing the subtle-button over dark backgrounds." at bounding box center [639, 293] width 163 height 22
drag, startPoint x: 602, startPoint y: 287, endPoint x: 650, endPoint y: 289, distance: 48.4
click at [650, 289] on p "Placing the subtle-button over dark backgrounds." at bounding box center [639, 293] width 163 height 22
click at [558, 288] on p "Placing standard copy over dark backgrounds in light mode." at bounding box center [639, 293] width 163 height 22
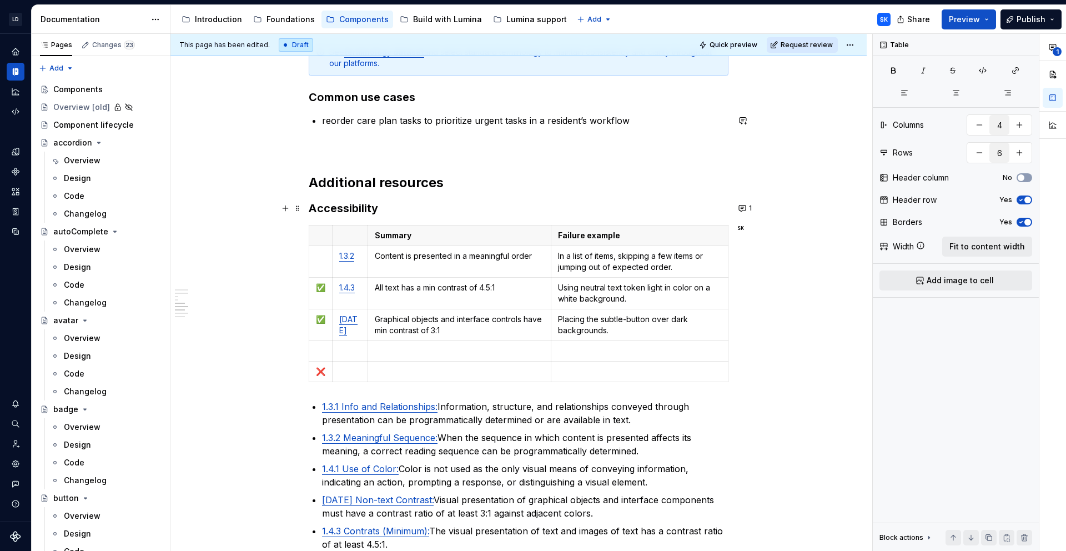
type textarea "*"
click at [322, 287] on p "✅" at bounding box center [320, 287] width 9 height 11
click at [316, 253] on p at bounding box center [320, 255] width 9 height 11
click at [469, 257] on p "Content is presented in a meaningful order" at bounding box center [459, 255] width 169 height 11
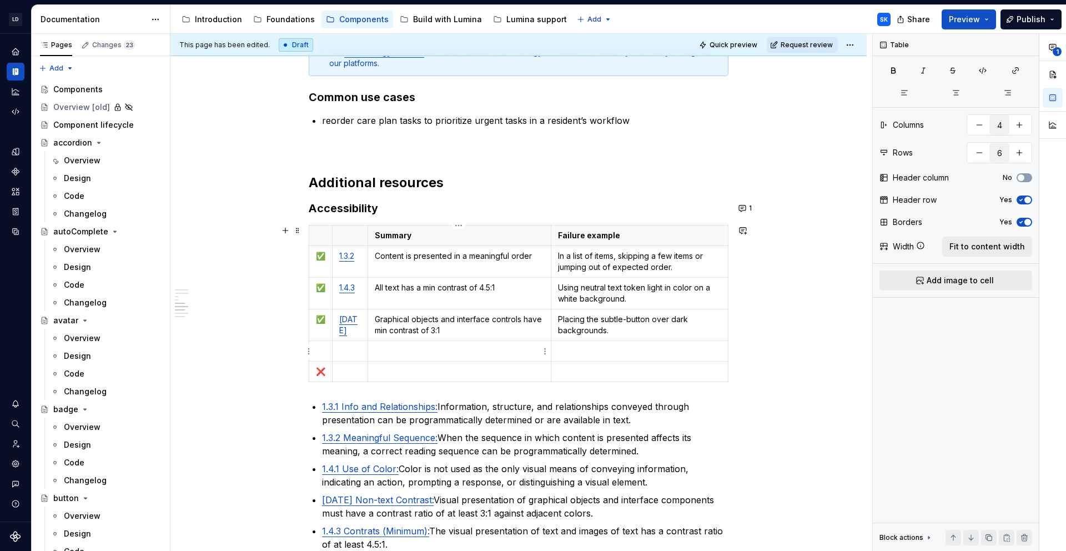
click at [473, 337] on td "Graphical objects and interface controls have min contrast of 3:1" at bounding box center [459, 325] width 183 height 32
click at [447, 356] on p at bounding box center [459, 350] width 169 height 11
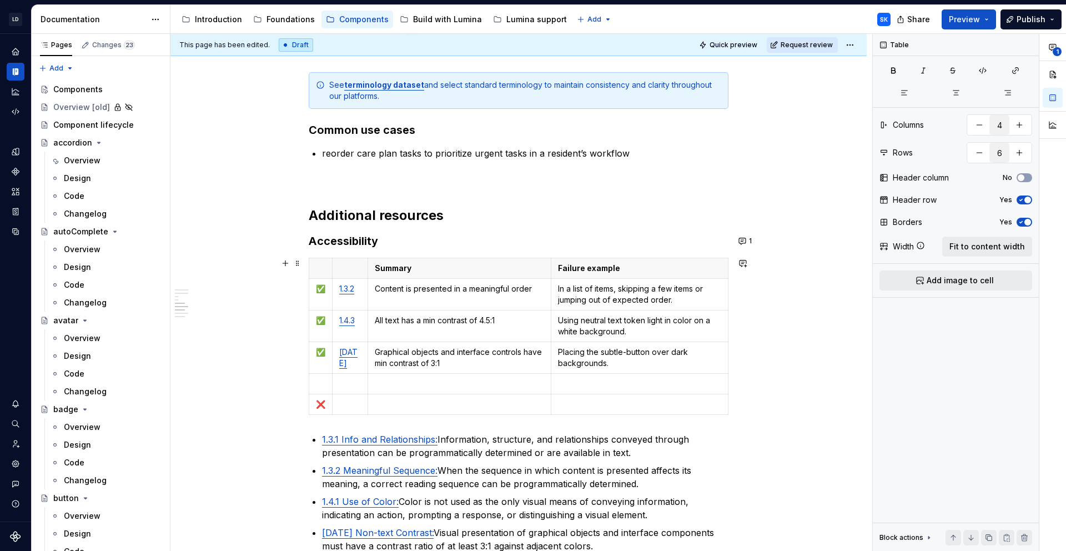
scroll to position [1310, 0]
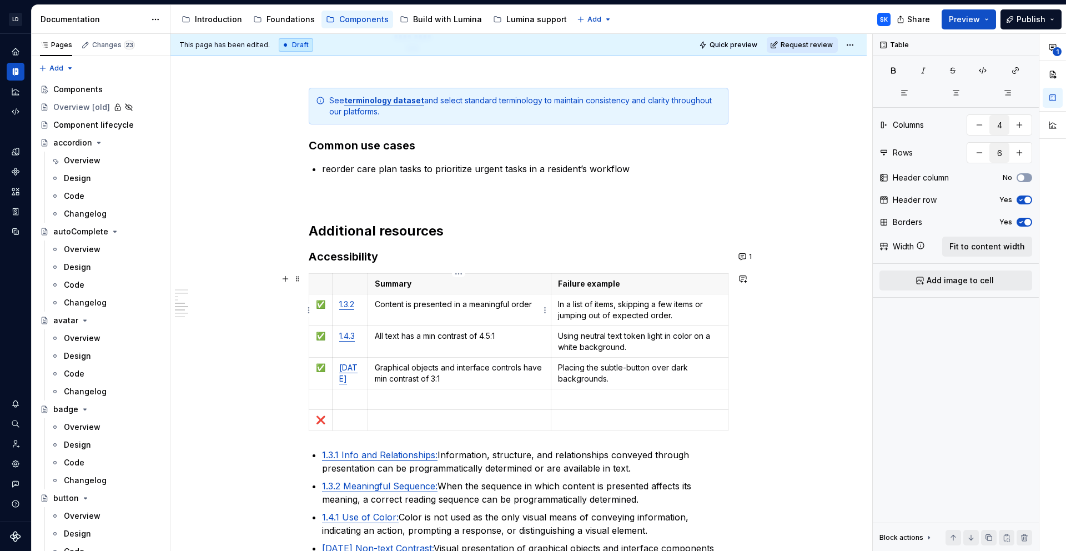
click at [392, 260] on h3 "Accessibility" at bounding box center [519, 257] width 420 height 16
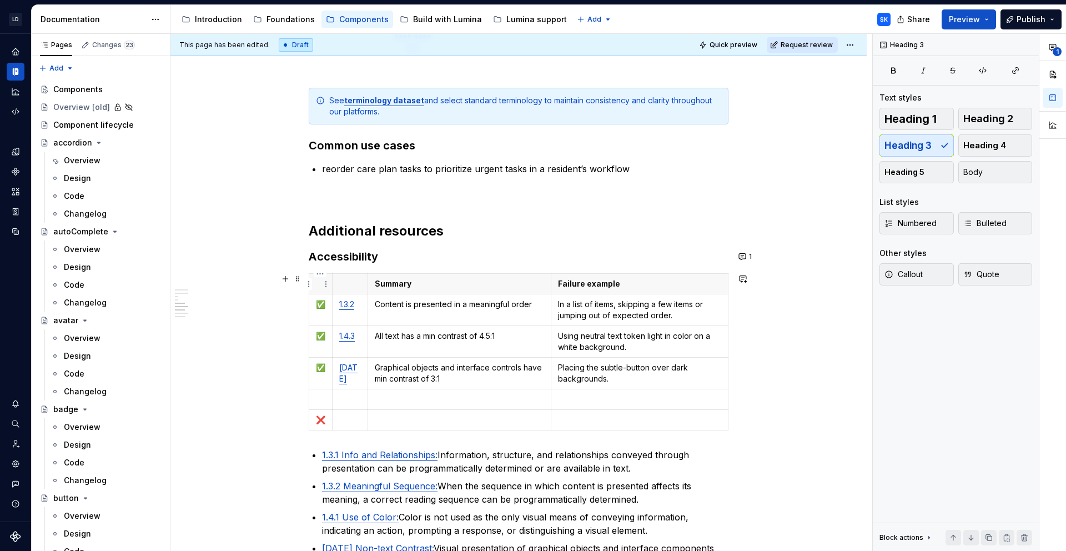
click at [308, 285] on html "LD Lumina Web SK Dataset MxC-Fac Documentation Accessibility guide for tree Pag…" at bounding box center [533, 275] width 1066 height 551
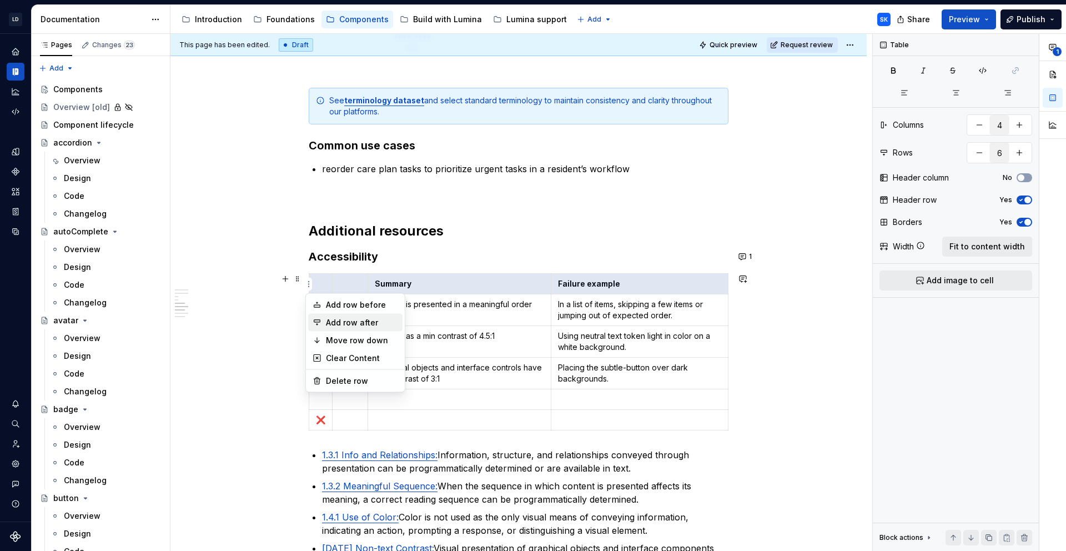
click at [337, 317] on div "Add row after" at bounding box center [362, 322] width 72 height 11
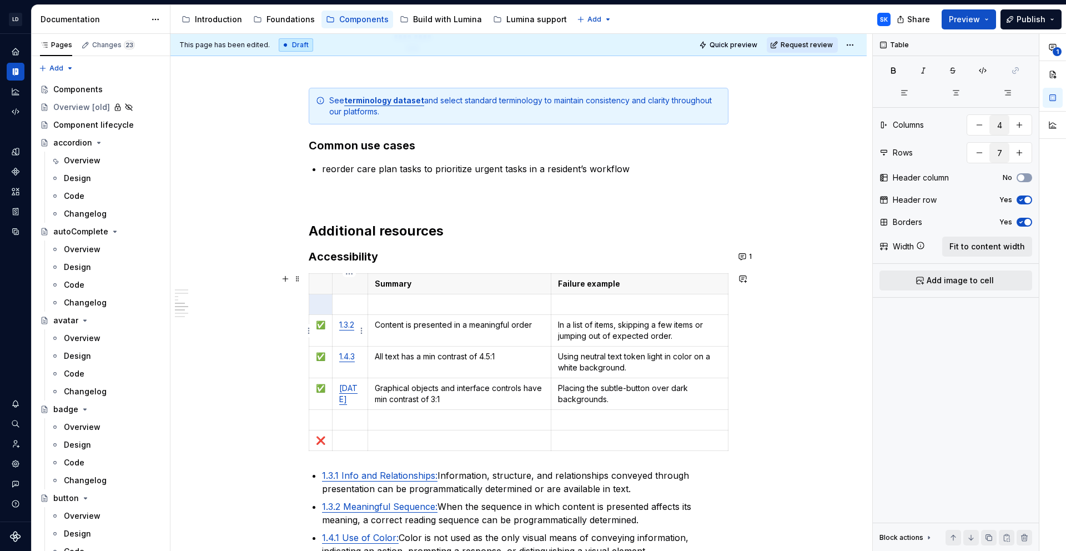
type input "7"
click at [325, 304] on html "LD Lumina Web SK Dataset MxC-Fac Documentation Accessibility guide for tree Pag…" at bounding box center [533, 275] width 1066 height 551
click at [454, 304] on html "LD Lumina Web SK Dataset MxC-Fac Documentation Accessibility guide for tree Pag…" at bounding box center [533, 275] width 1066 height 551
click at [414, 303] on p at bounding box center [459, 304] width 169 height 11
click at [420, 302] on p at bounding box center [459, 304] width 169 height 11
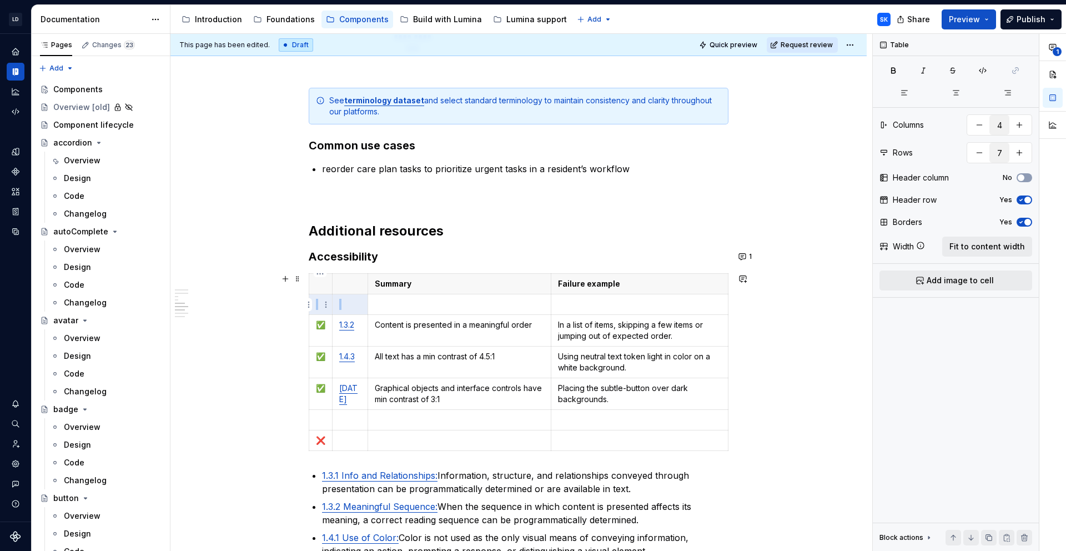
drag, startPoint x: 340, startPoint y: 302, endPoint x: 317, endPoint y: 302, distance: 23.9
click at [317, 302] on tr at bounding box center [518, 304] width 419 height 21
click at [326, 304] on html "LD Lumina Web SK Dataset MxC-Fac Documentation Accessibility guide for tree Pag…" at bounding box center [533, 275] width 1066 height 551
click at [435, 302] on html "LD Lumina Web SK Dataset MxC-Fac Documentation Accessibility guide for tree Pag…" at bounding box center [533, 275] width 1066 height 551
click at [464, 304] on p at bounding box center [459, 304] width 169 height 11
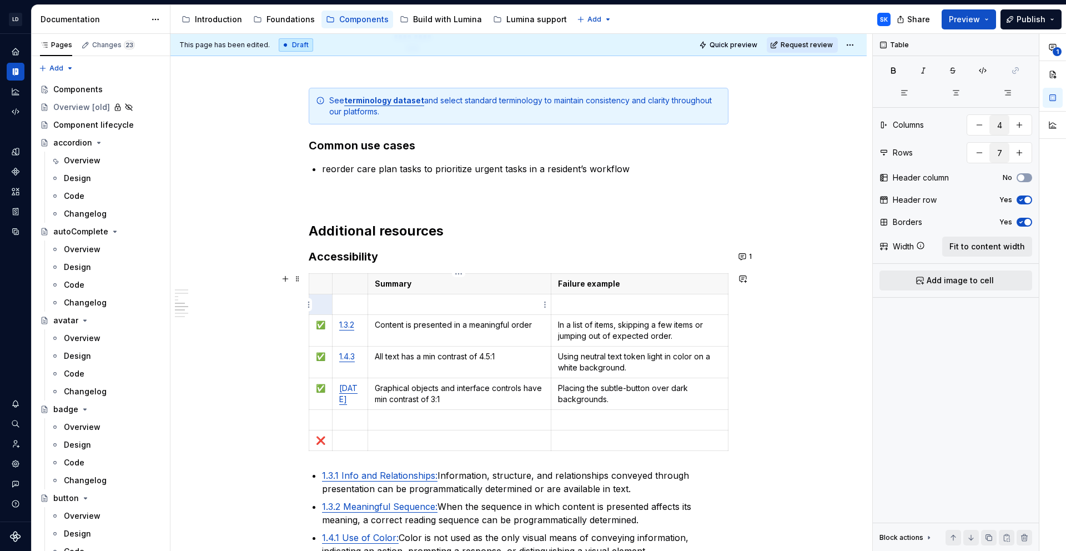
click at [466, 303] on p at bounding box center [459, 304] width 169 height 11
type textarea "*"
click at [311, 302] on html "LD Lumina Web SK Dataset MxC-Fac Documentation Accessibility guide for tree Pag…" at bounding box center [533, 275] width 1066 height 551
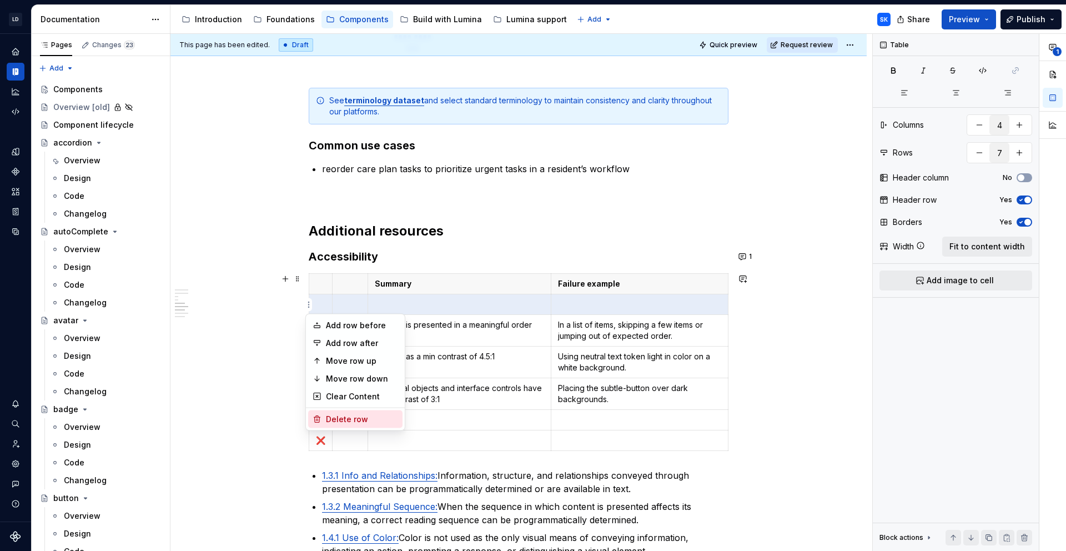
click at [370, 417] on div "Delete row" at bounding box center [362, 419] width 72 height 11
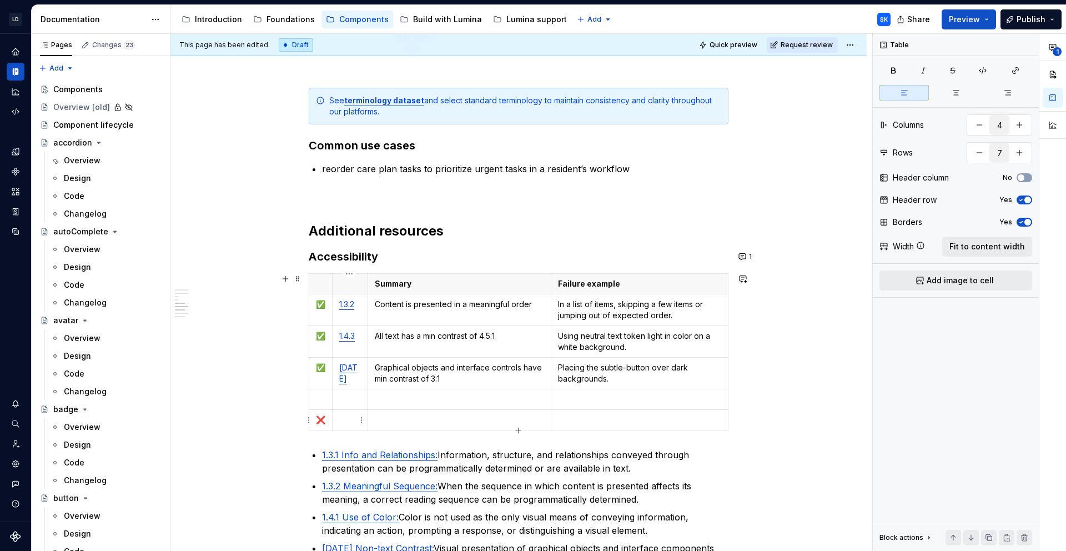
type input "6"
click at [405, 404] on p at bounding box center [459, 399] width 169 height 11
click at [347, 402] on p at bounding box center [350, 399] width 22 height 11
click at [322, 399] on p at bounding box center [320, 399] width 9 height 11
click at [350, 400] on p at bounding box center [350, 399] width 22 height 11
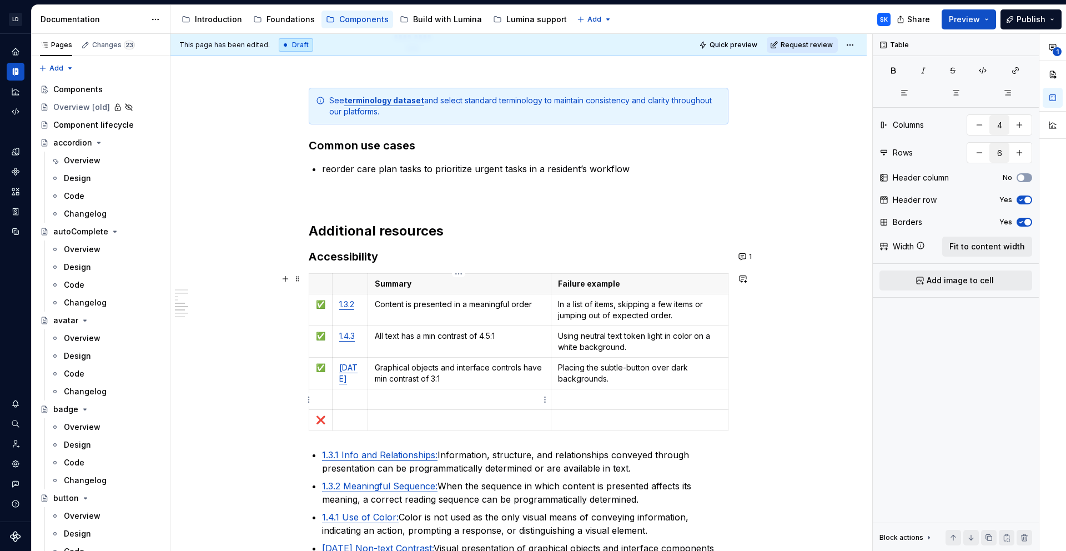
click at [423, 398] on p at bounding box center [459, 399] width 169 height 11
click at [589, 401] on p at bounding box center [639, 399] width 163 height 11
click at [588, 424] on p at bounding box center [639, 419] width 163 height 11
click at [459, 377] on p "Graphical objects and interface controls have min contrast of 3:1" at bounding box center [459, 373] width 169 height 22
click at [516, 340] on p "All text has a min contrast of 4.5:1" at bounding box center [459, 335] width 169 height 11
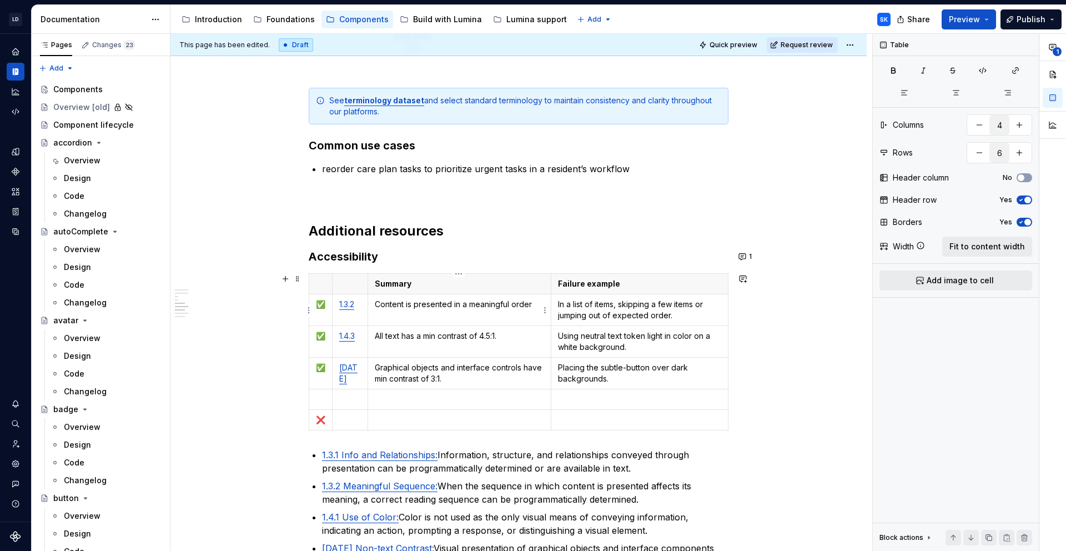
click at [536, 305] on p "Content is presented in a meaningful order" at bounding box center [459, 304] width 169 height 11
click at [644, 336] on p "Using neutral text token light in color on a white background." at bounding box center [639, 341] width 163 height 22
click at [694, 336] on p "Using neutral text token, light in color on a white background." at bounding box center [639, 341] width 163 height 22
click at [695, 335] on p "Using neutral text token, light in color on a white background." at bounding box center [639, 341] width 163 height 22
click at [628, 379] on p "Placing the subtle-button over dark backgrounds." at bounding box center [639, 373] width 163 height 22
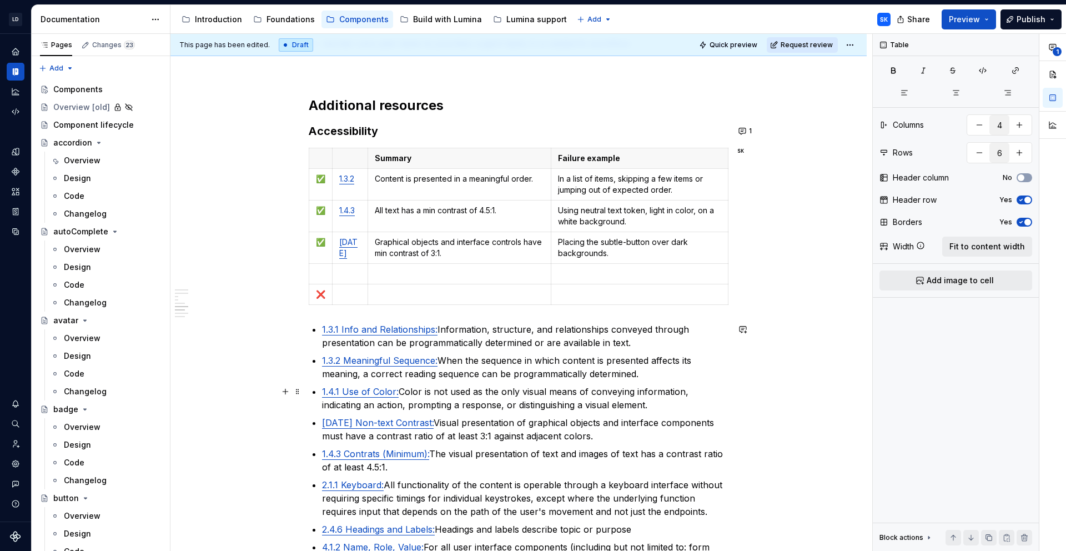
scroll to position [1434, 0]
click at [725, 273] on td at bounding box center [636, 275] width 177 height 21
click at [446, 274] on p at bounding box center [456, 274] width 169 height 11
